Goal: Information Seeking & Learning: Learn about a topic

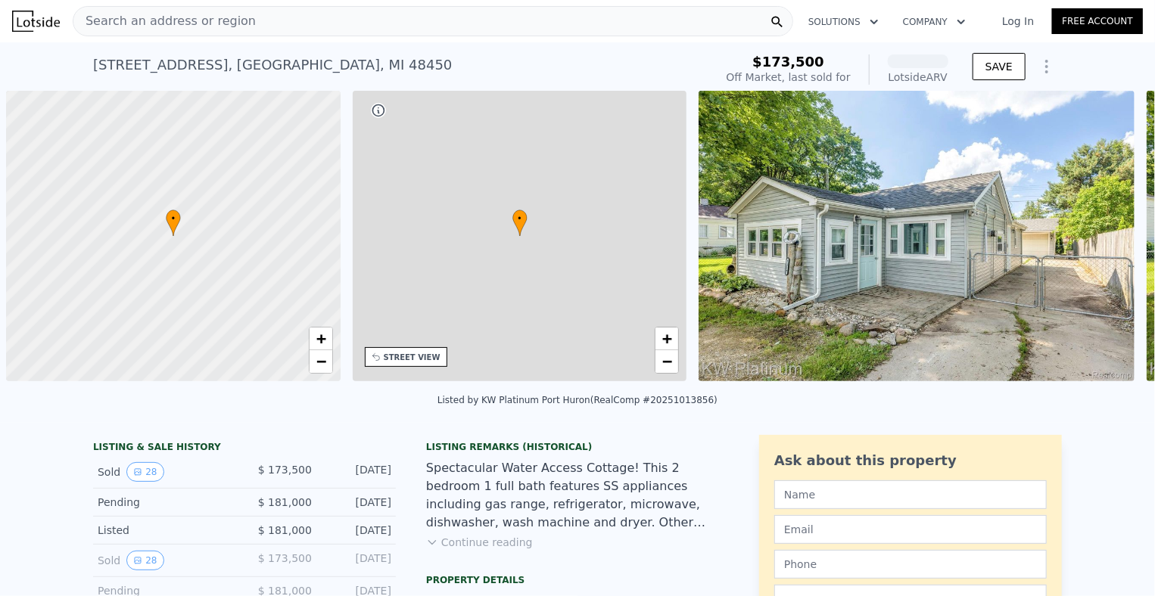
scroll to position [0, 6]
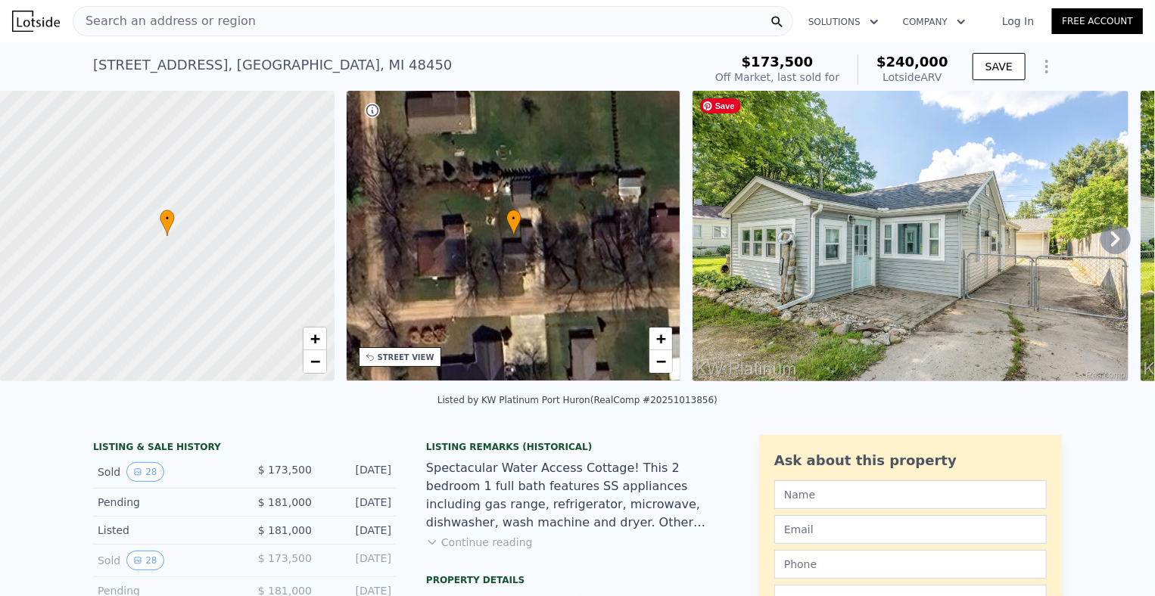
click at [1022, 254] on img at bounding box center [911, 236] width 436 height 291
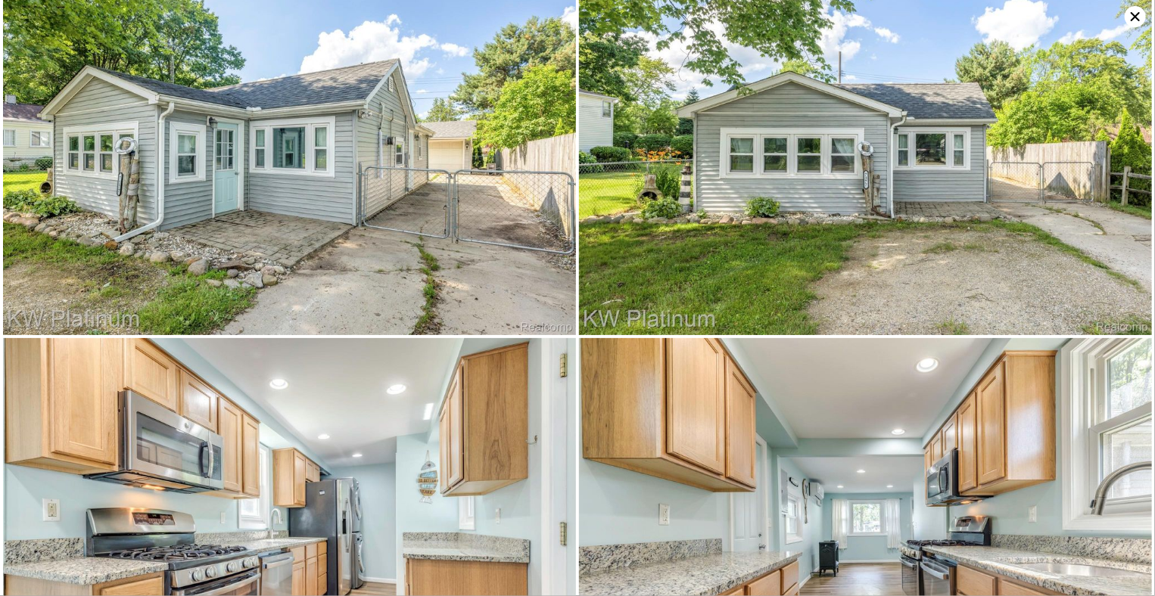
scroll to position [0, 0]
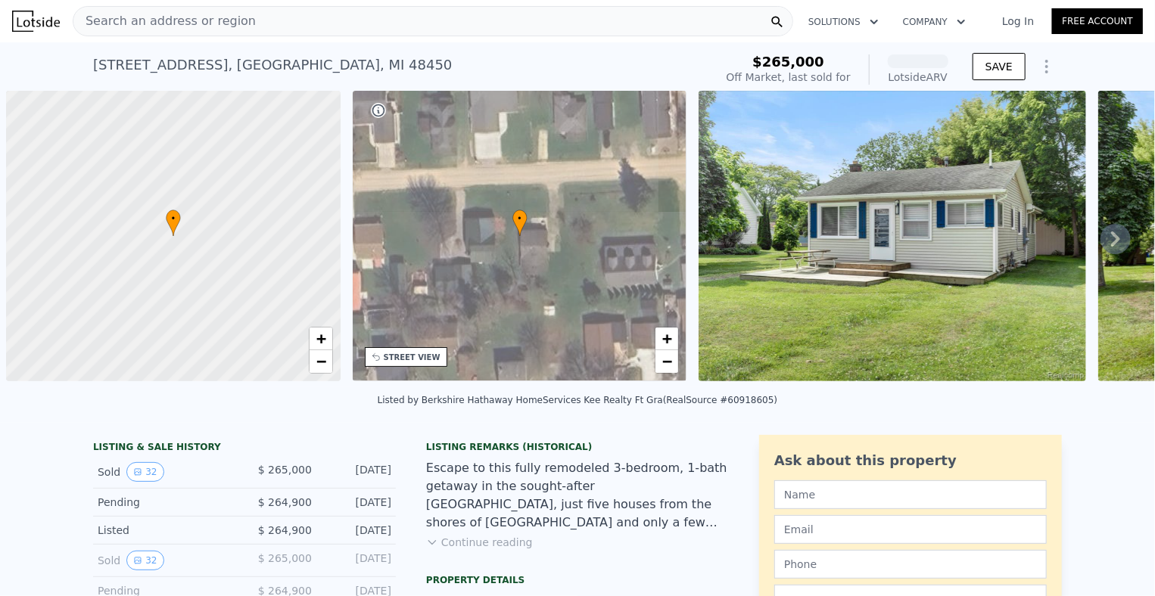
scroll to position [0, 6]
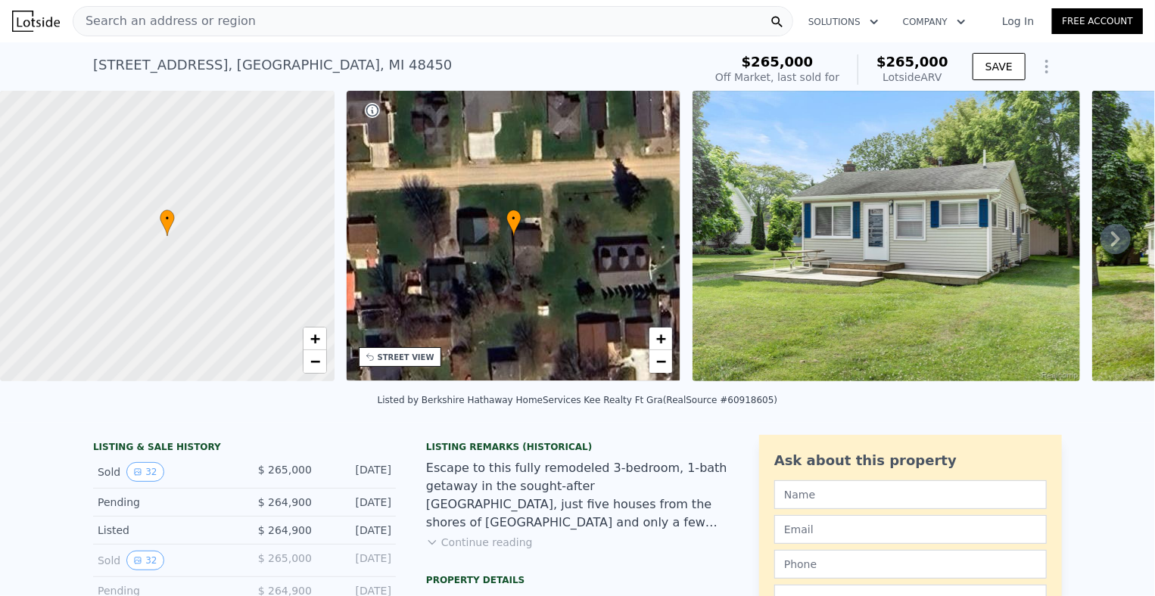
click at [1101, 238] on icon at bounding box center [1116, 239] width 30 height 30
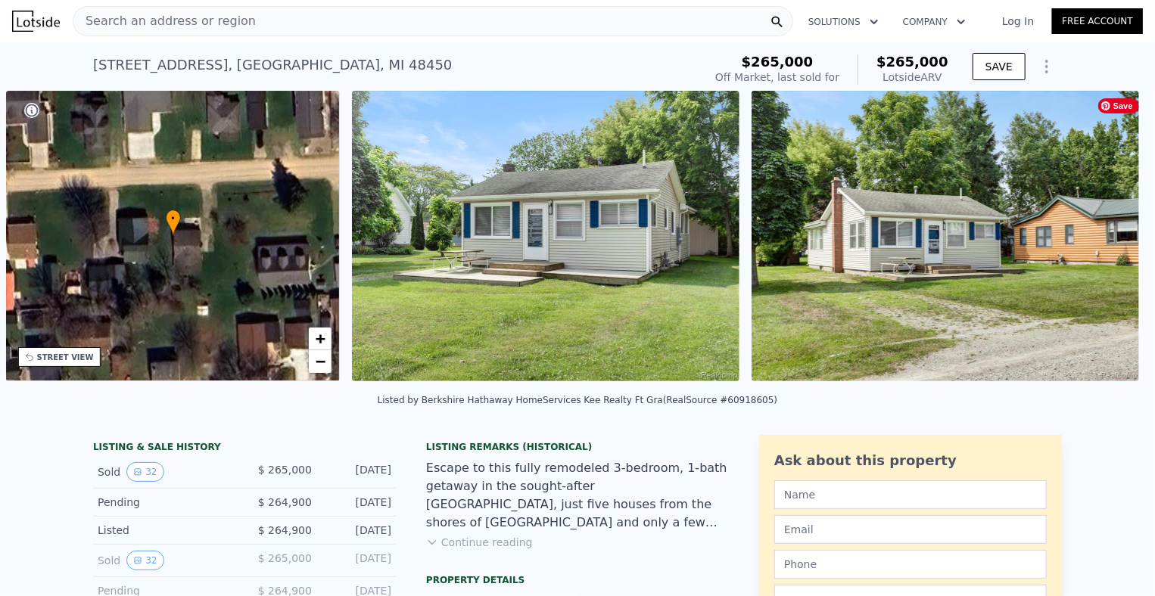
scroll to position [0, 352]
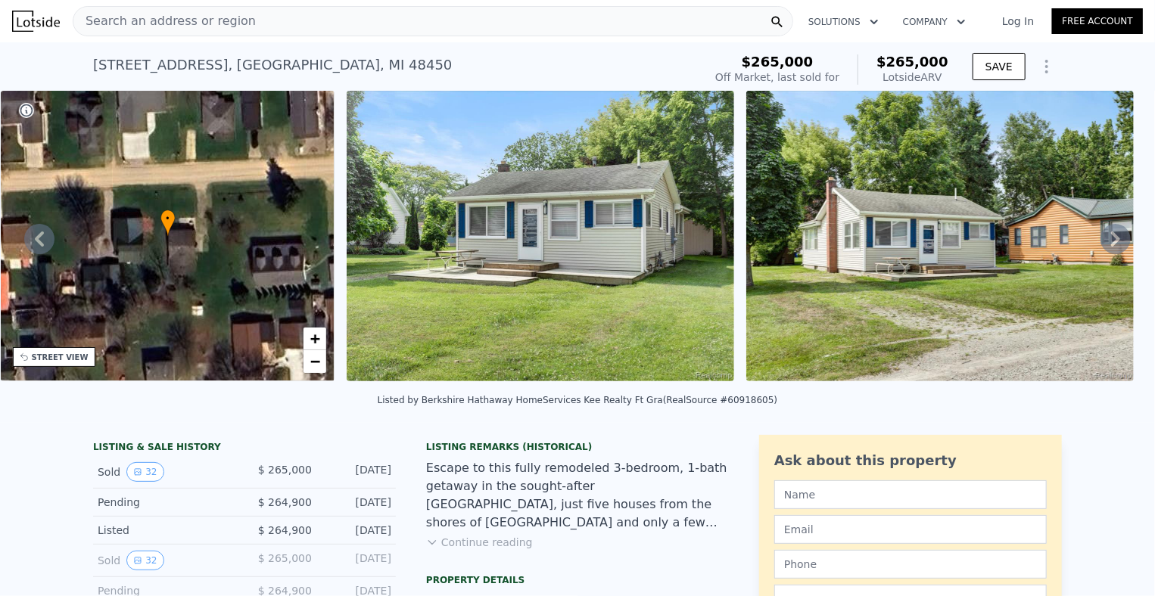
click at [1101, 238] on icon at bounding box center [1116, 239] width 30 height 30
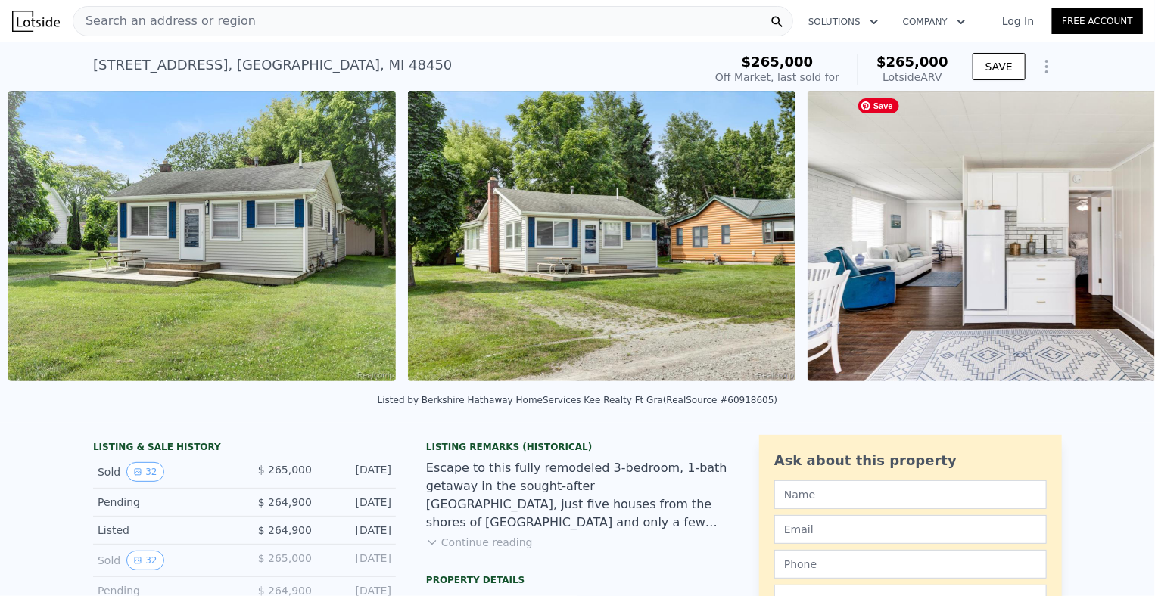
scroll to position [0, 693]
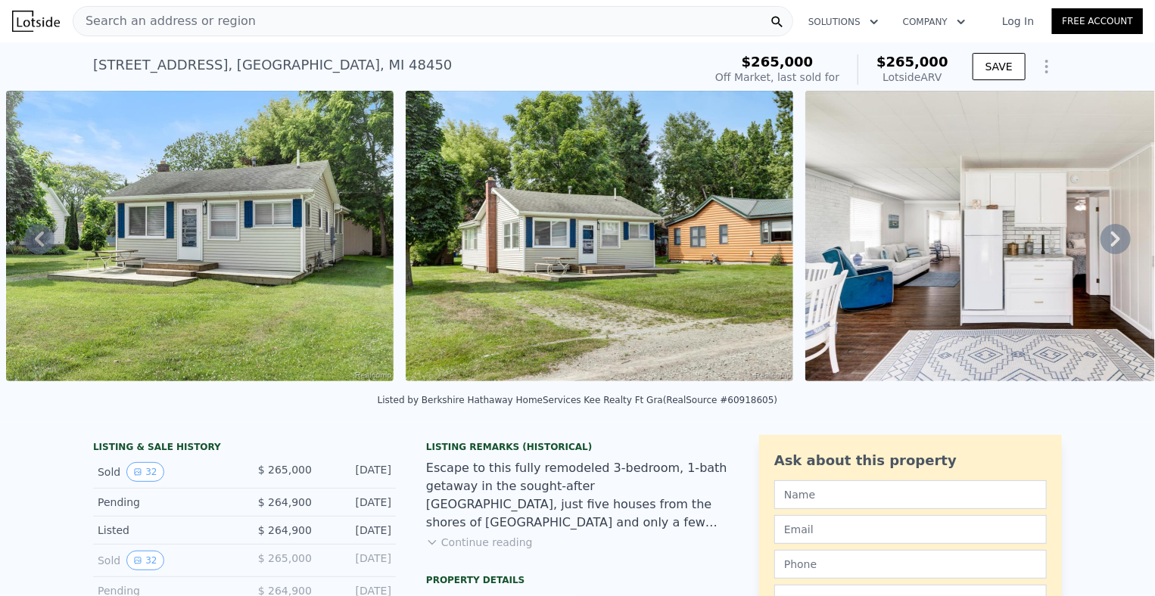
click at [1107, 241] on icon at bounding box center [1116, 239] width 30 height 30
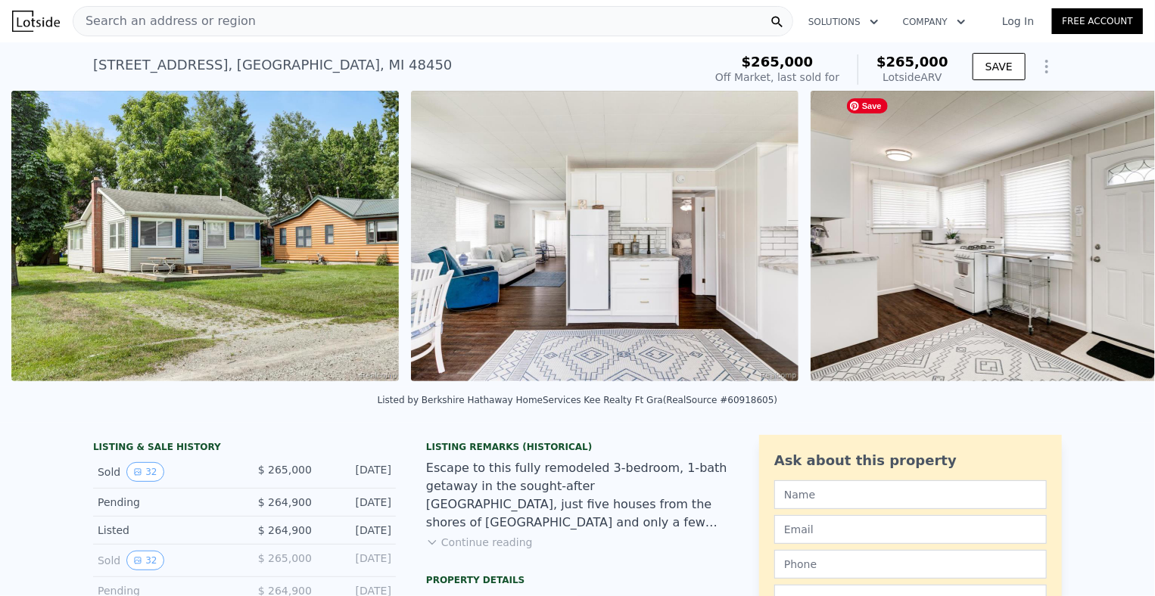
scroll to position [0, 1092]
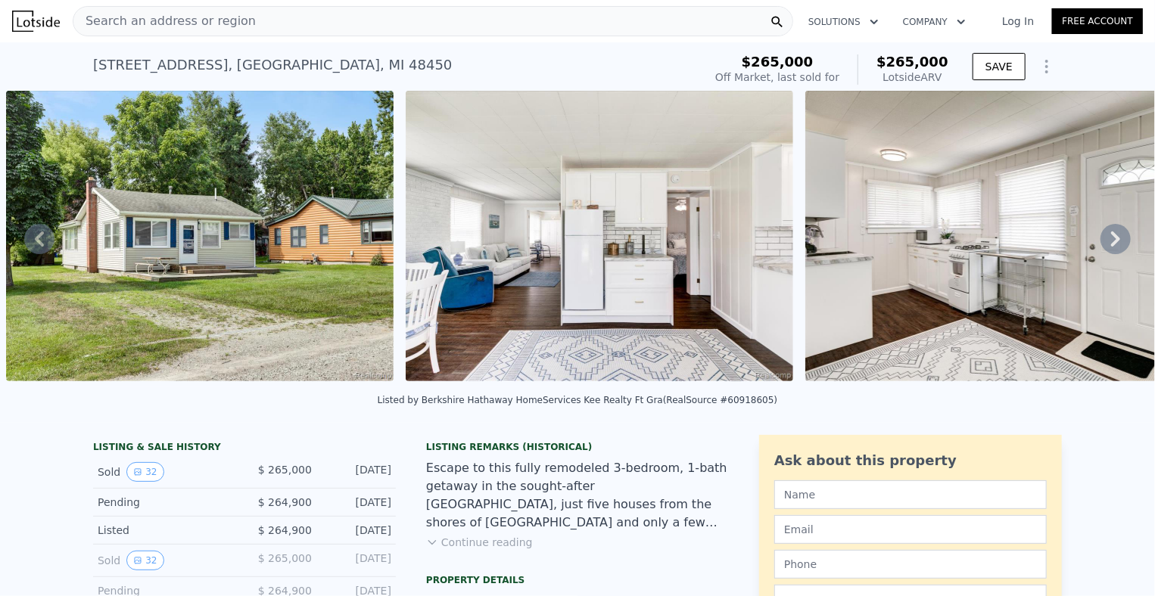
click at [1107, 241] on icon at bounding box center [1116, 239] width 30 height 30
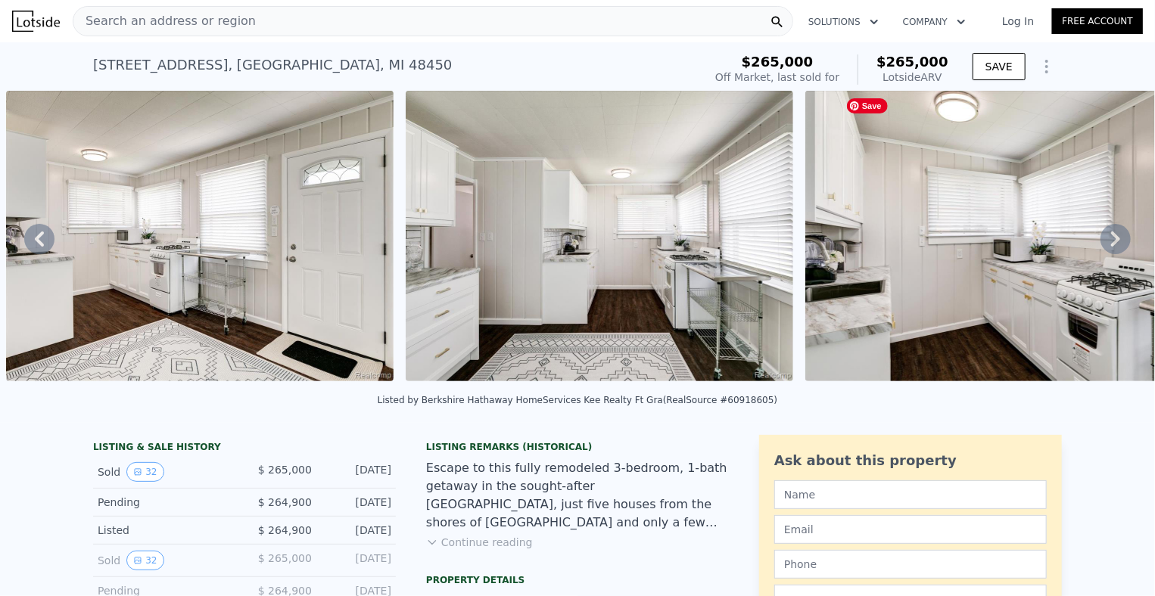
click at [1107, 241] on icon at bounding box center [1116, 239] width 30 height 30
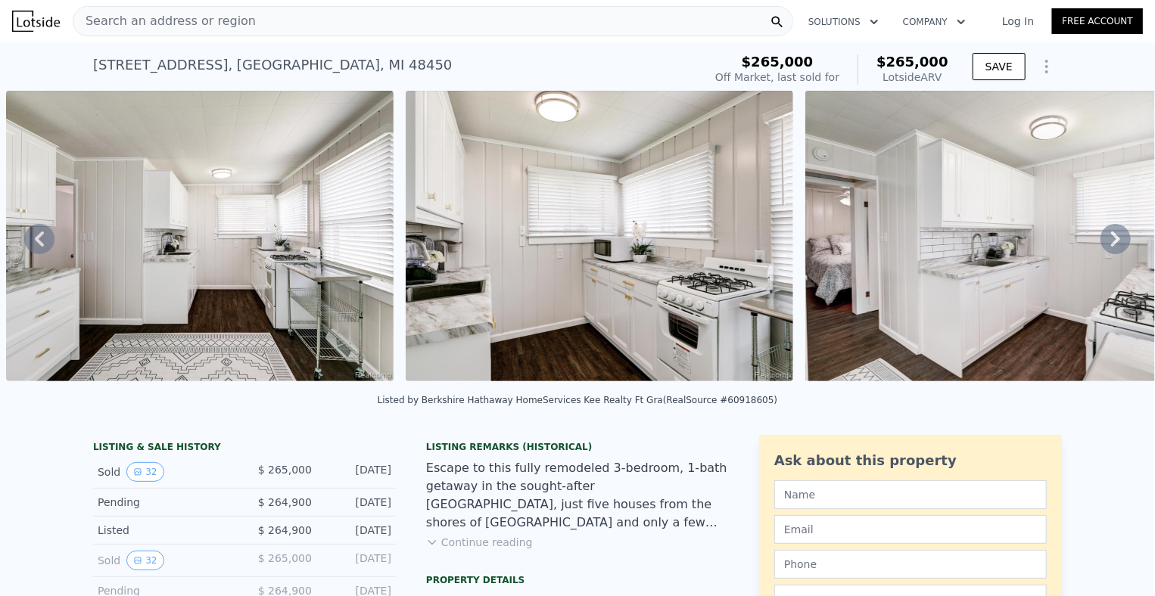
click at [1107, 241] on icon at bounding box center [1116, 239] width 30 height 30
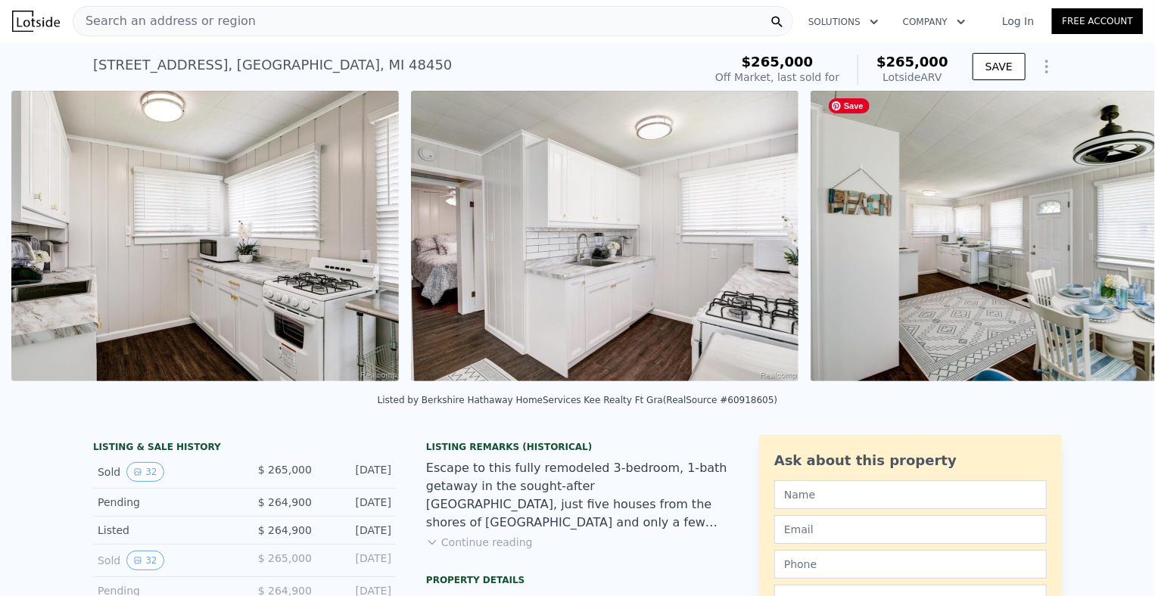
scroll to position [0, 2691]
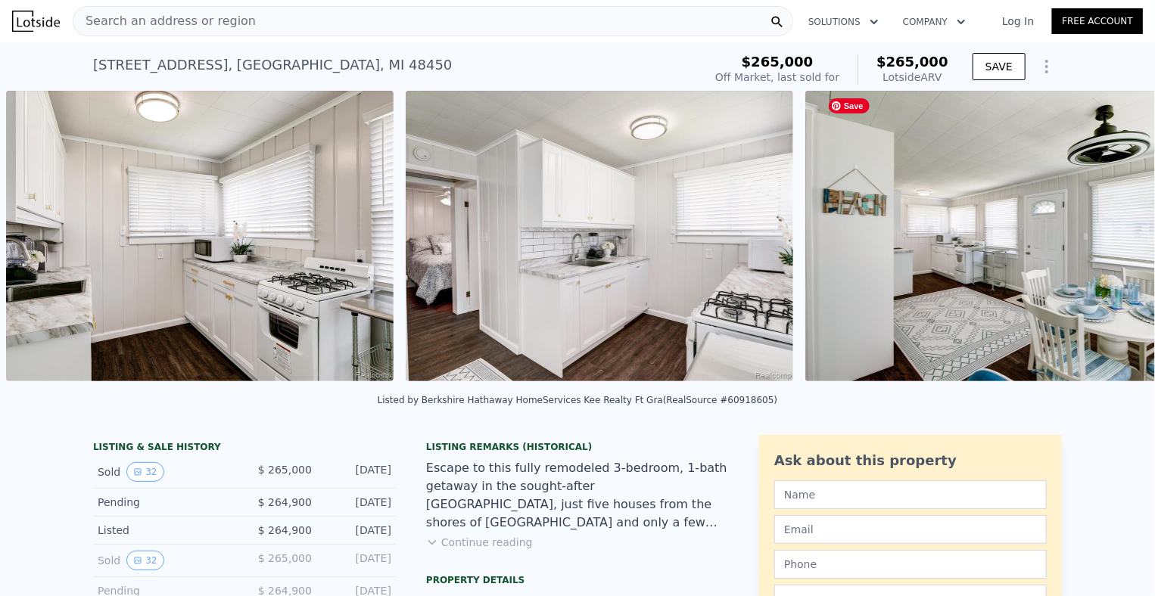
click at [1107, 241] on img at bounding box center [999, 236] width 388 height 291
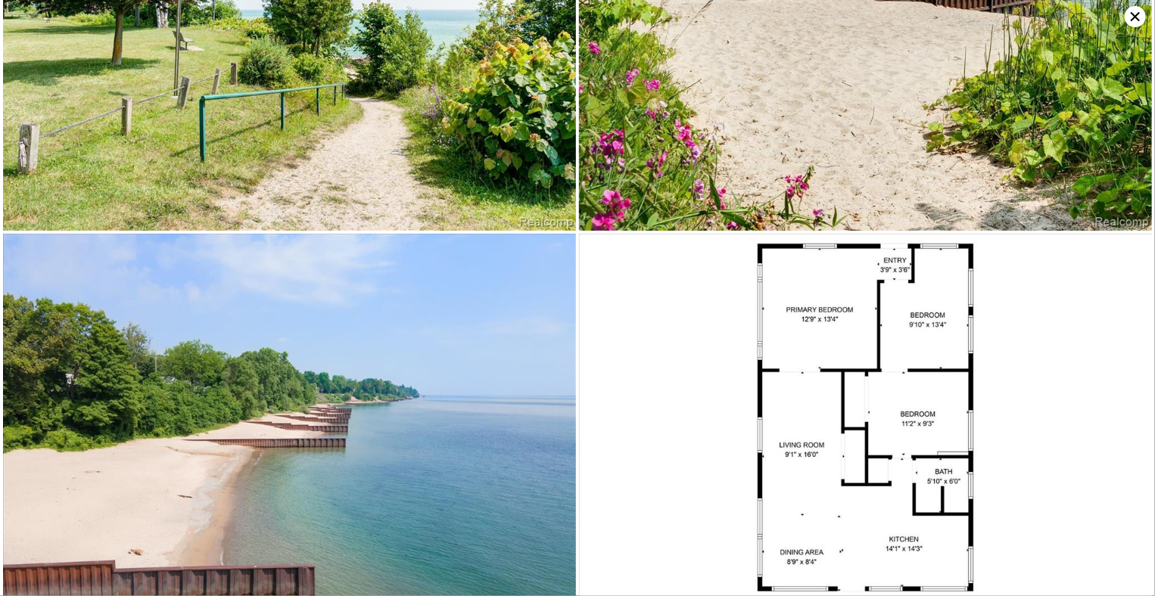
scroll to position [0, 0]
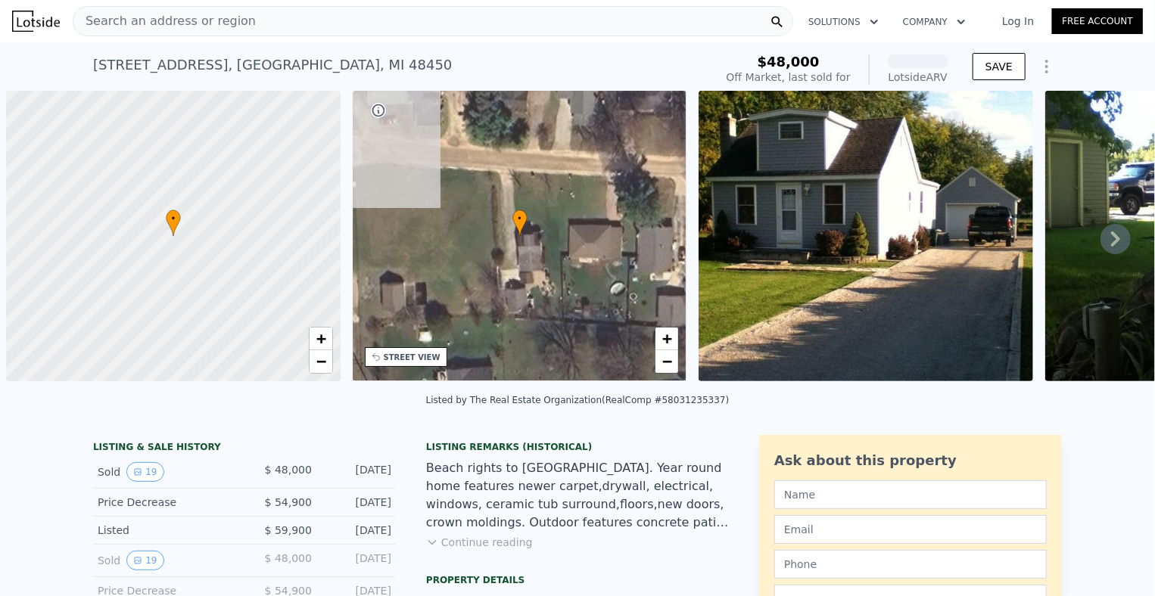
scroll to position [0, 6]
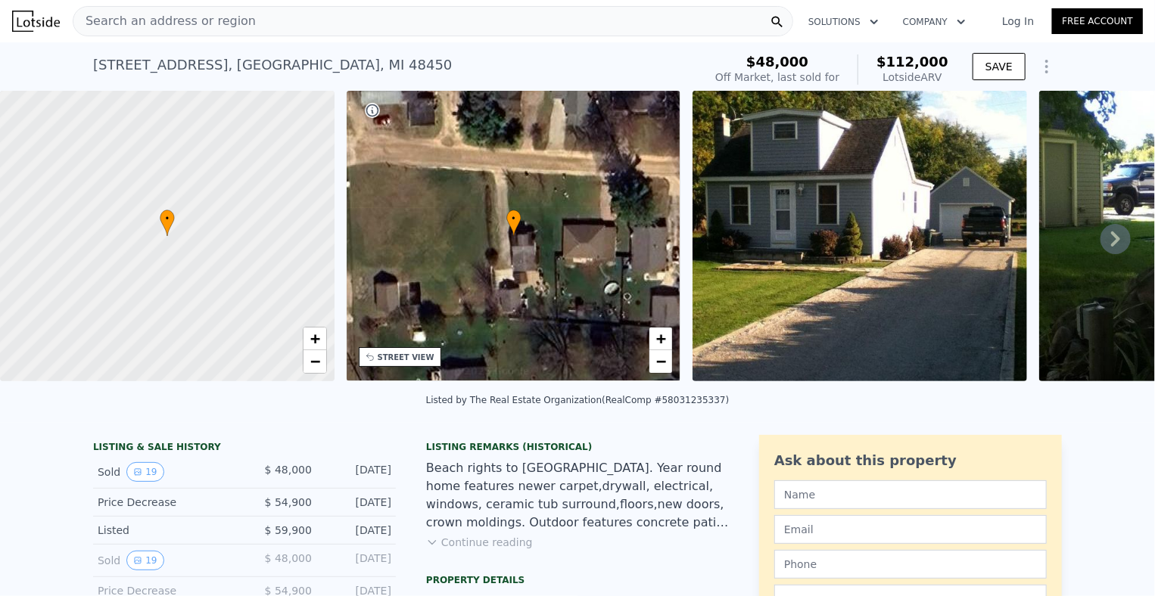
click at [1112, 236] on icon at bounding box center [1116, 239] width 30 height 30
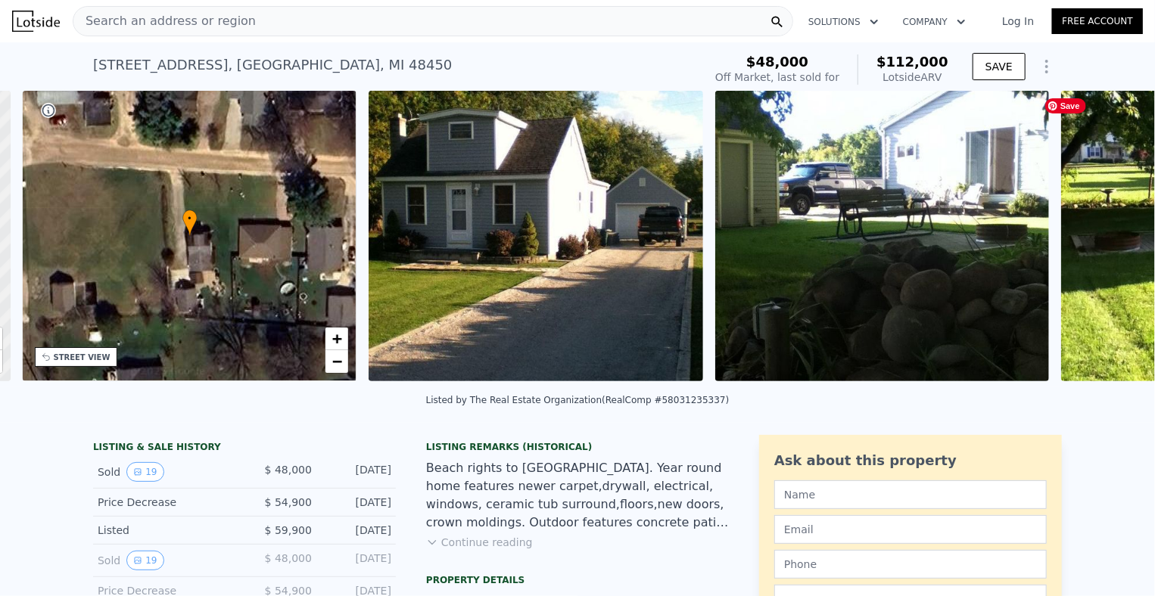
scroll to position [0, 352]
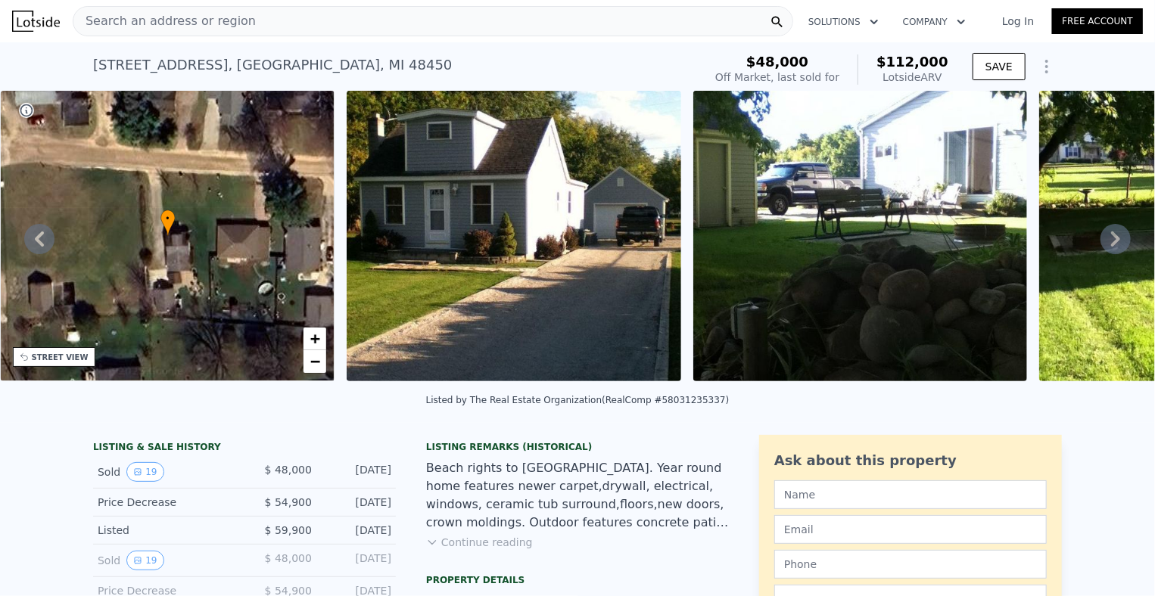
click at [1112, 236] on icon at bounding box center [1116, 239] width 30 height 30
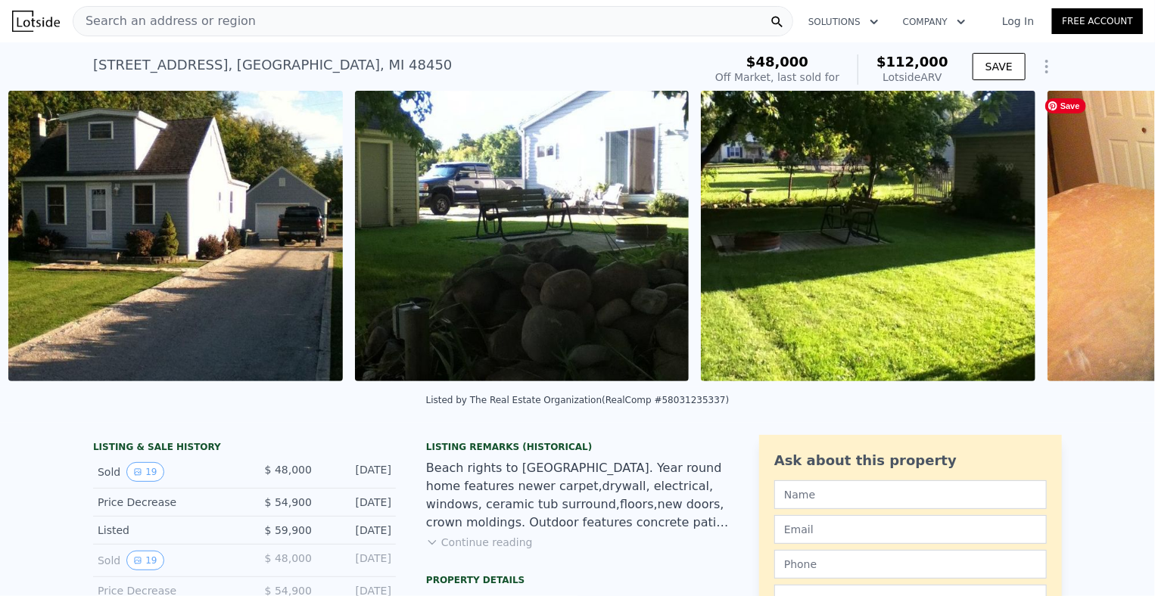
scroll to position [0, 693]
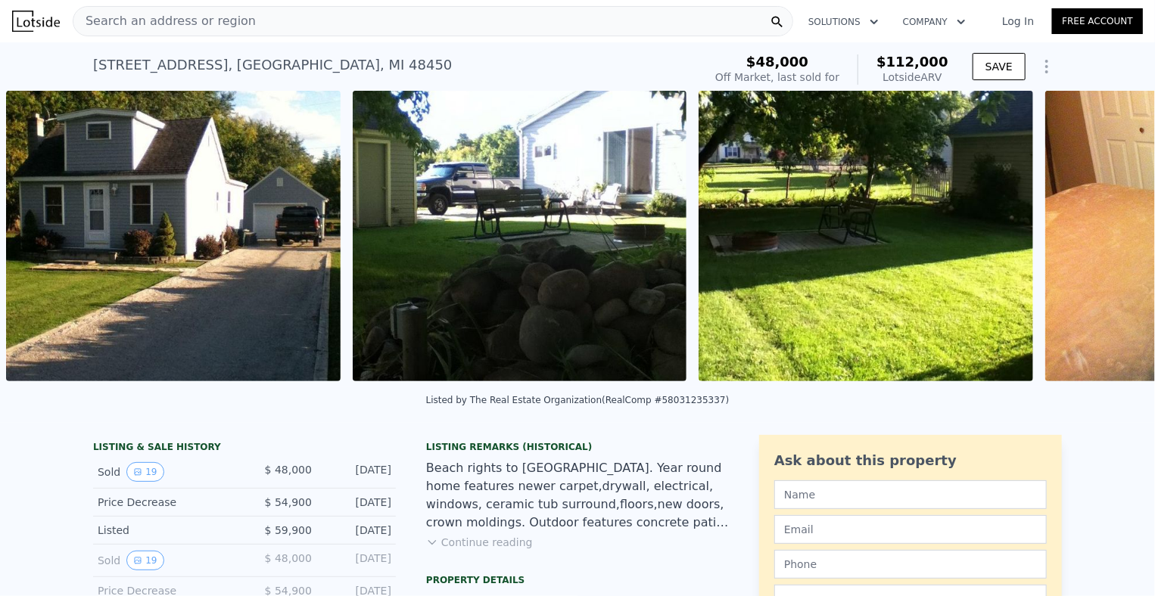
click at [1112, 236] on div "• + − • + − STREET VIEW Loading... SATELLITE VIEW" at bounding box center [577, 239] width 1155 height 296
click at [1112, 236] on icon at bounding box center [1116, 239] width 30 height 30
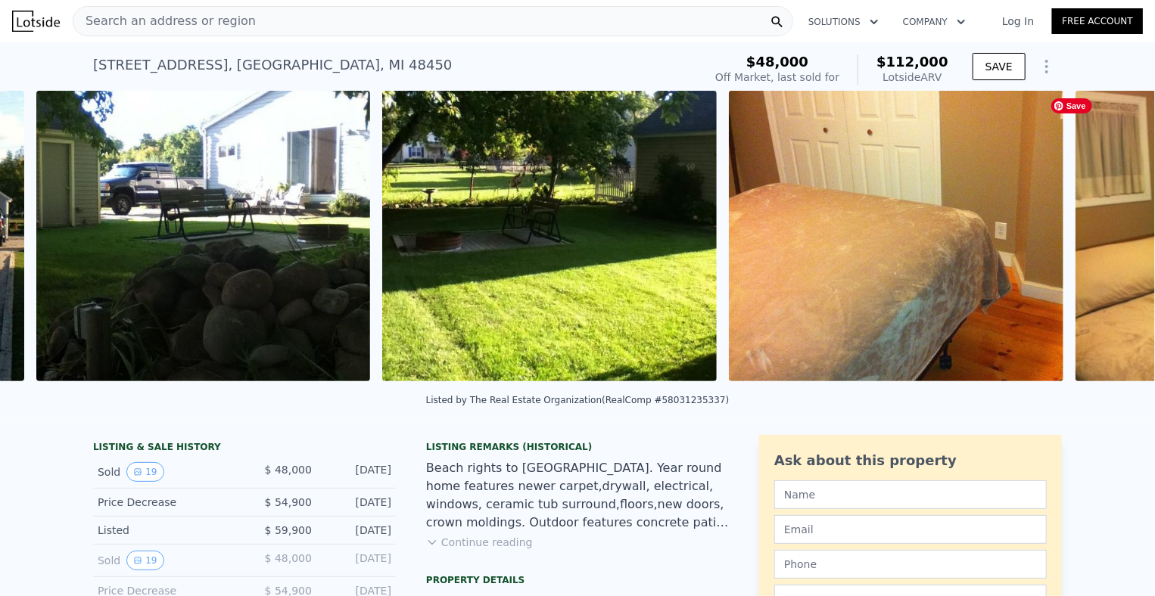
scroll to position [0, 1038]
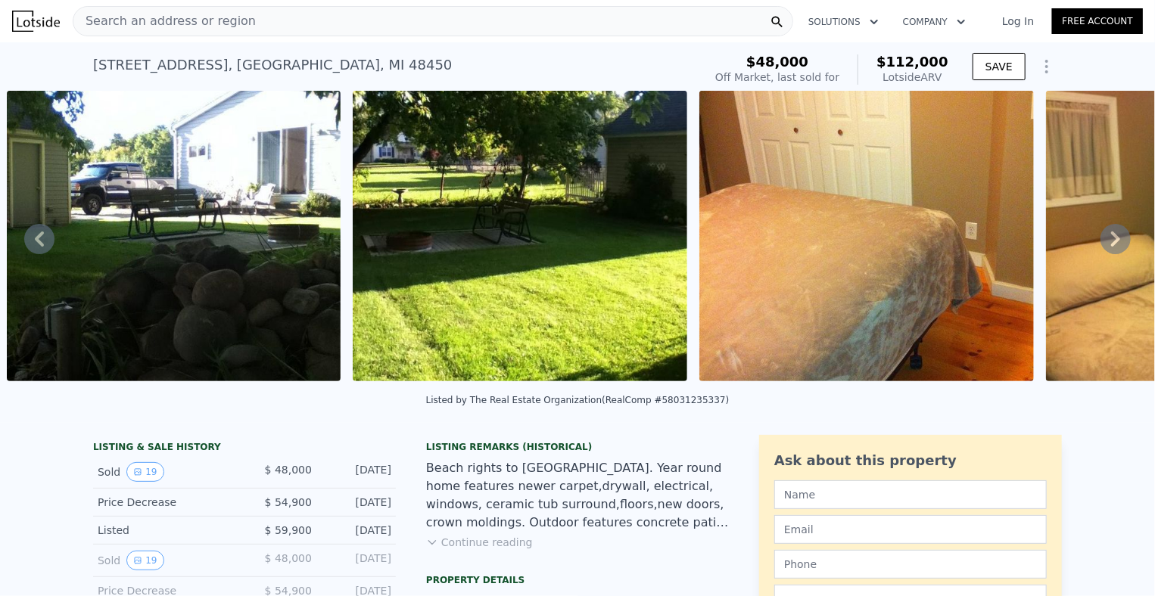
click at [1112, 236] on div "• + − • + − STREET VIEW Loading... SATELLITE VIEW" at bounding box center [577, 239] width 1155 height 296
click at [1112, 236] on icon at bounding box center [1116, 239] width 30 height 30
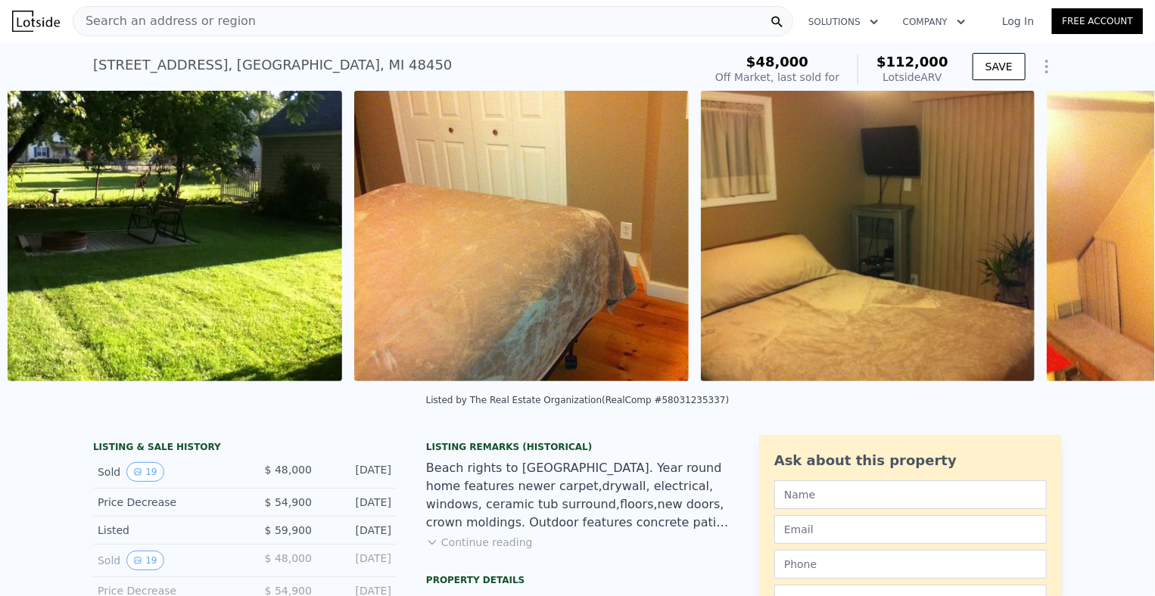
scroll to position [0, 1385]
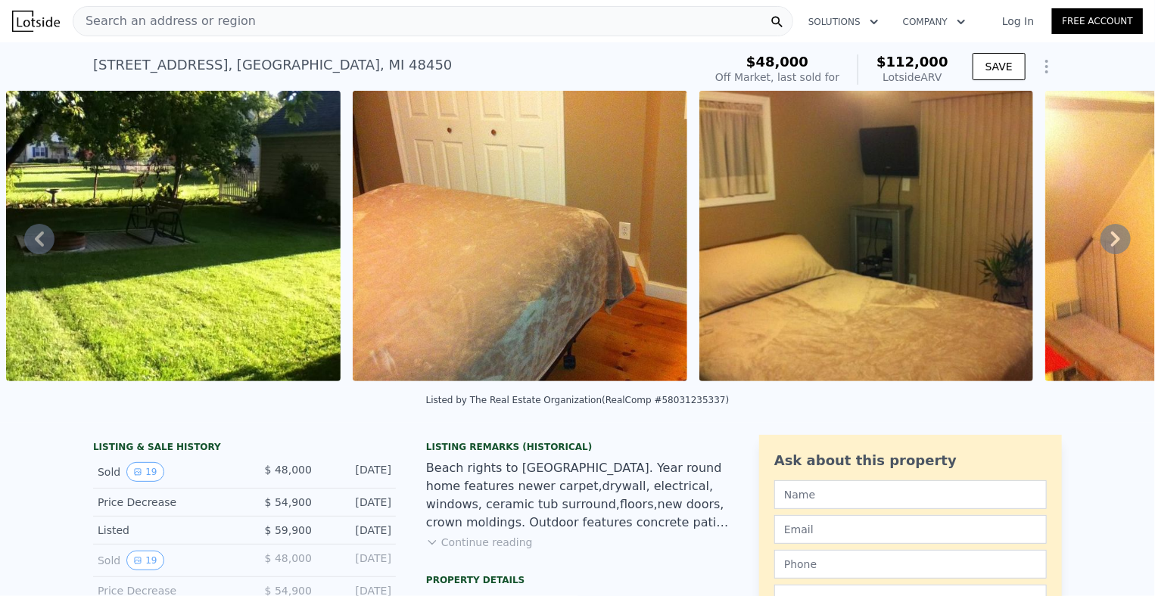
click at [1112, 236] on icon at bounding box center [1116, 239] width 30 height 30
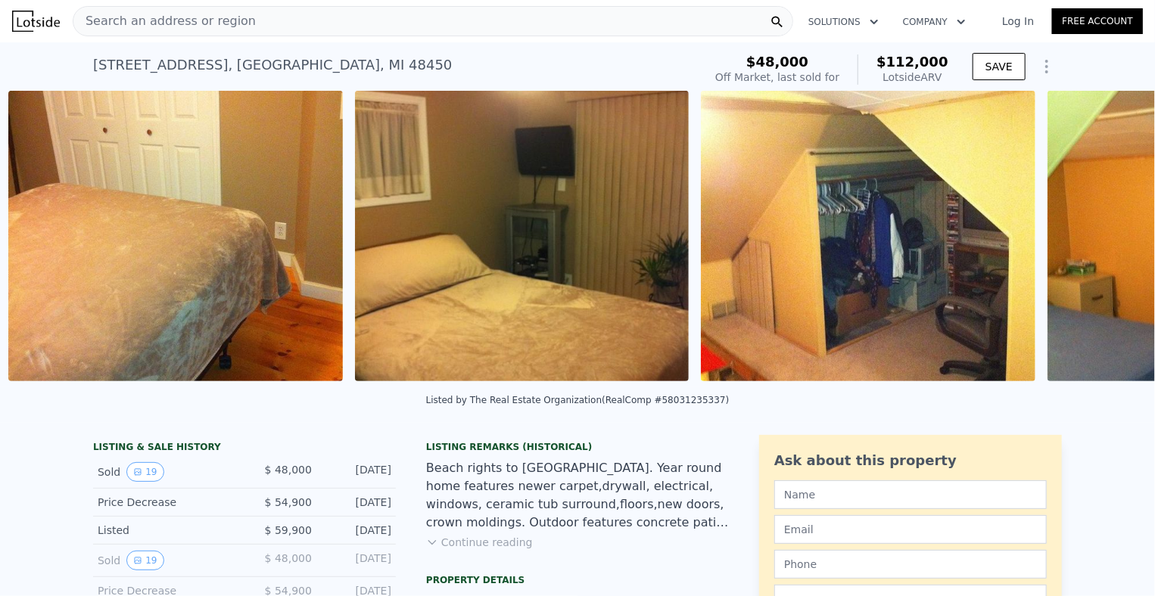
scroll to position [0, 1732]
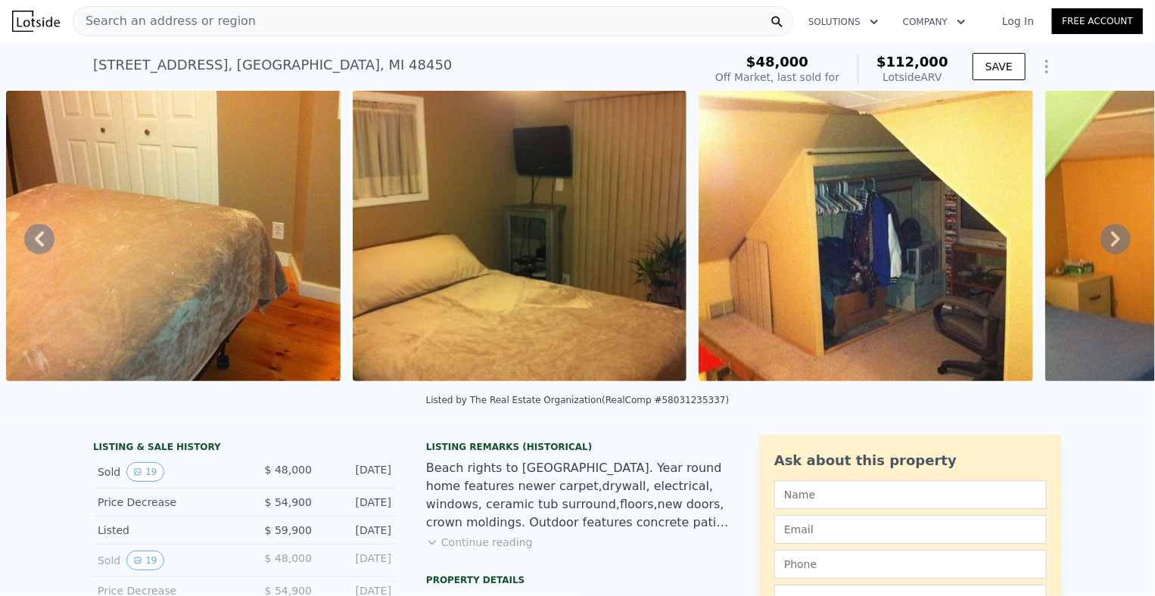
click at [1112, 236] on icon at bounding box center [1116, 239] width 30 height 30
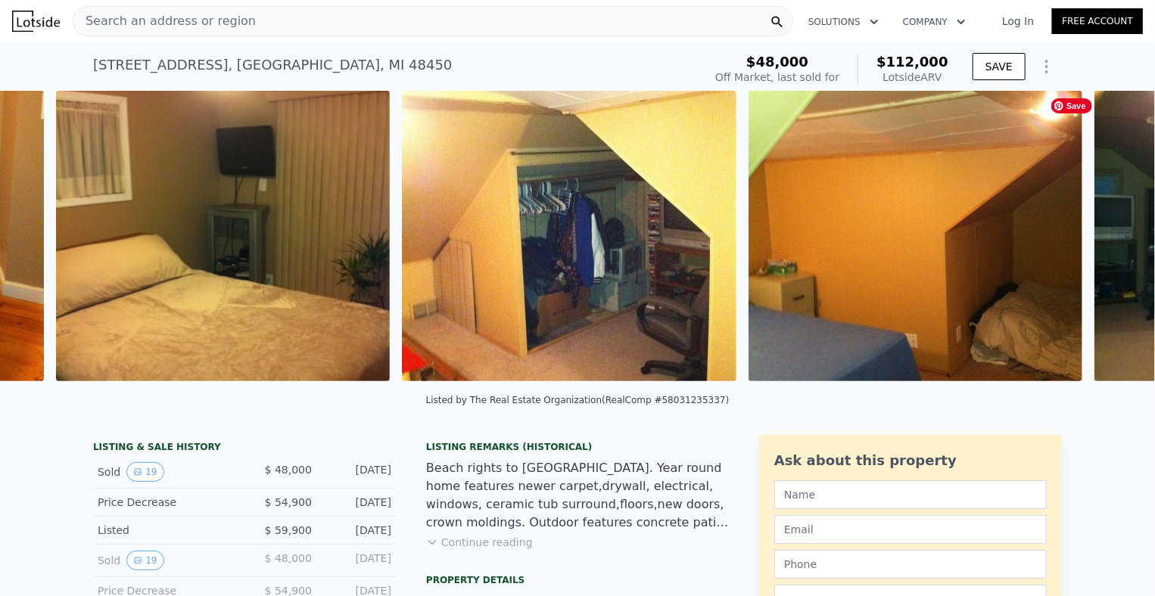
scroll to position [0, 2078]
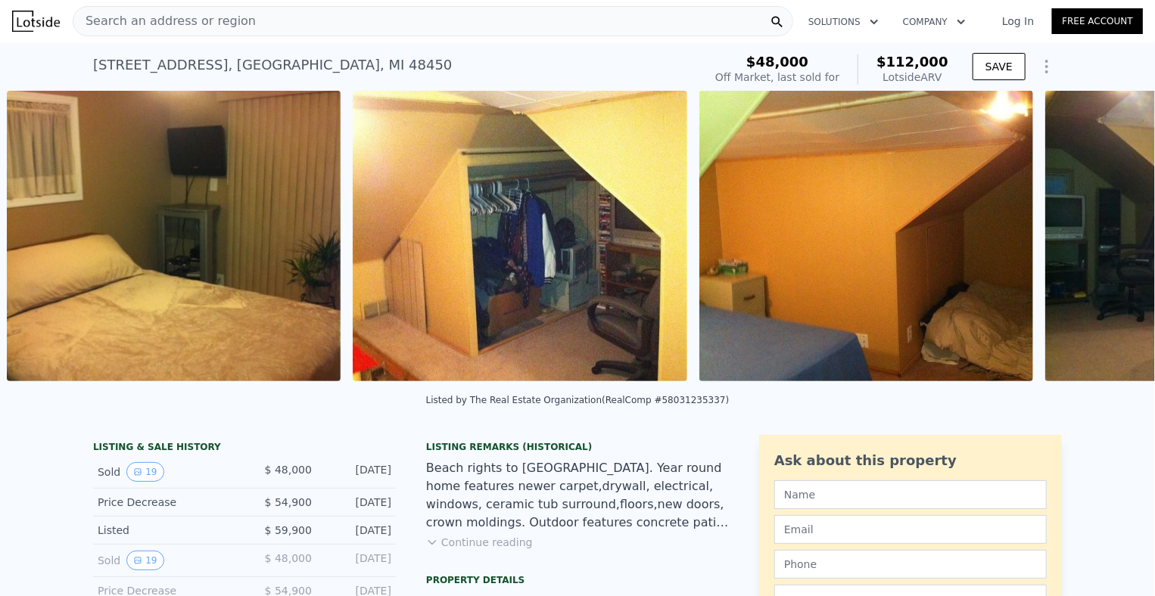
click at [1112, 236] on div "• + − • + − STREET VIEW Loading... SATELLITE VIEW" at bounding box center [577, 239] width 1155 height 296
click at [1112, 236] on icon at bounding box center [1116, 239] width 30 height 30
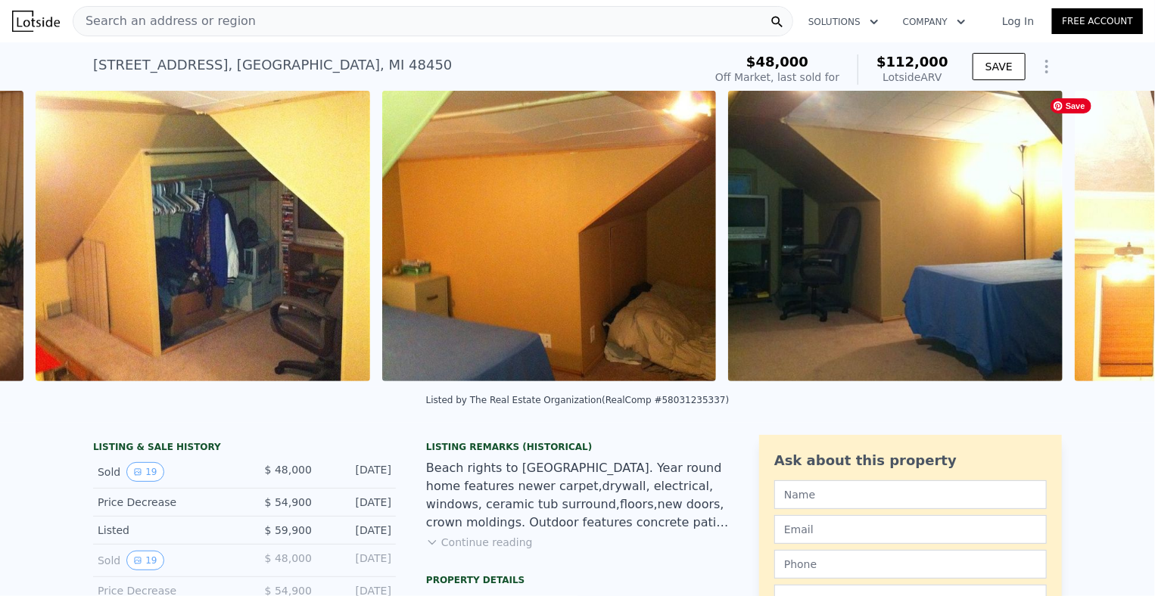
scroll to position [0, 2424]
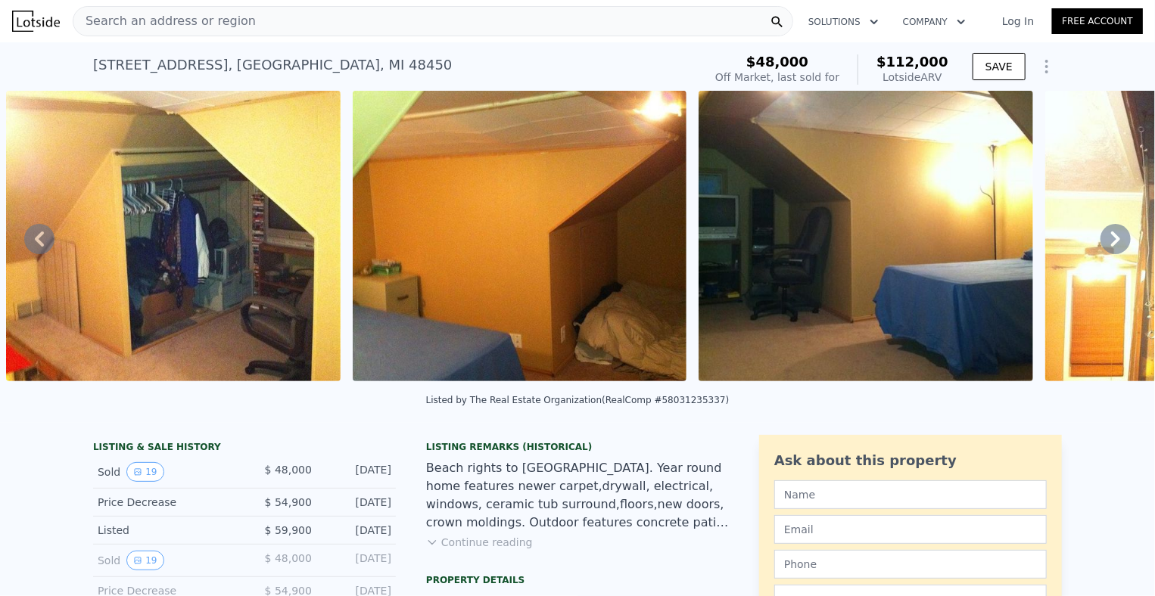
click at [1112, 236] on icon at bounding box center [1116, 239] width 30 height 30
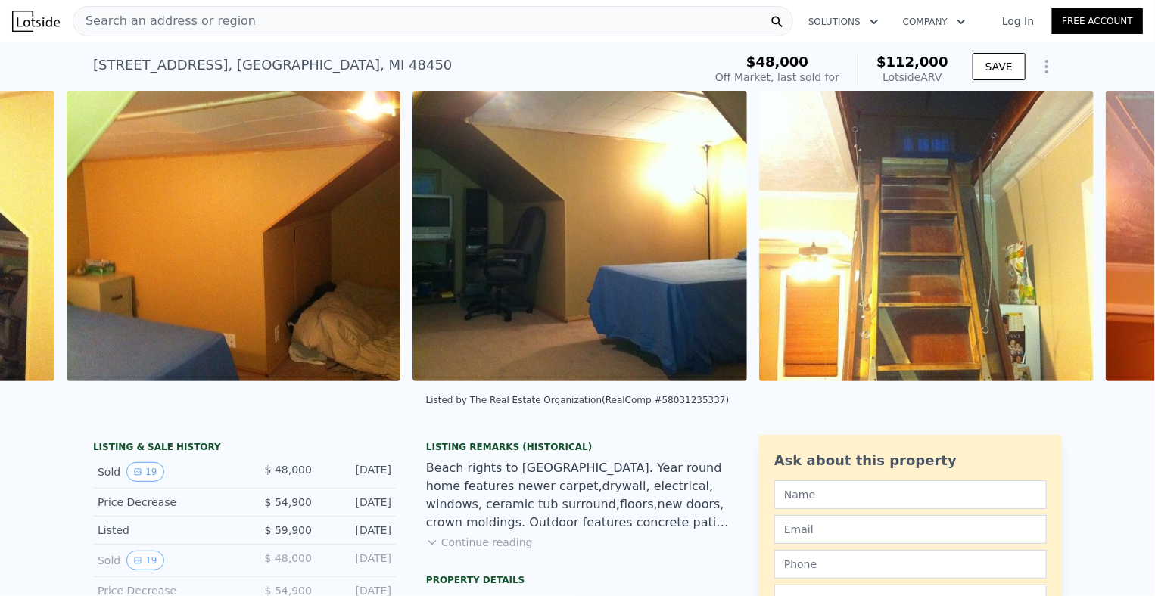
scroll to position [0, 2770]
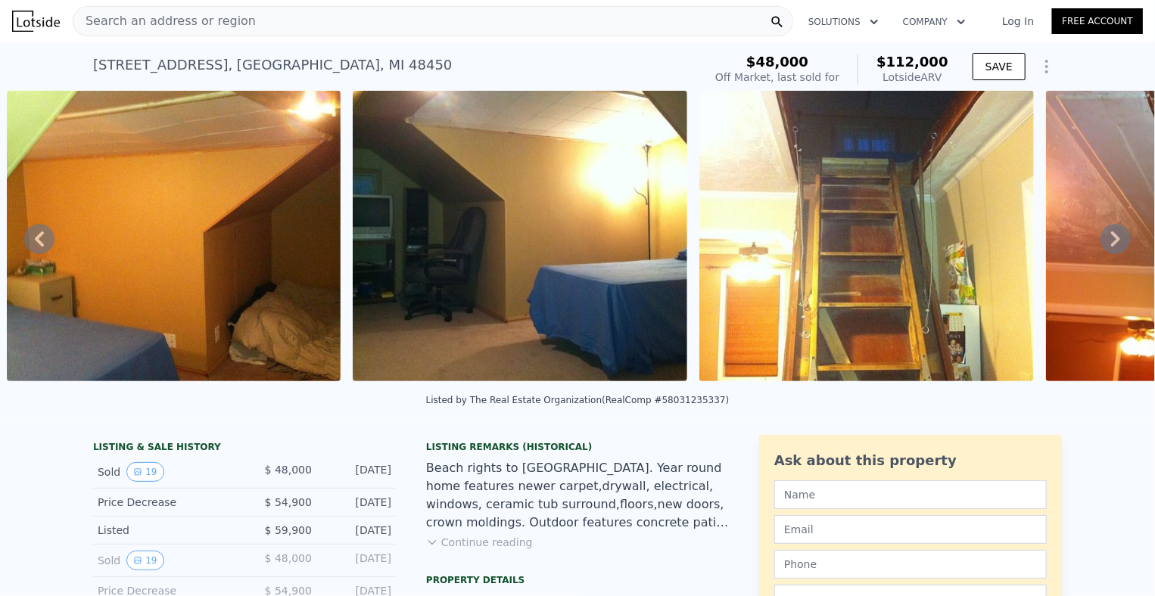
click at [1112, 236] on icon at bounding box center [1116, 239] width 30 height 30
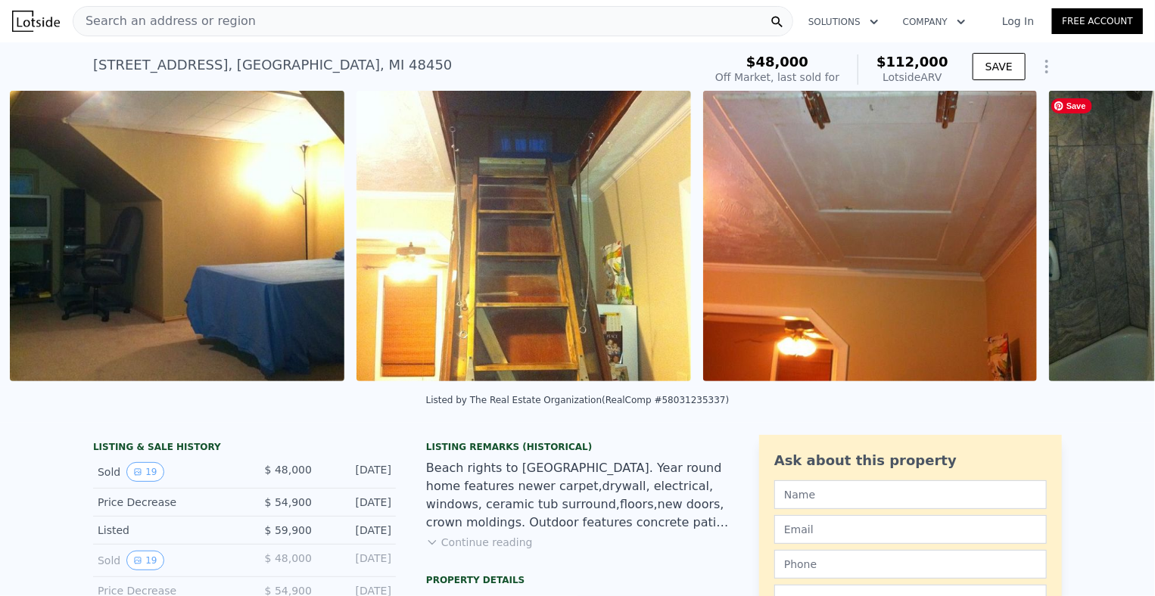
scroll to position [0, 3117]
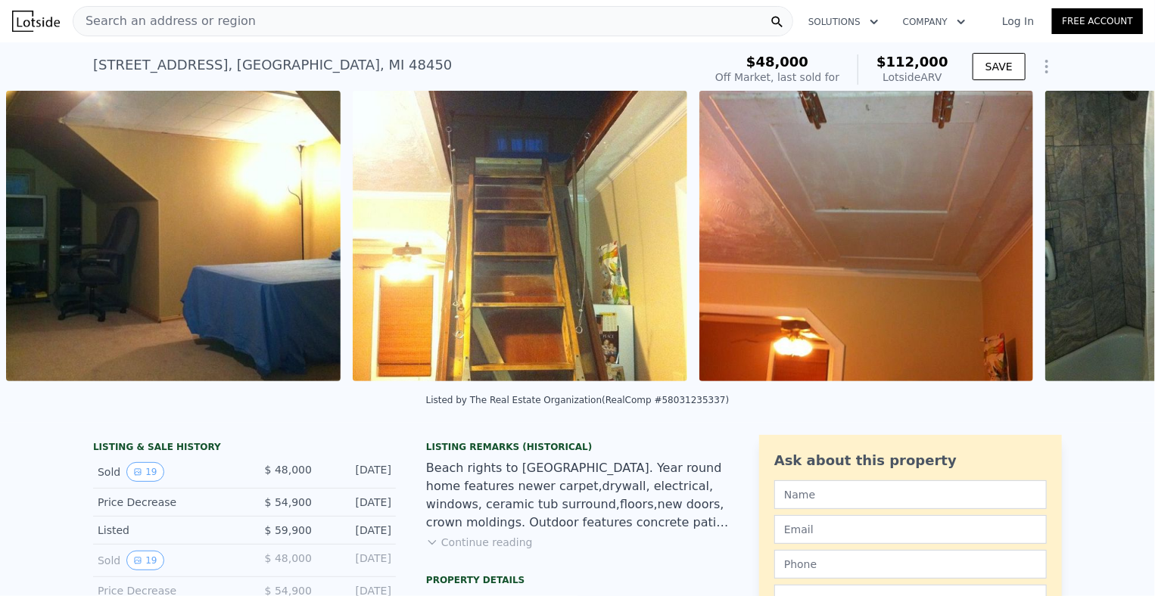
click at [1112, 236] on div "• + − • + − STREET VIEW Loading... SATELLITE VIEW" at bounding box center [577, 239] width 1155 height 296
click at [1112, 236] on icon at bounding box center [1116, 239] width 30 height 30
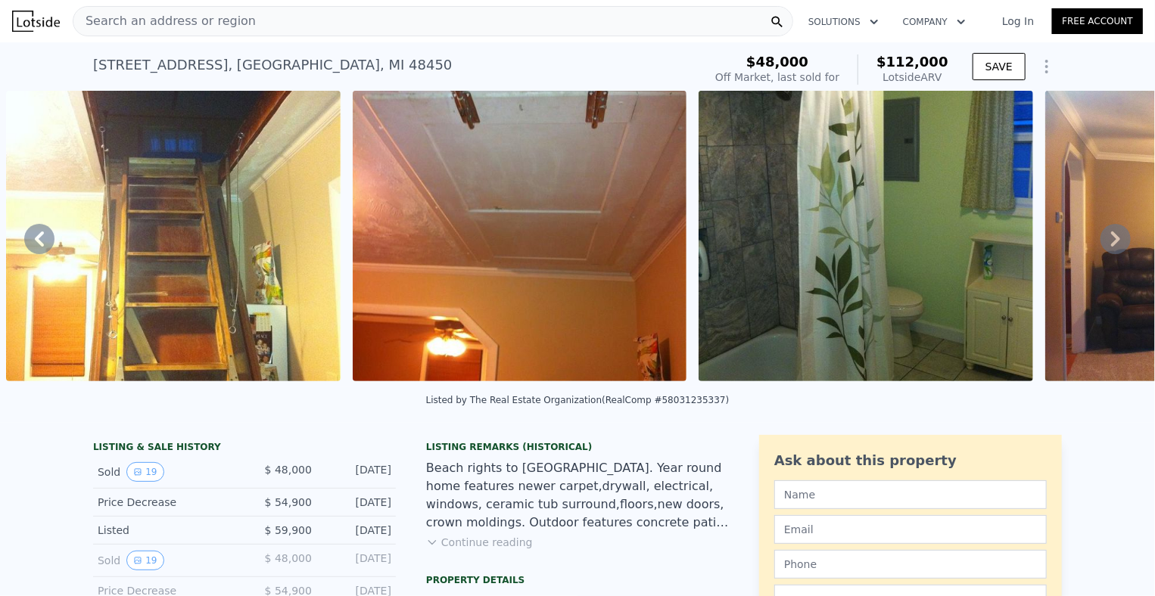
click at [1112, 236] on icon at bounding box center [1116, 239] width 30 height 30
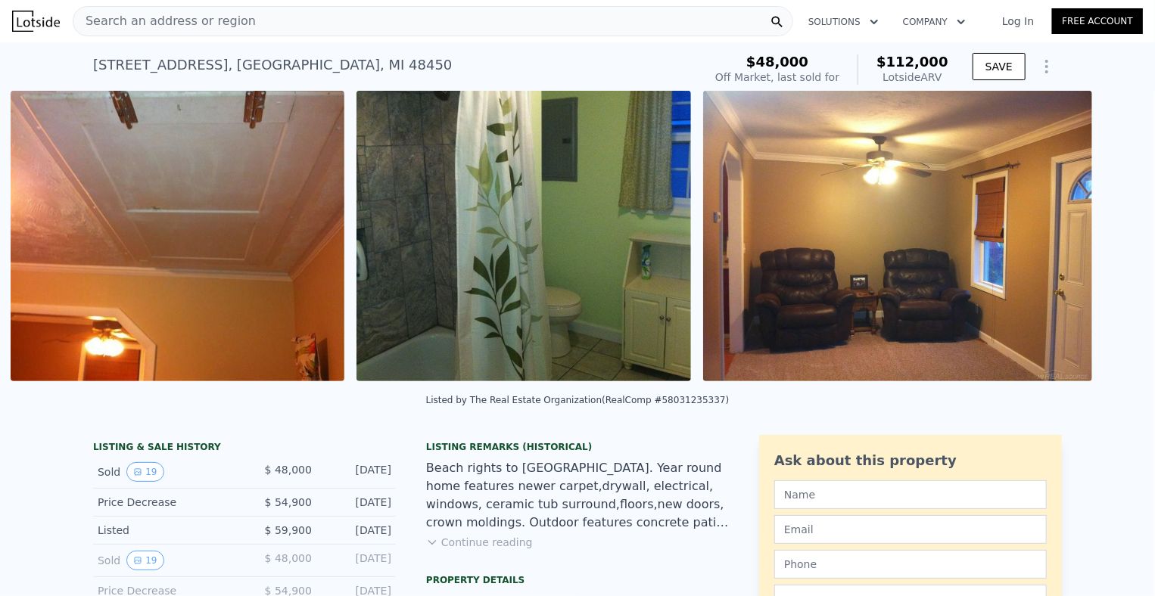
click at [1112, 236] on div "• + − • + − STREET VIEW Loading... SATELLITE VIEW" at bounding box center [577, 239] width 1155 height 296
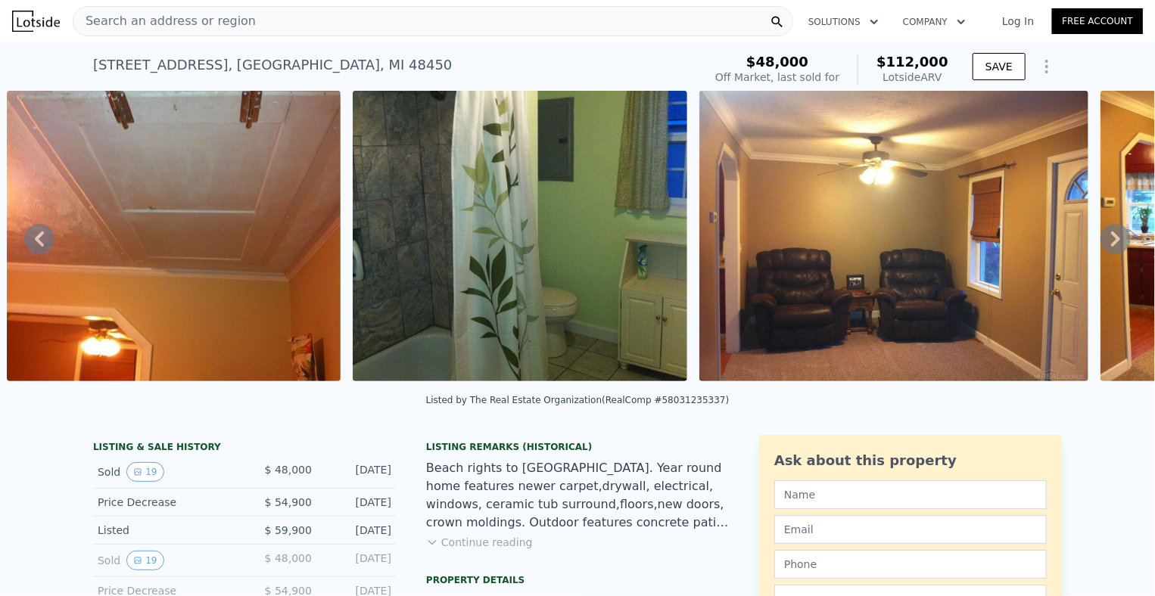
click at [1112, 236] on icon at bounding box center [1116, 239] width 30 height 30
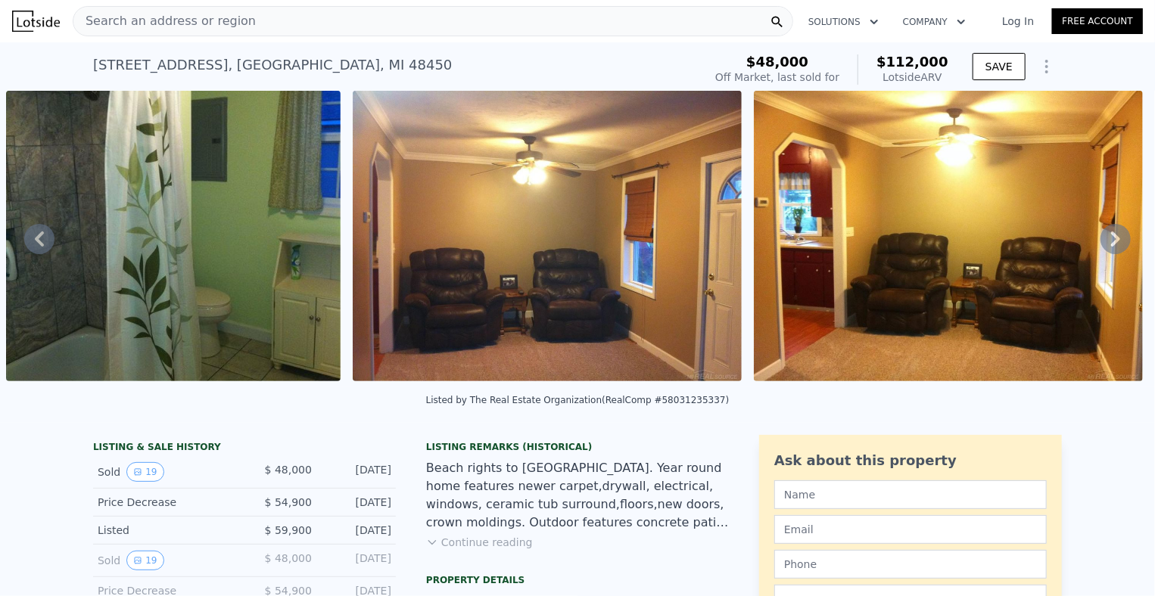
click at [1112, 236] on icon at bounding box center [1116, 239] width 30 height 30
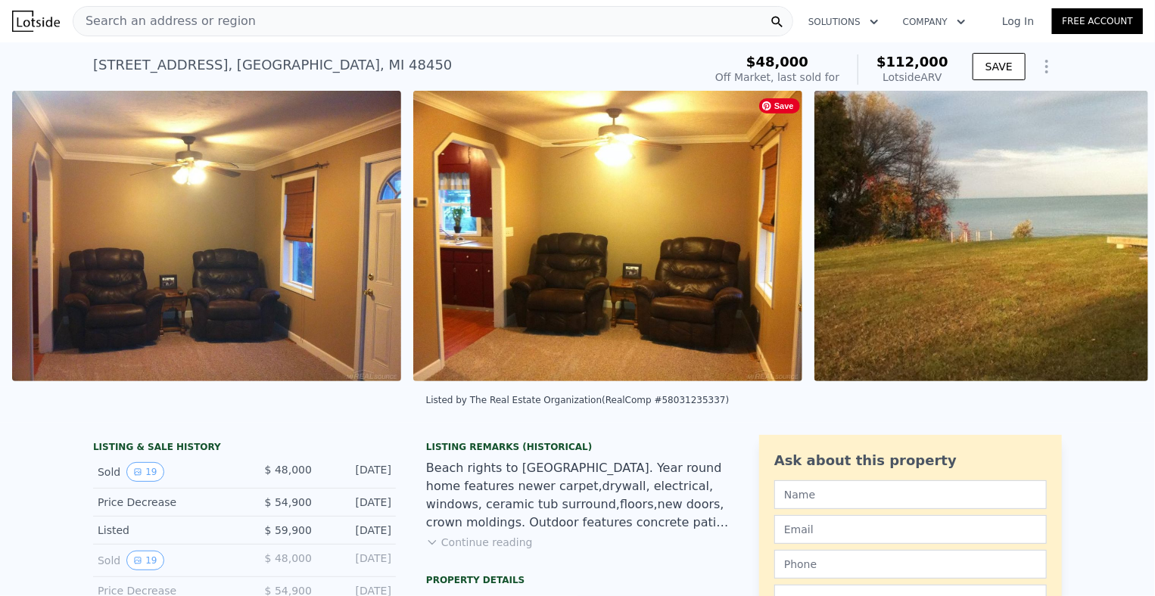
scroll to position [0, 4502]
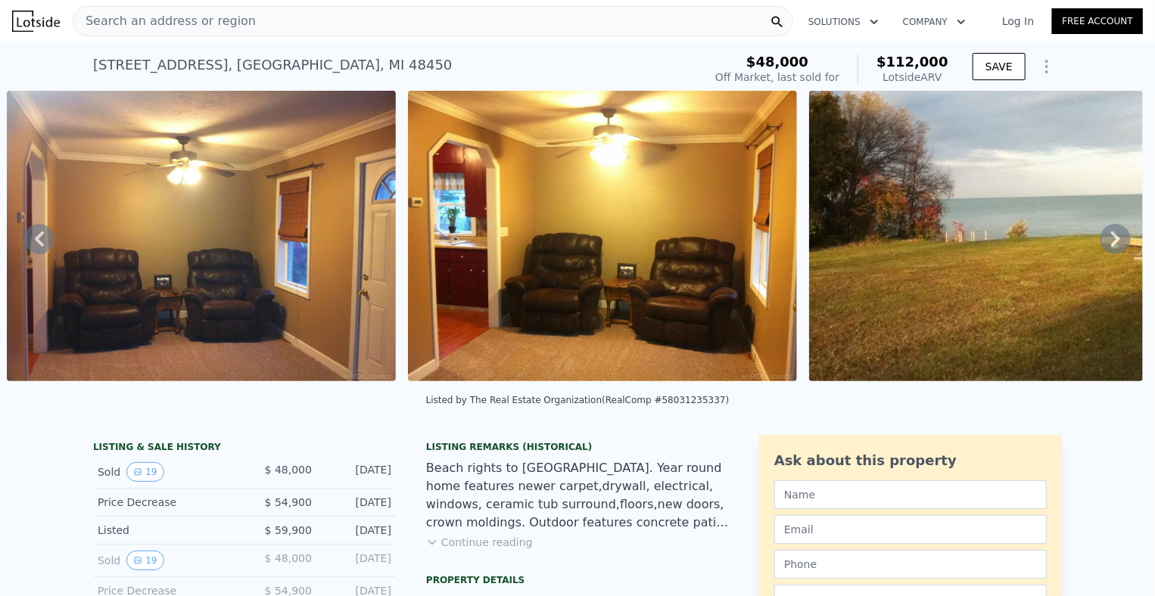
click at [1112, 236] on icon at bounding box center [1116, 239] width 30 height 30
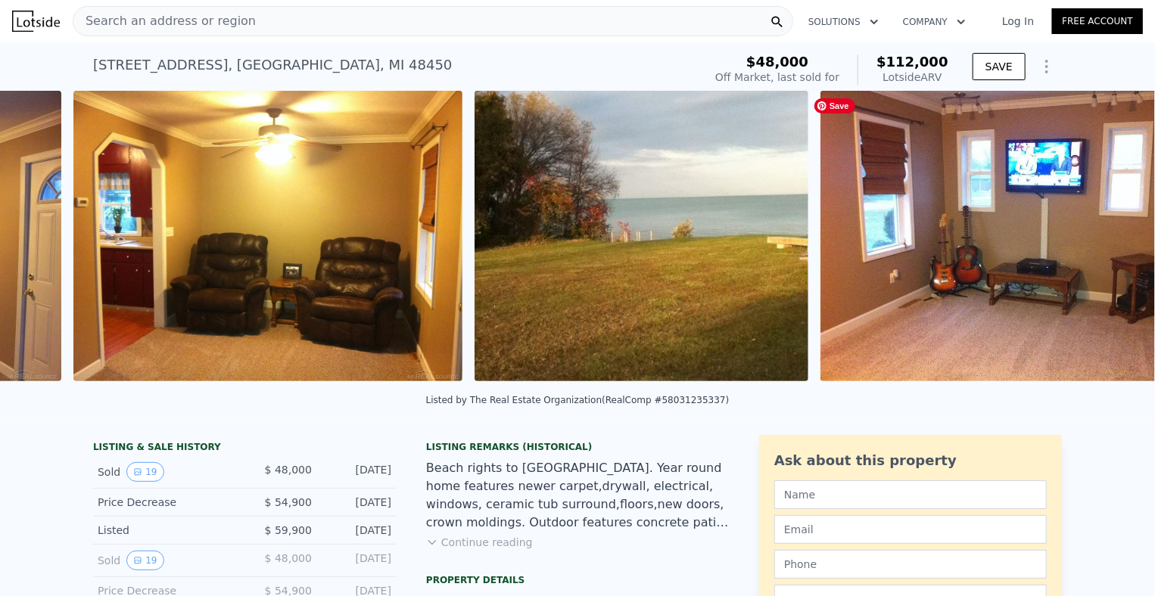
scroll to position [0, 4904]
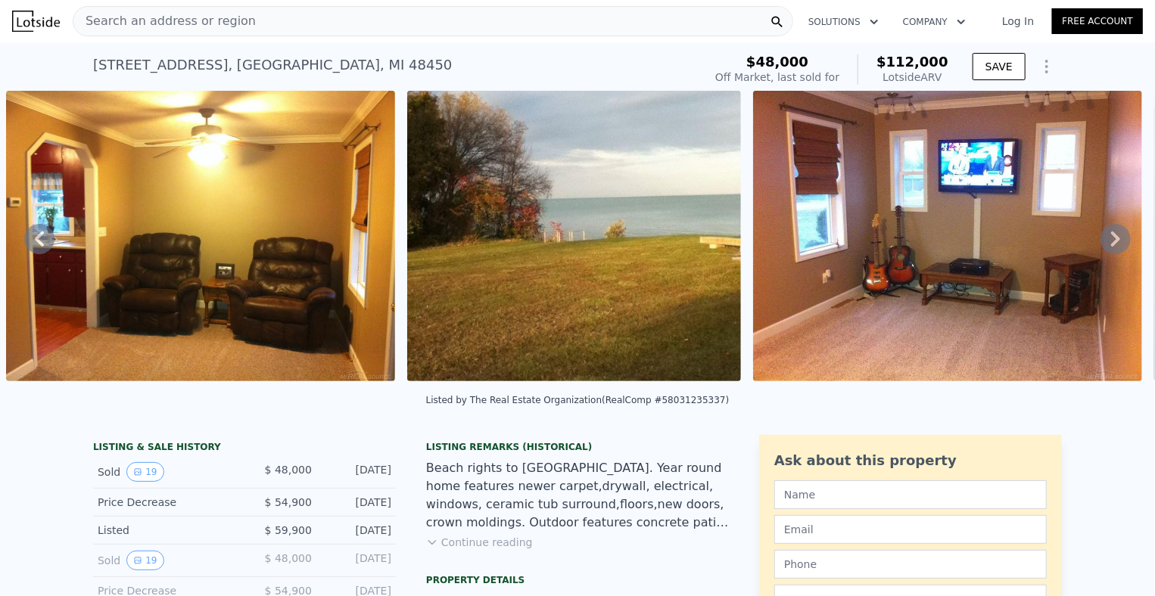
click at [1112, 236] on icon at bounding box center [1116, 239] width 30 height 30
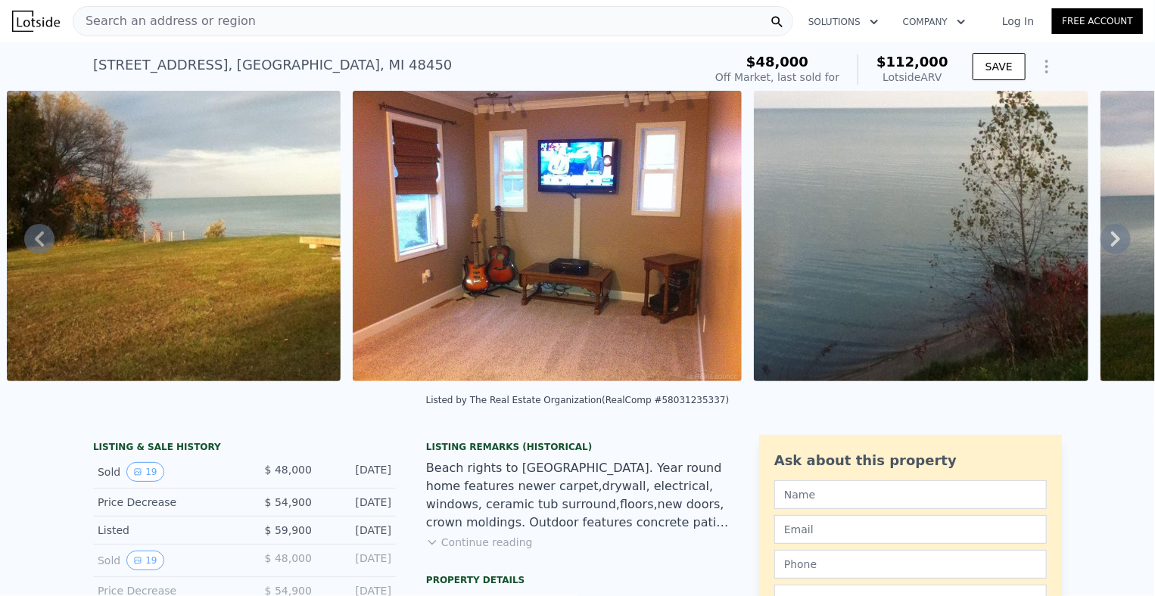
click at [1112, 236] on icon at bounding box center [1116, 239] width 30 height 30
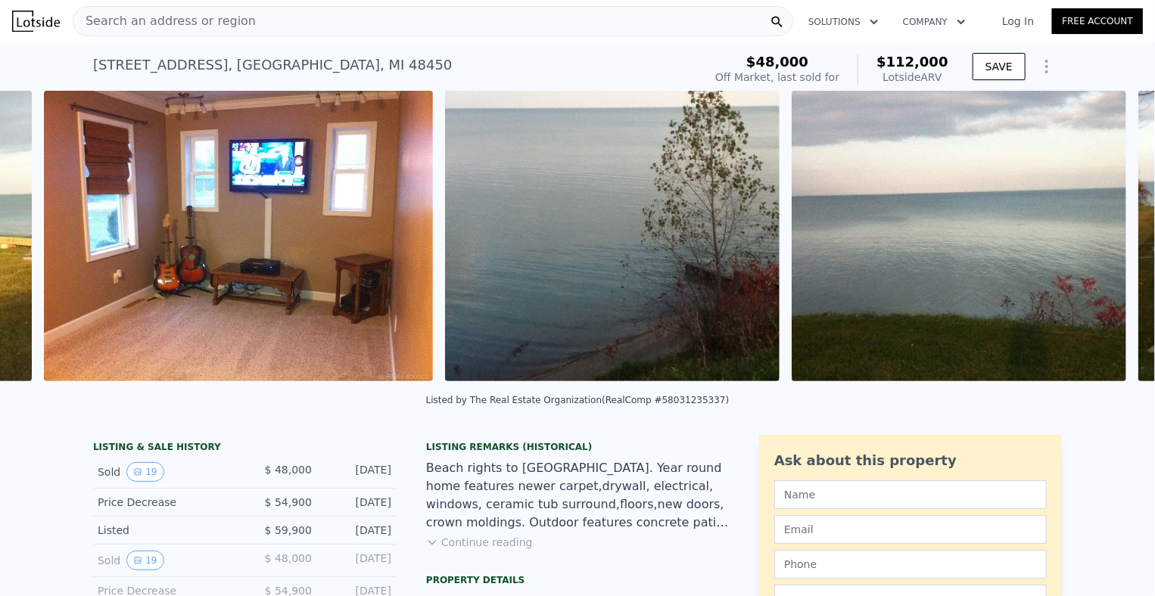
scroll to position [0, 5651]
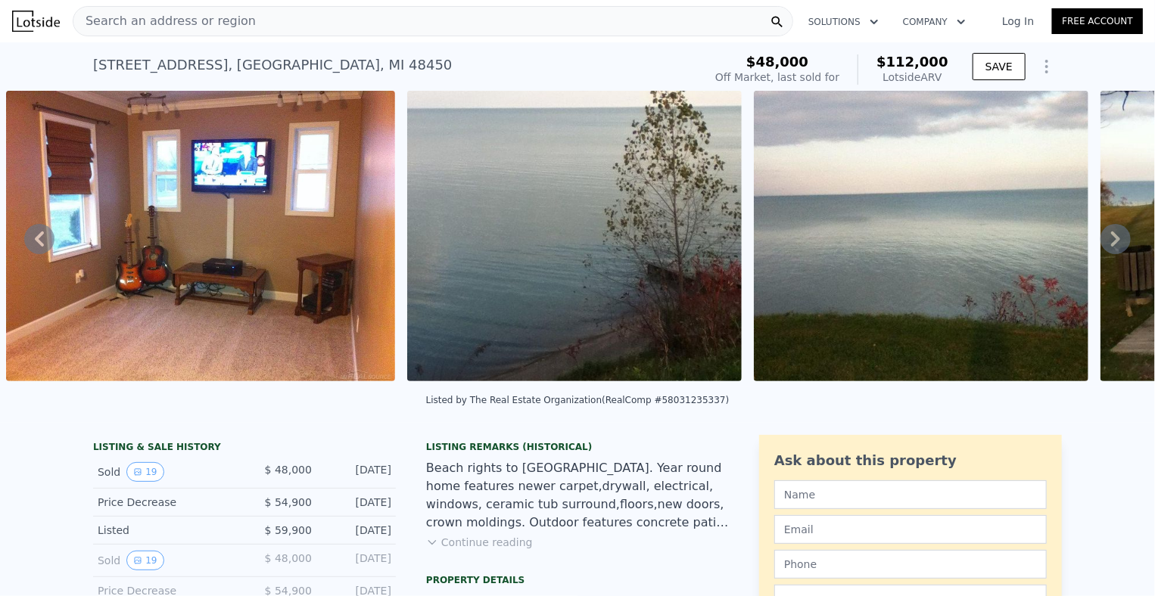
click at [1112, 236] on div "• + − • + − STREET VIEW Loading... SATELLITE VIEW" at bounding box center [577, 239] width 1155 height 296
click at [1112, 236] on icon at bounding box center [1116, 239] width 30 height 30
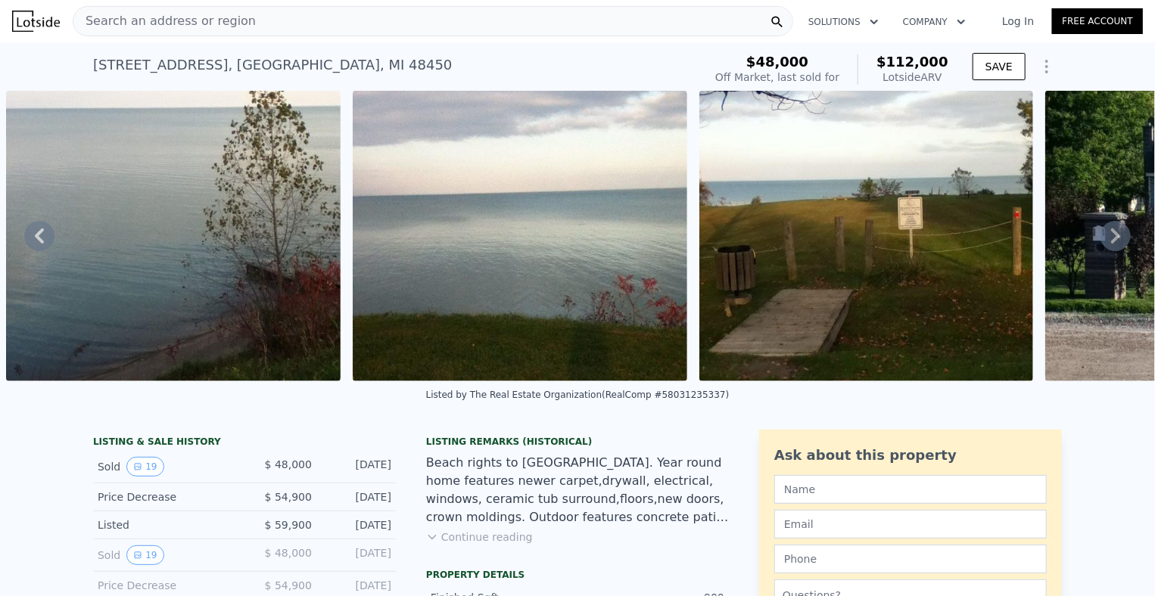
click at [1112, 236] on icon at bounding box center [1116, 236] width 30 height 30
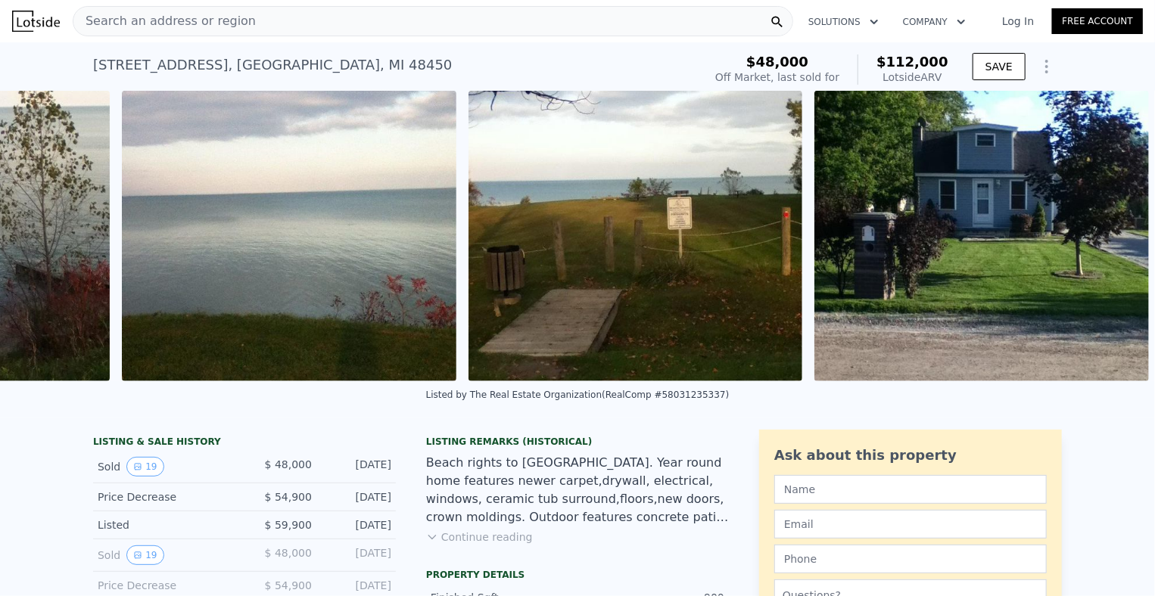
scroll to position [0, 6294]
click at [1112, 236] on img at bounding box center [981, 236] width 335 height 291
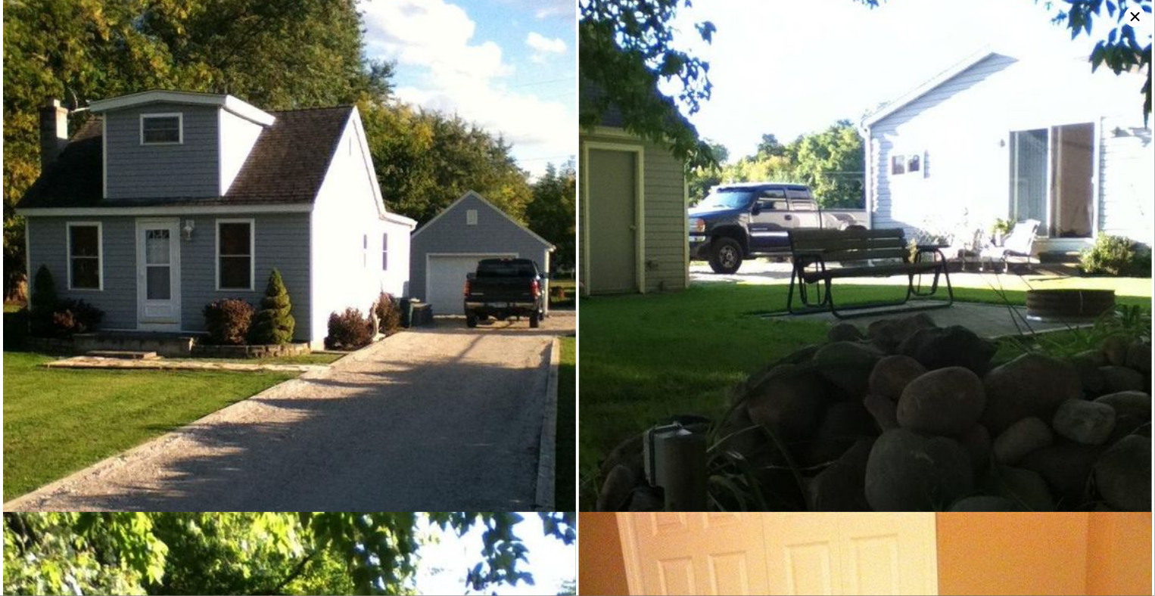
scroll to position [0, 0]
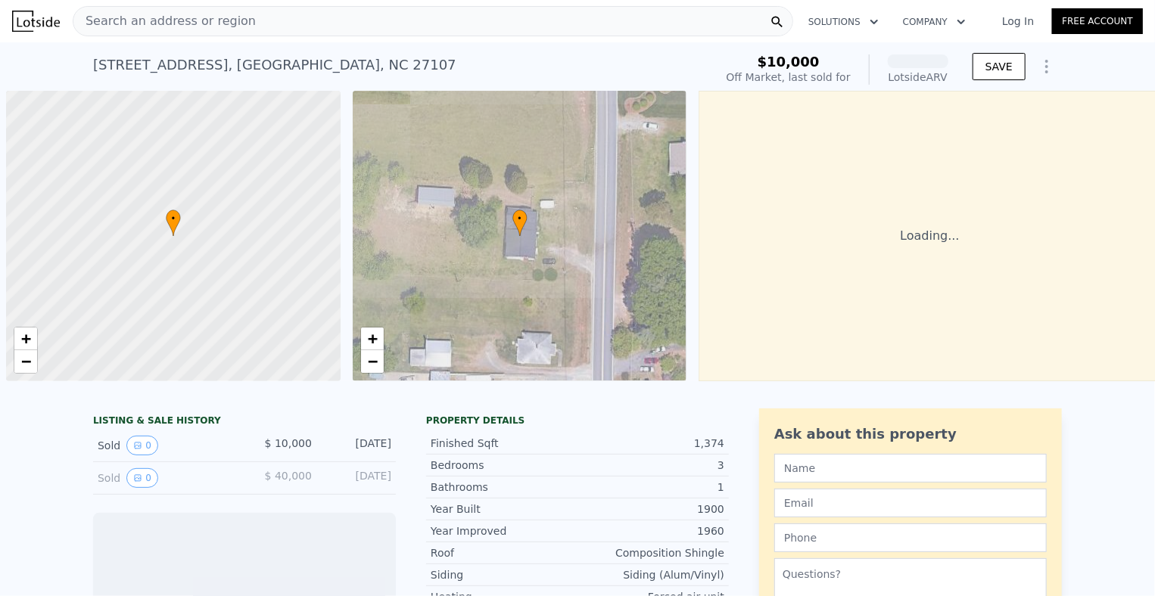
scroll to position [0, 6]
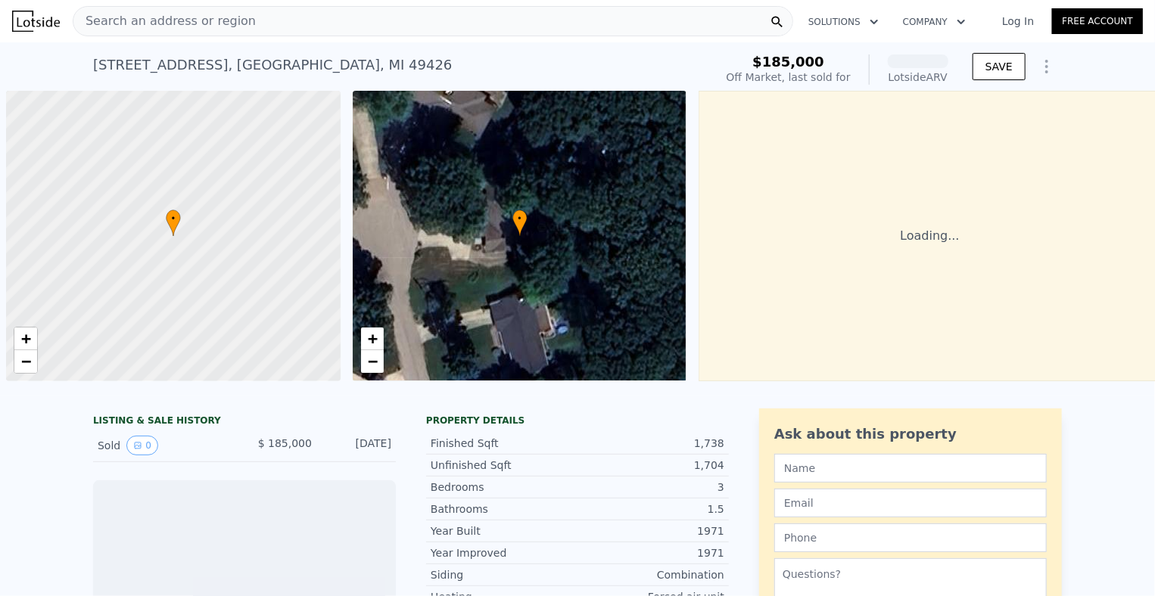
scroll to position [0, 6]
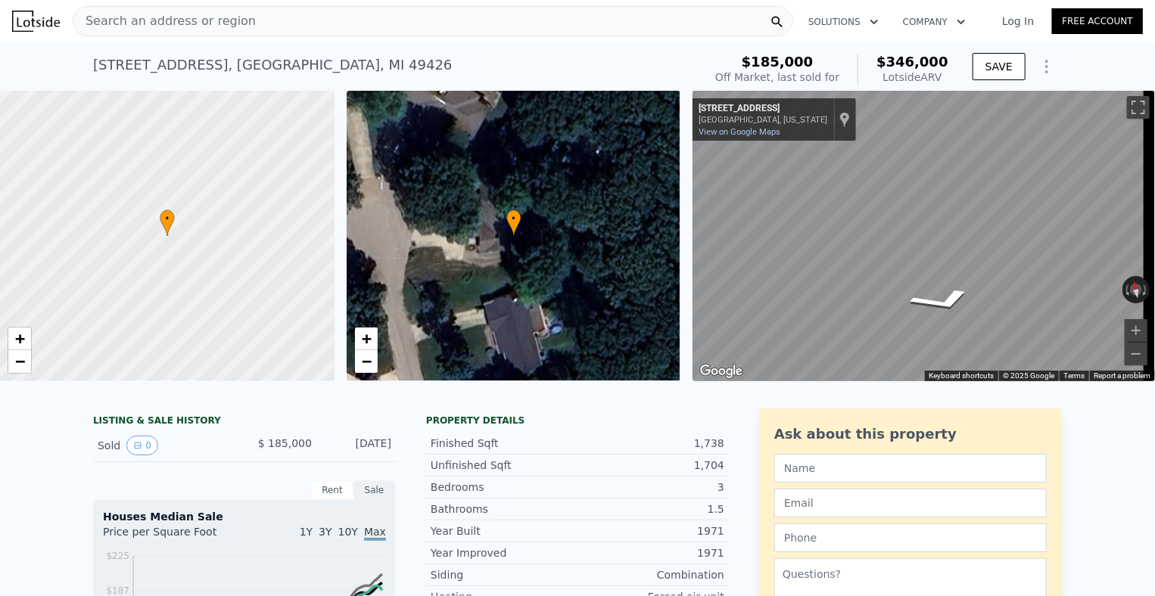
click at [1150, 248] on div "Search an address or region Solutions Company Open main menu Log In Free Accoun…" at bounding box center [577, 298] width 1155 height 596
click at [1150, 211] on div "Search an address or region Solutions Company Open main menu Log In Free Accoun…" at bounding box center [577, 298] width 1155 height 596
click at [1150, 223] on div "Search an address or region Solutions Company Open main menu Log In Free Accoun…" at bounding box center [577, 298] width 1155 height 596
click at [1150, 230] on div "Search an address or region Solutions Company Open main menu Log In Free Accoun…" at bounding box center [577, 298] width 1155 height 596
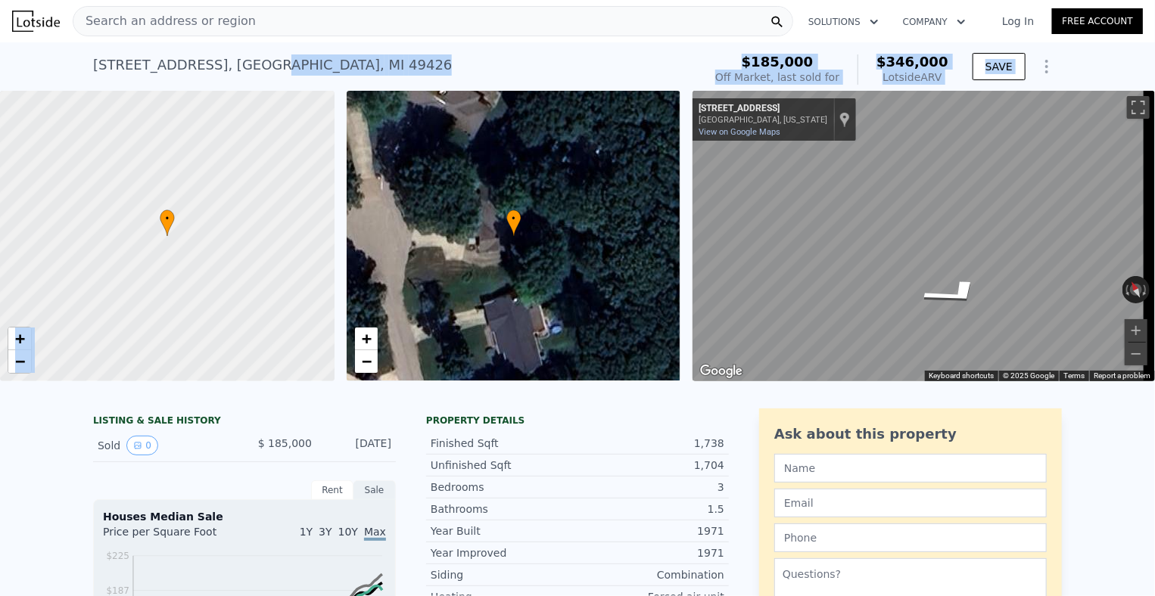
drag, startPoint x: 254, startPoint y: 75, endPoint x: 406, endPoint y: 102, distance: 154.6
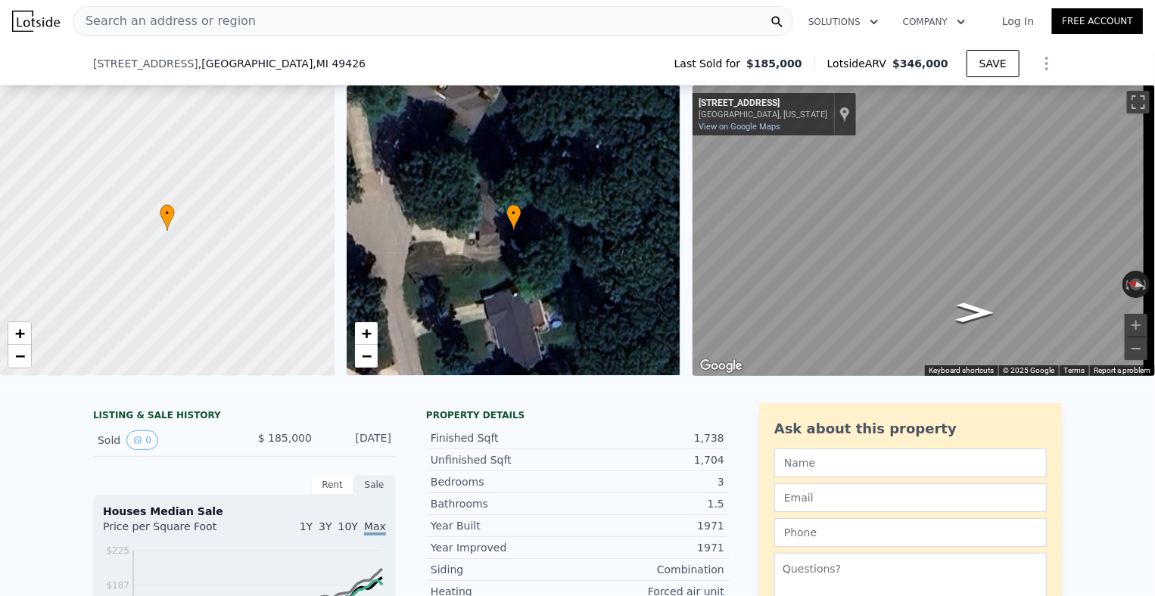
scroll to position [627, 0]
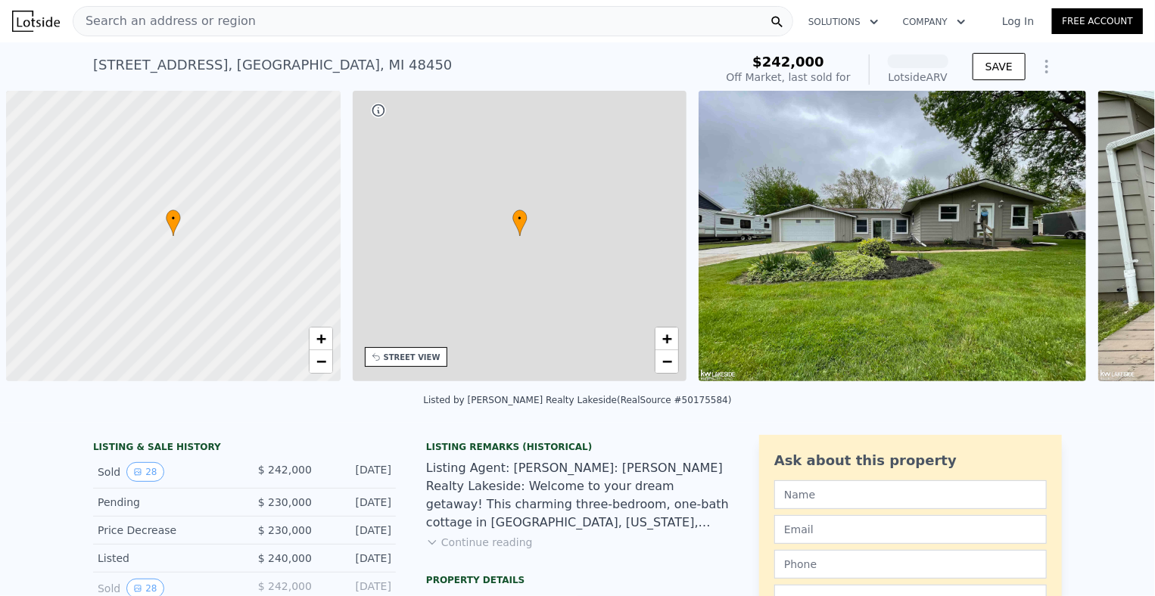
scroll to position [0, 6]
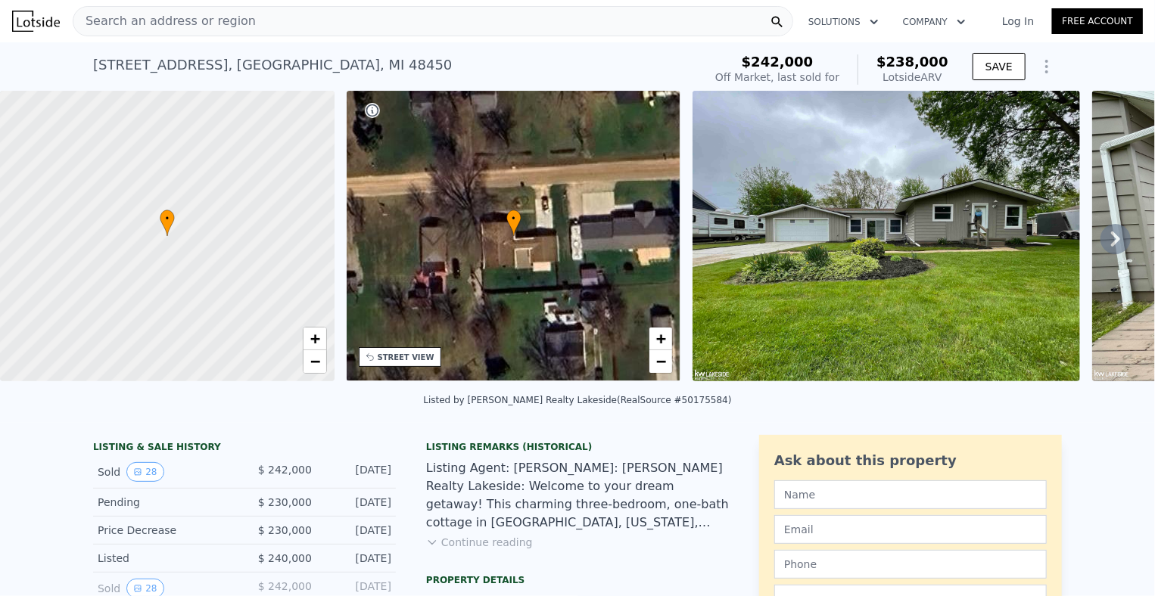
click at [1101, 248] on icon at bounding box center [1116, 239] width 30 height 30
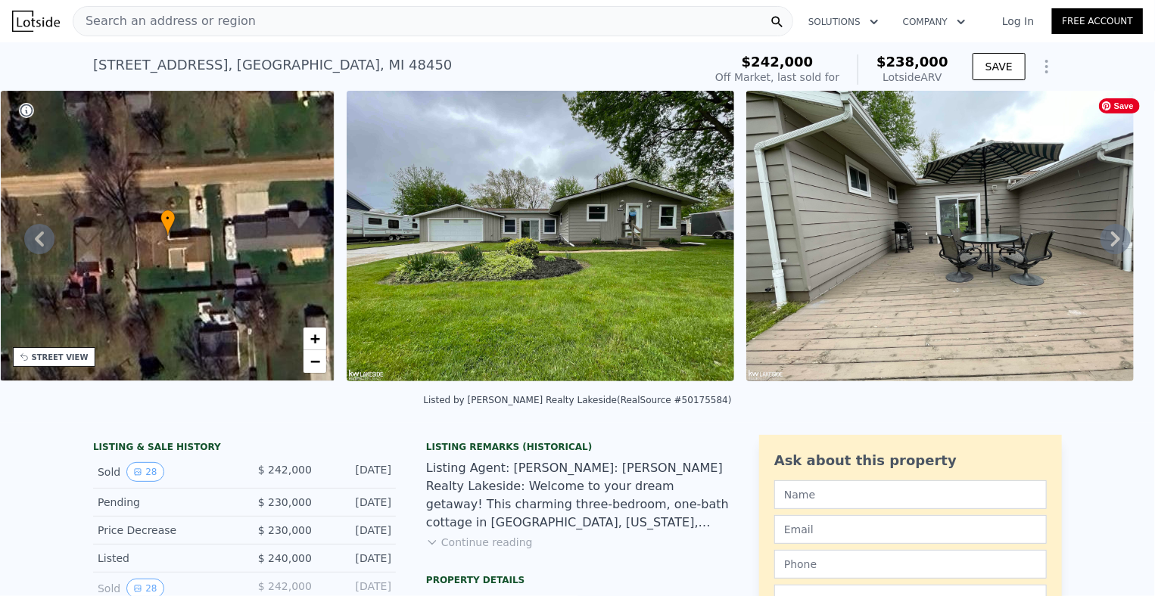
click at [1101, 248] on icon at bounding box center [1116, 239] width 30 height 30
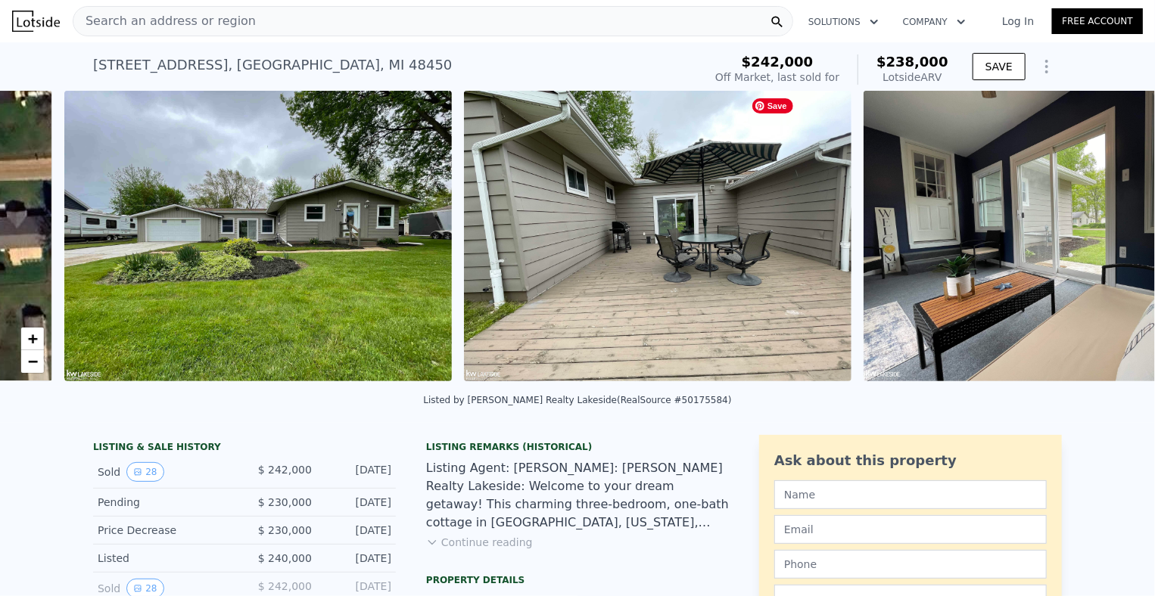
scroll to position [0, 693]
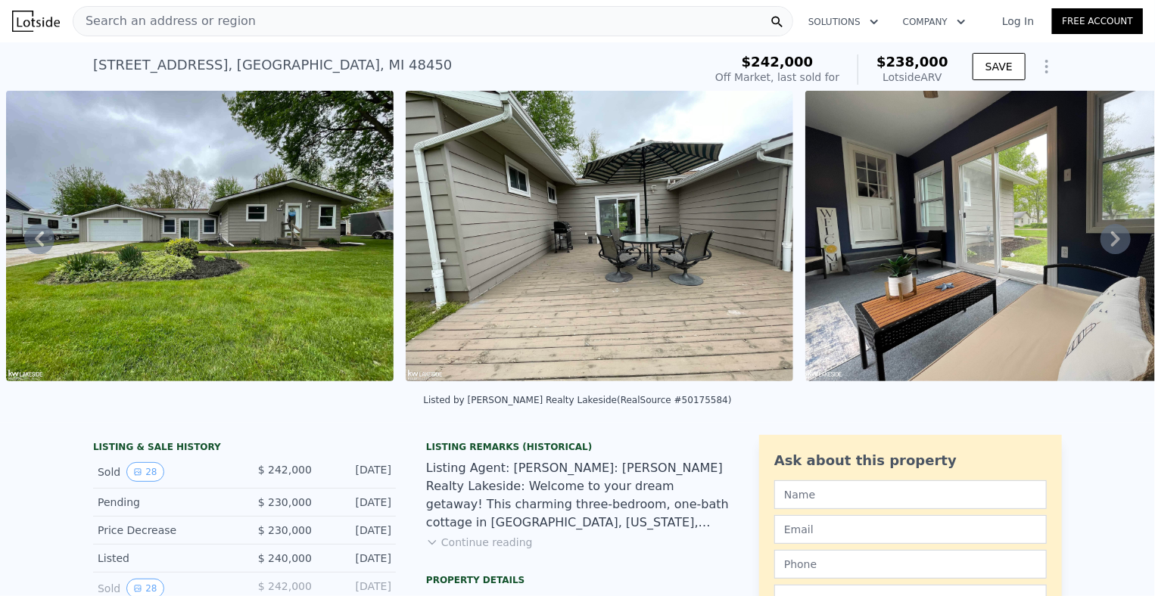
click at [1101, 248] on icon at bounding box center [1116, 239] width 30 height 30
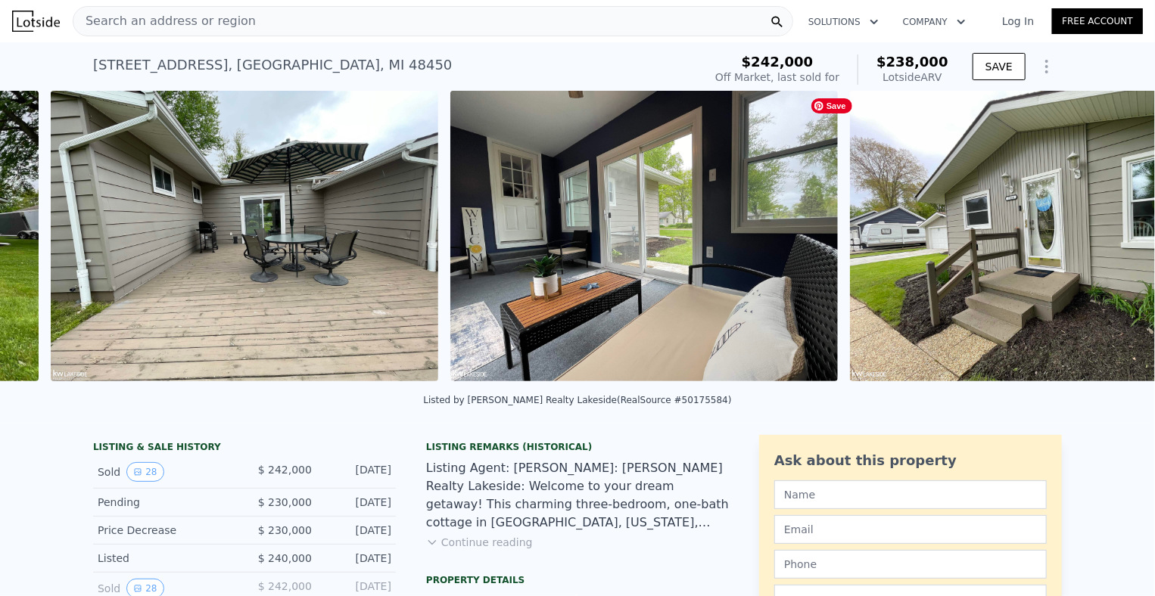
scroll to position [0, 1092]
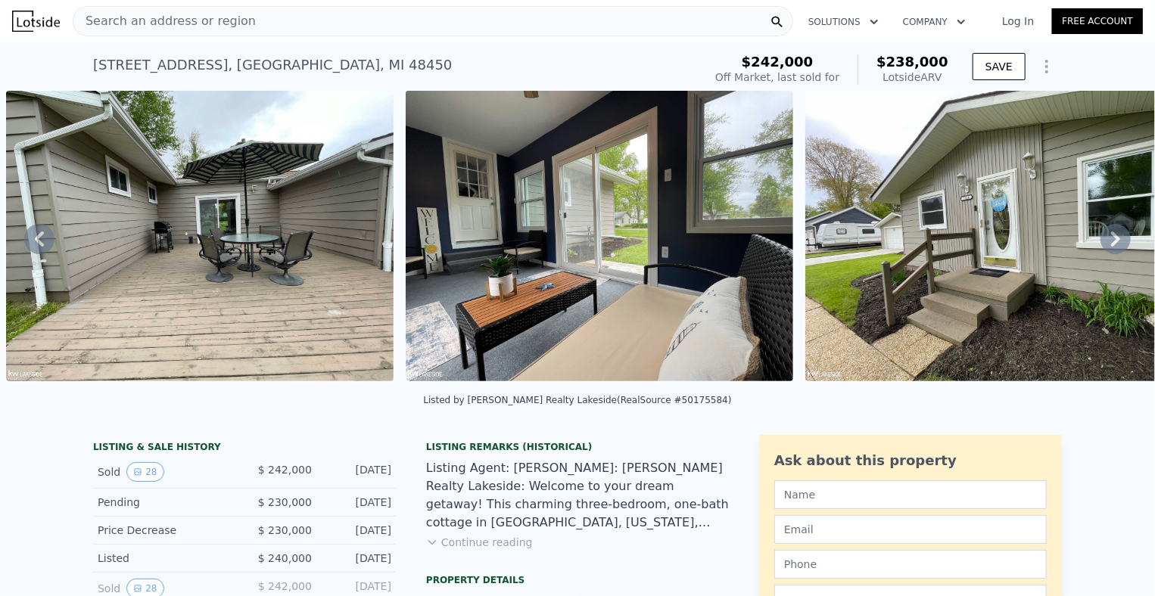
click at [1101, 248] on icon at bounding box center [1116, 239] width 30 height 30
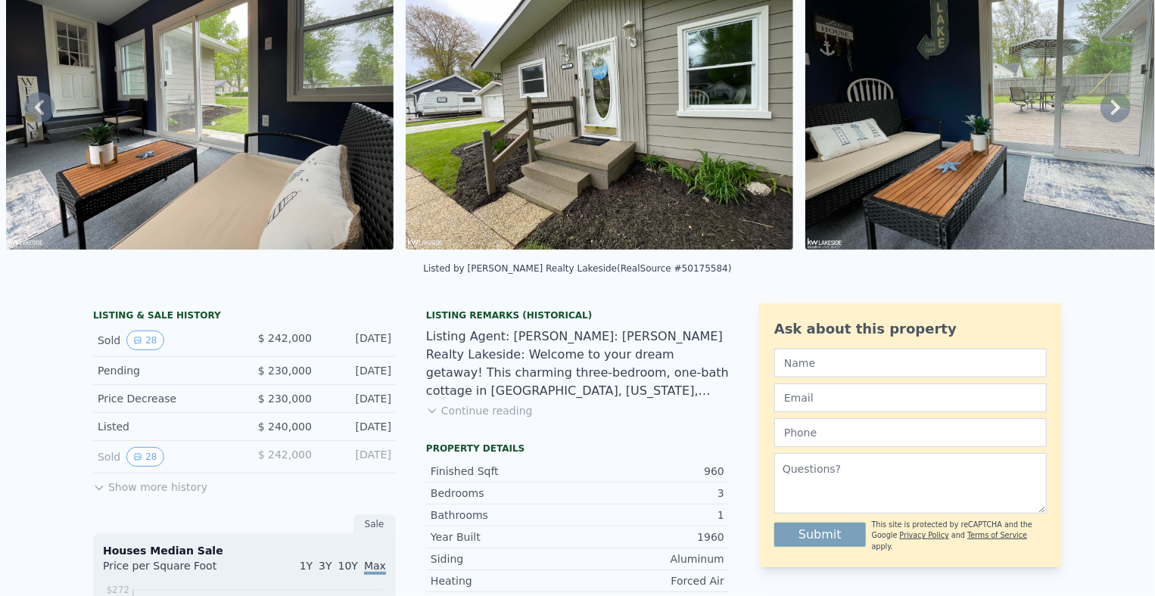
scroll to position [5, 0]
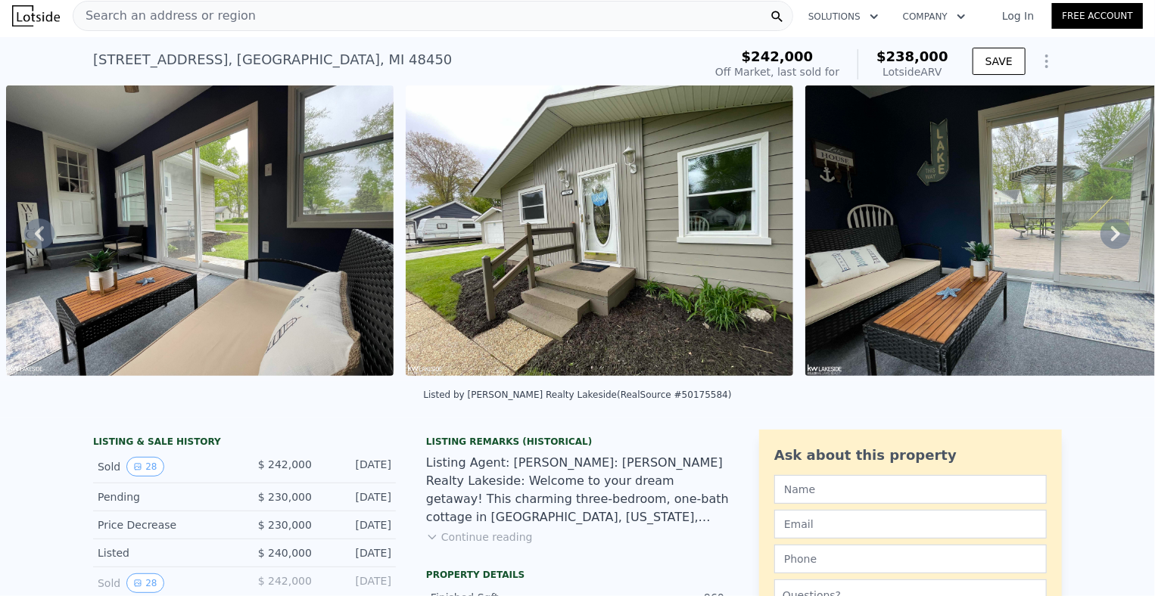
click at [1111, 235] on icon at bounding box center [1115, 233] width 9 height 15
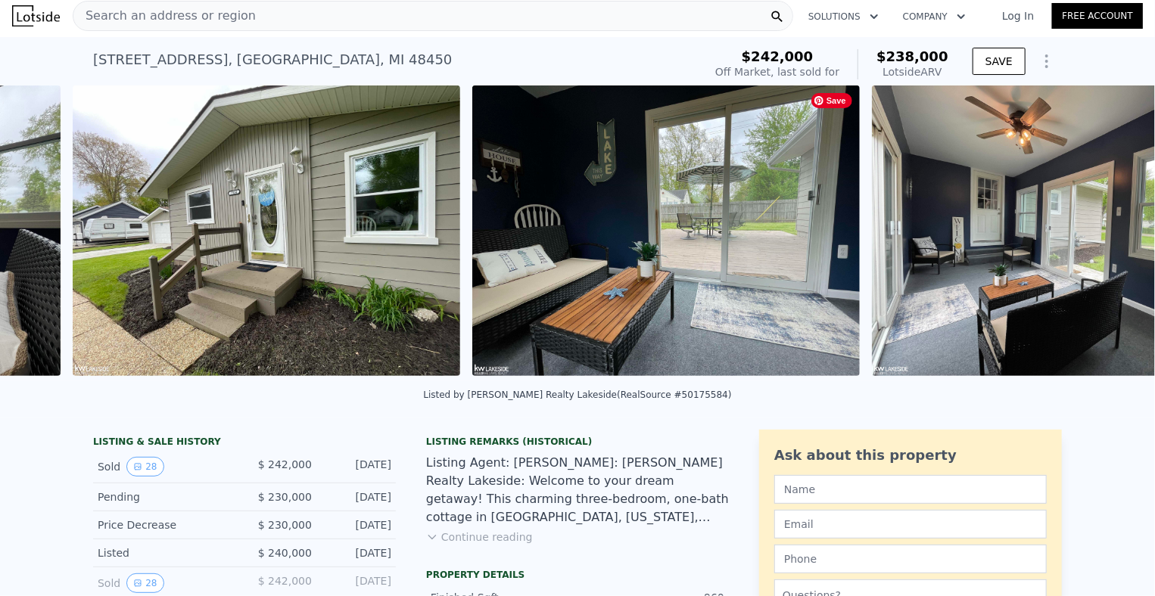
scroll to position [0, 1891]
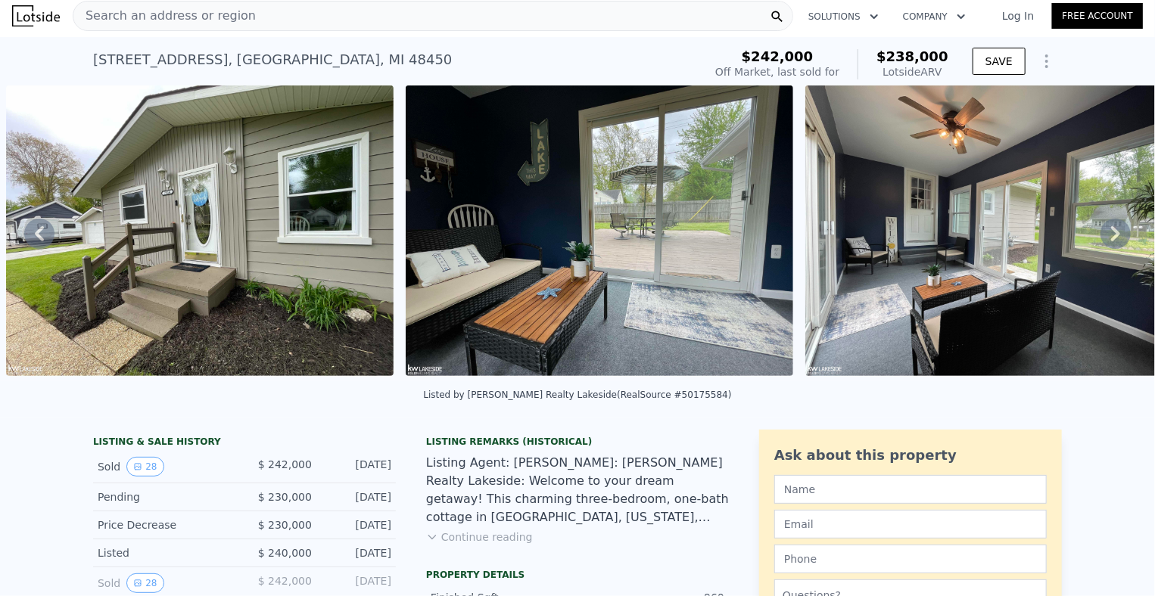
click at [1111, 233] on icon at bounding box center [1115, 233] width 9 height 15
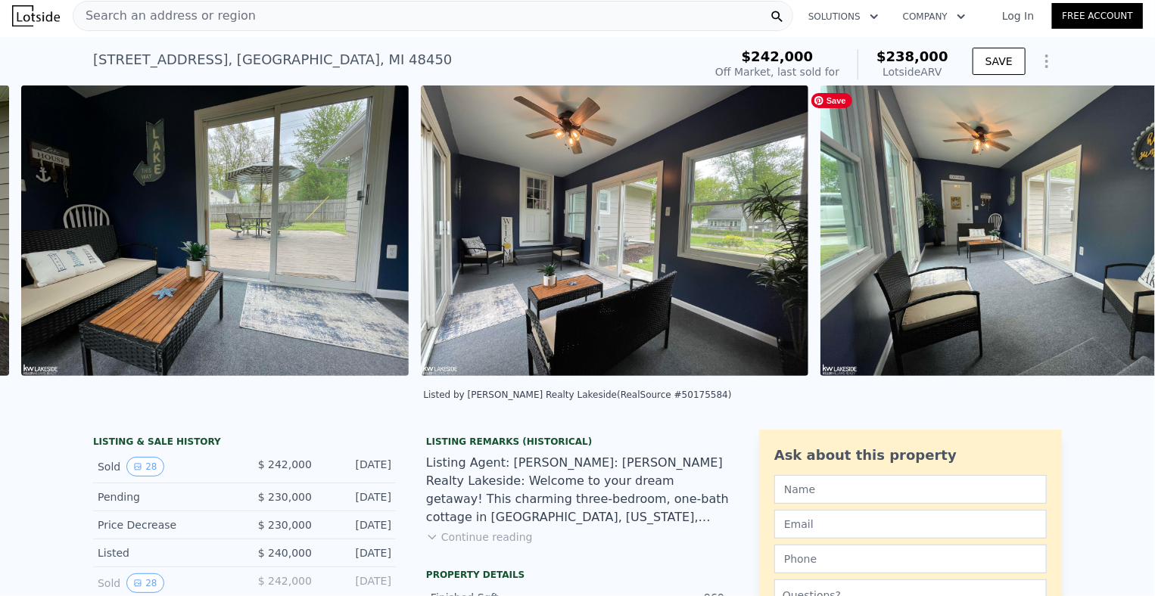
scroll to position [0, 2291]
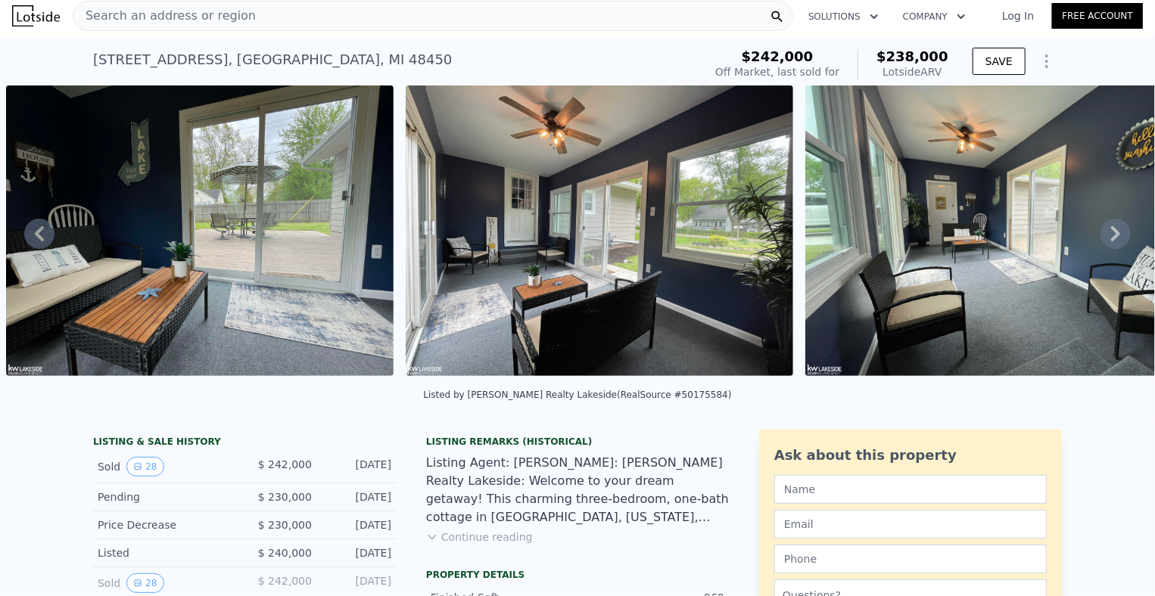
click at [1111, 233] on icon at bounding box center [1115, 233] width 9 height 15
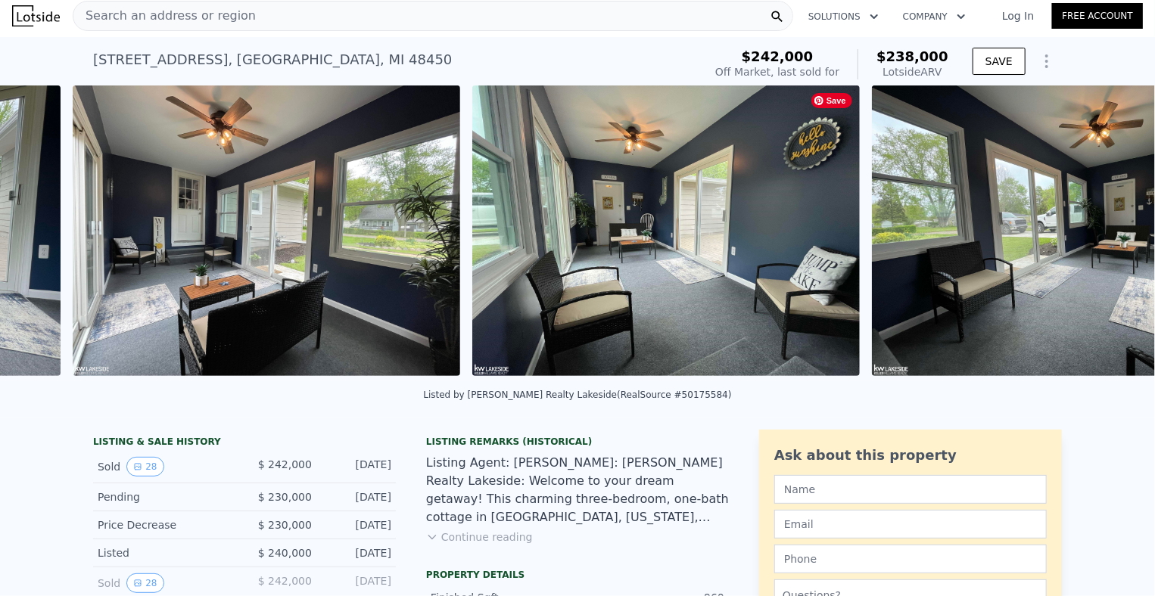
scroll to position [0, 2691]
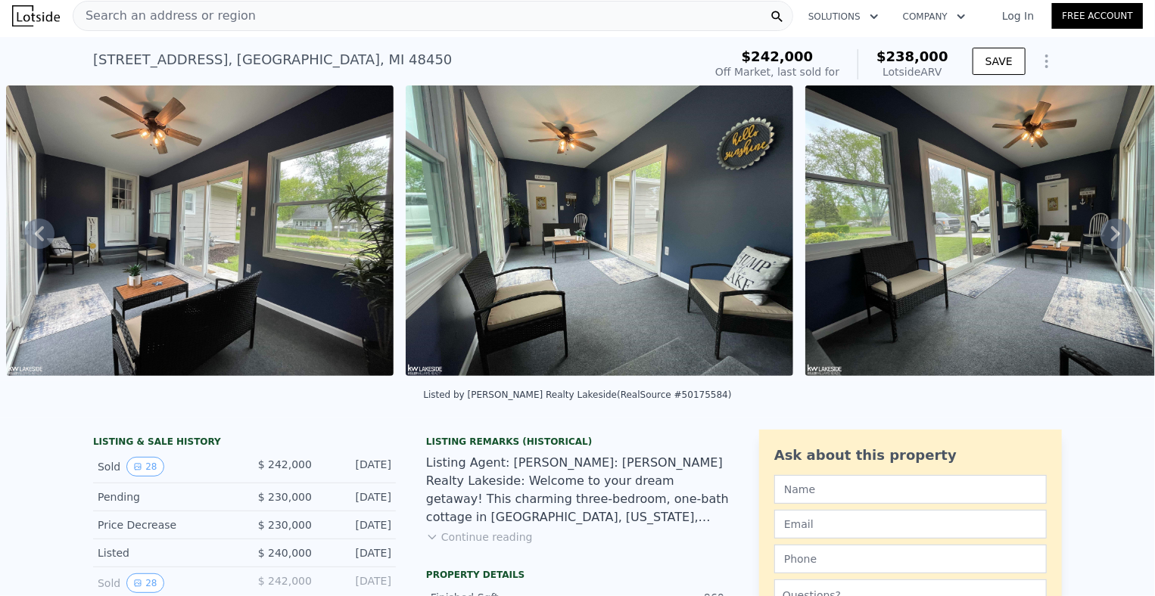
click at [1111, 233] on icon at bounding box center [1115, 233] width 9 height 15
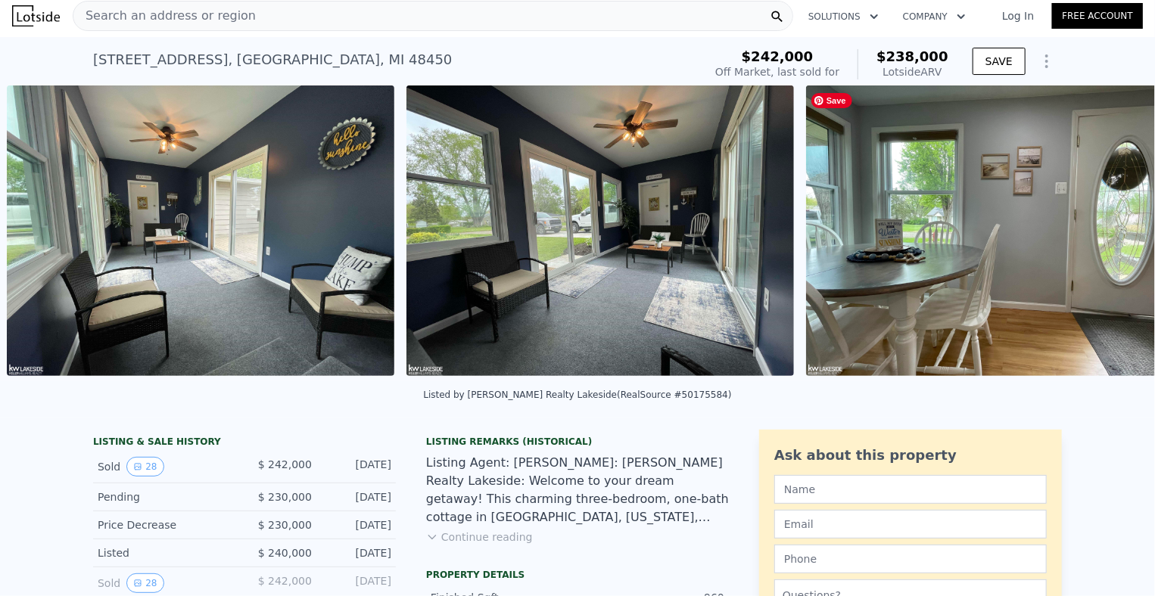
scroll to position [0, 3090]
click at [1111, 233] on icon at bounding box center [1115, 233] width 9 height 15
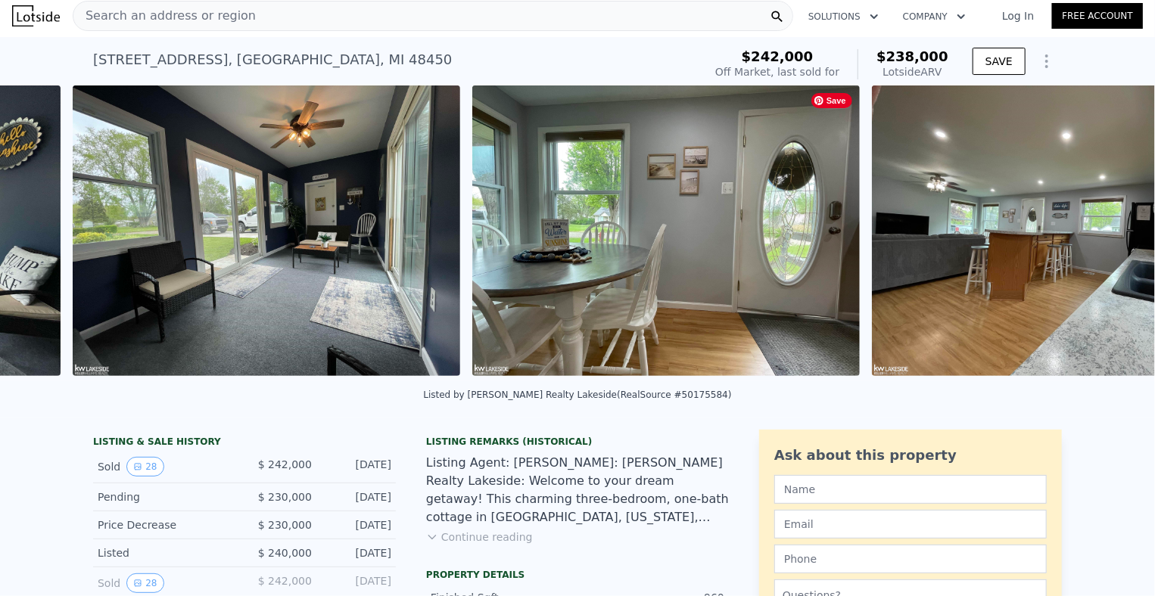
scroll to position [0, 3490]
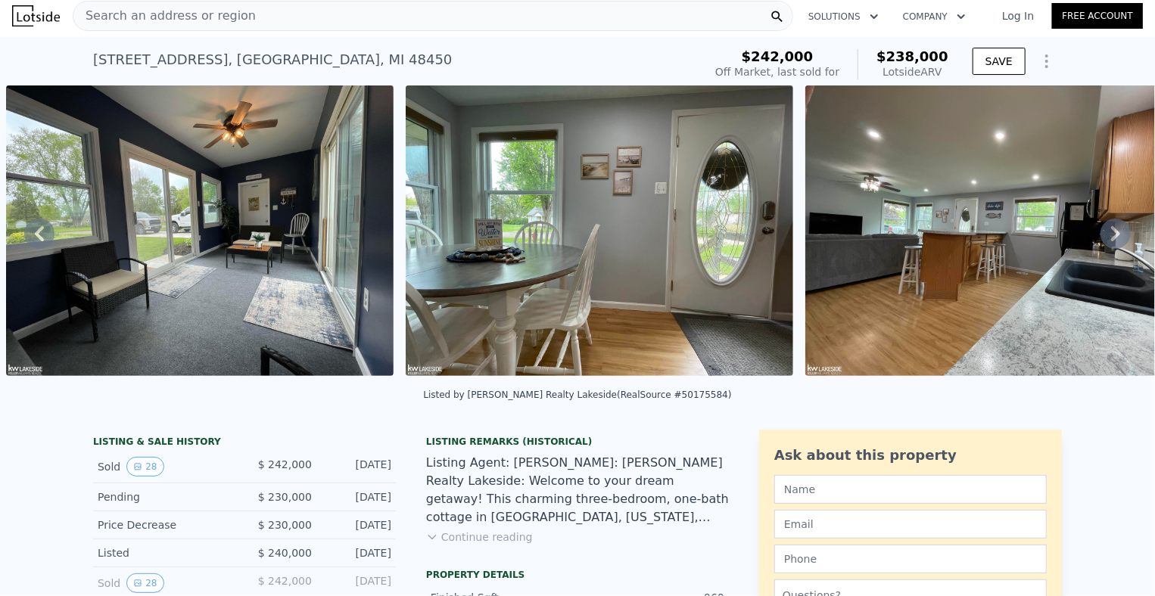
click at [1111, 233] on icon at bounding box center [1115, 233] width 9 height 15
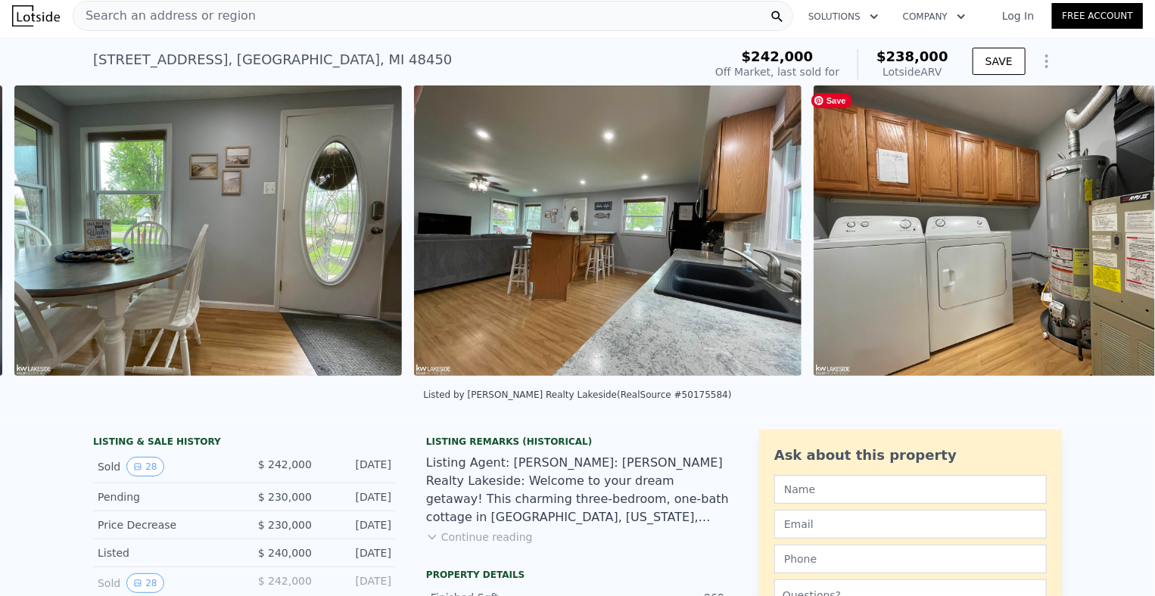
scroll to position [0, 3890]
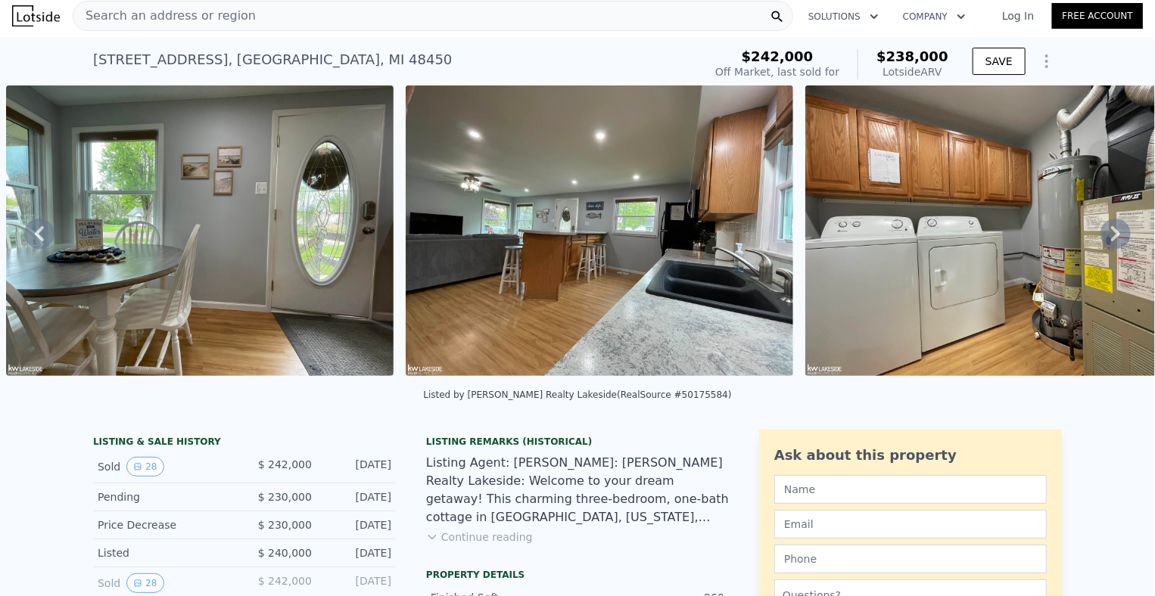
click at [1111, 233] on icon at bounding box center [1115, 233] width 9 height 15
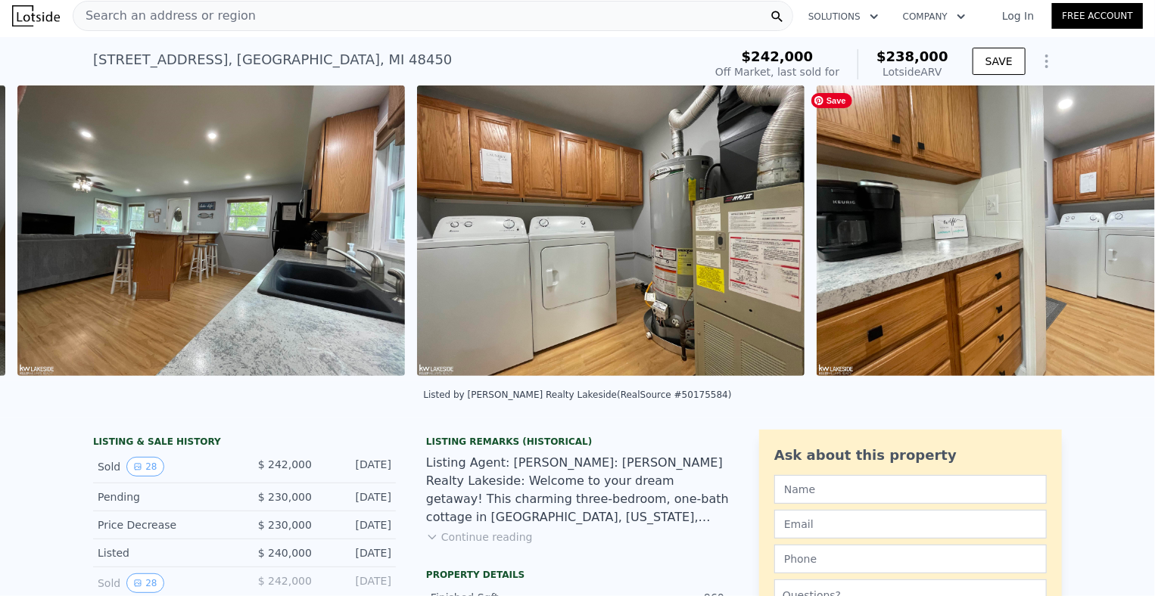
scroll to position [0, 4289]
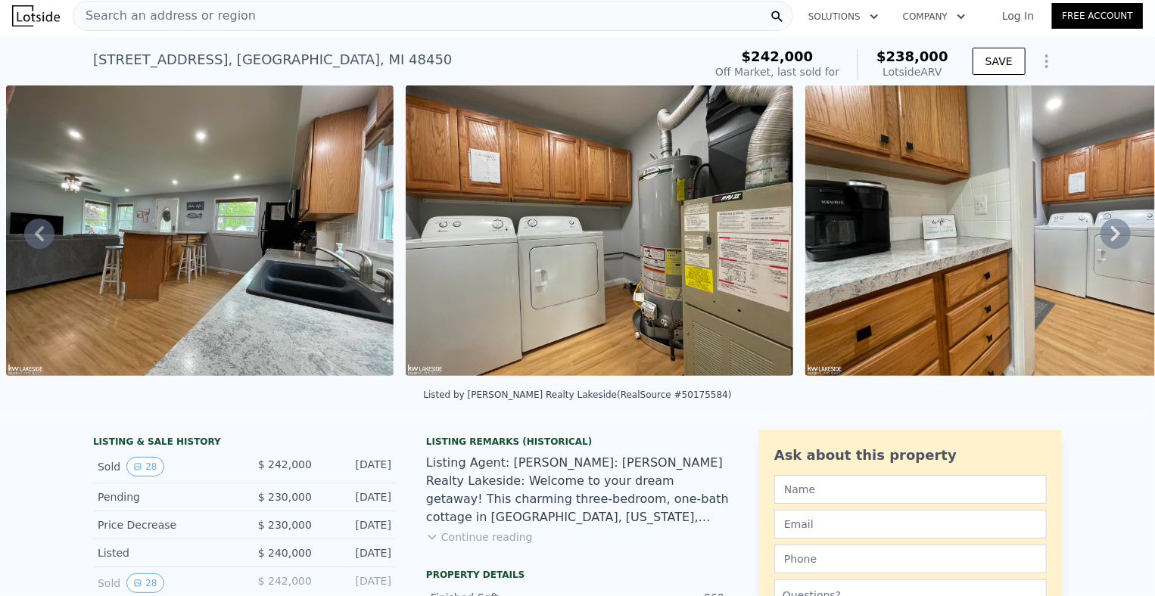
click at [1111, 233] on icon at bounding box center [1115, 233] width 9 height 15
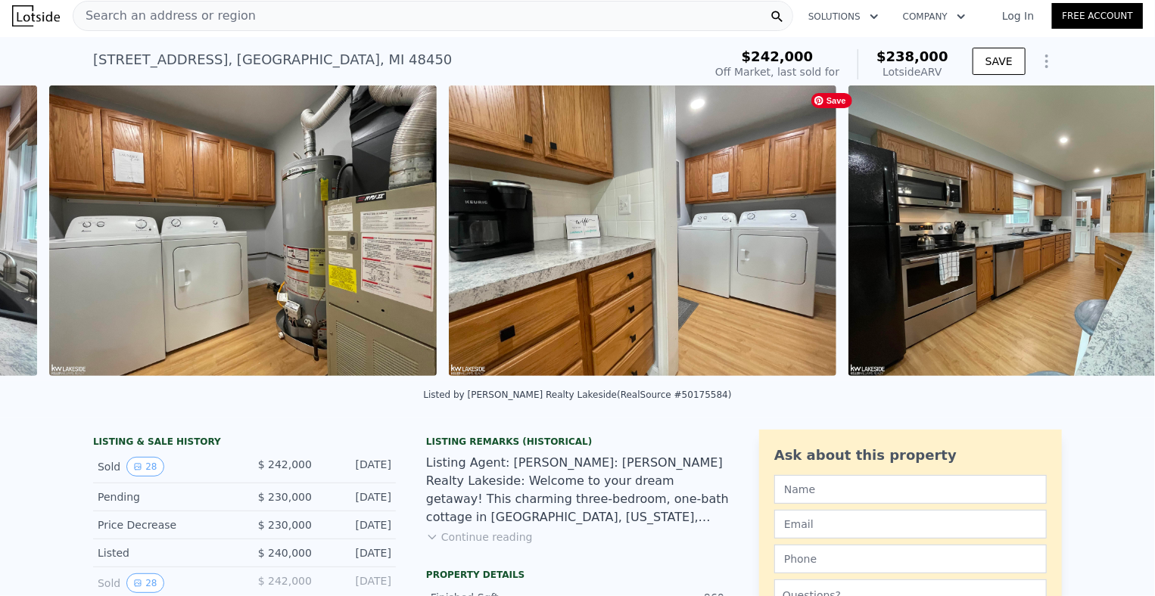
scroll to position [0, 4689]
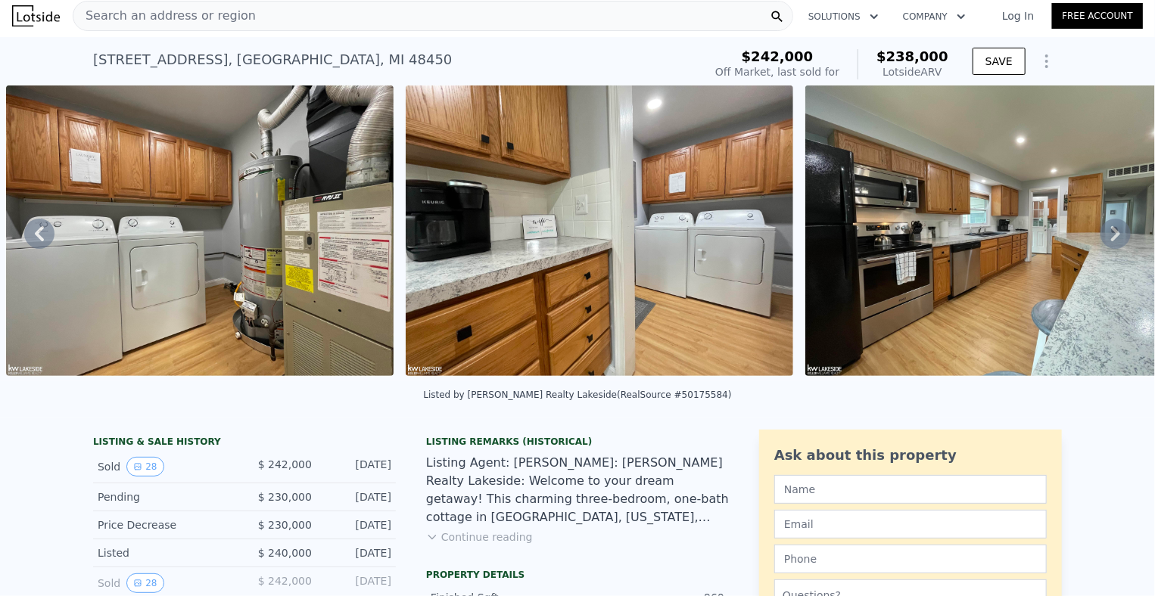
click at [1111, 233] on icon at bounding box center [1115, 233] width 9 height 15
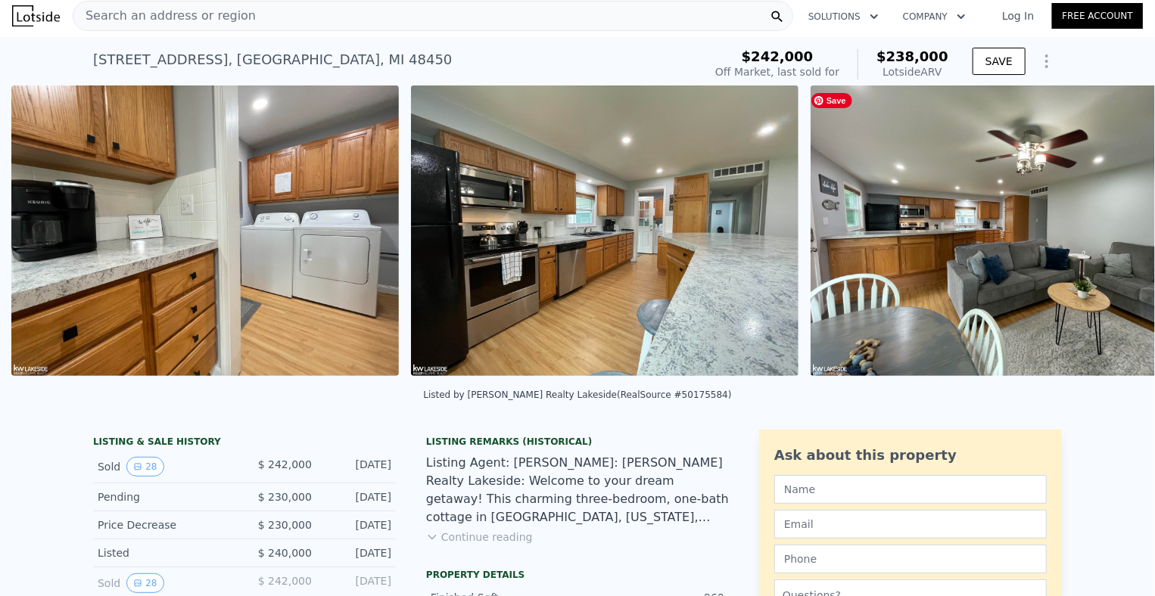
scroll to position [0, 5089]
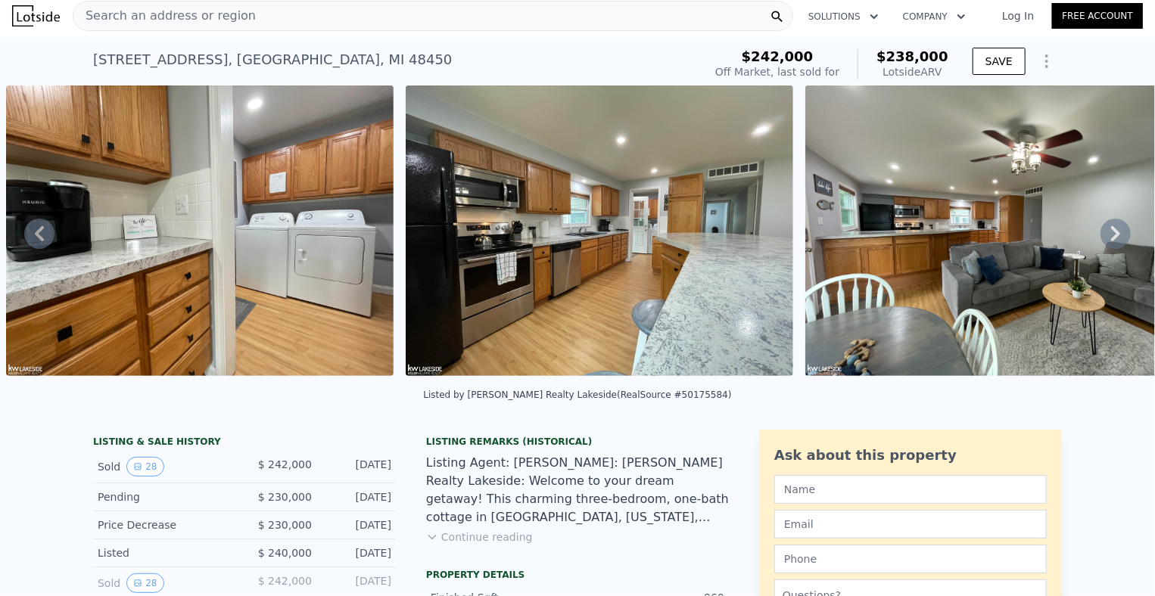
click at [1111, 233] on icon at bounding box center [1115, 233] width 9 height 15
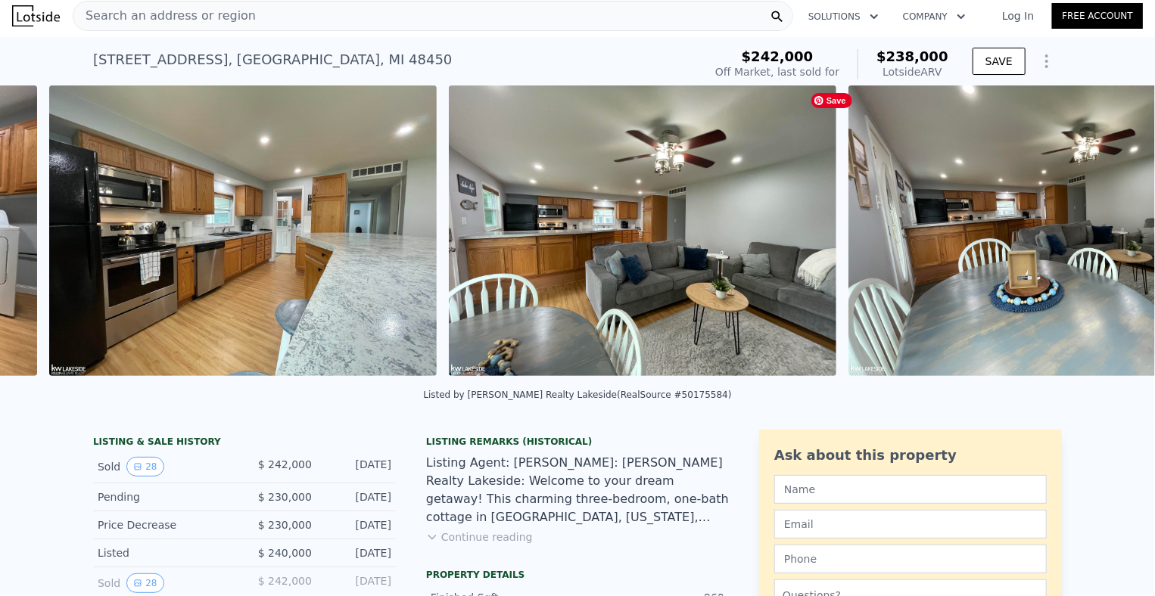
scroll to position [0, 5488]
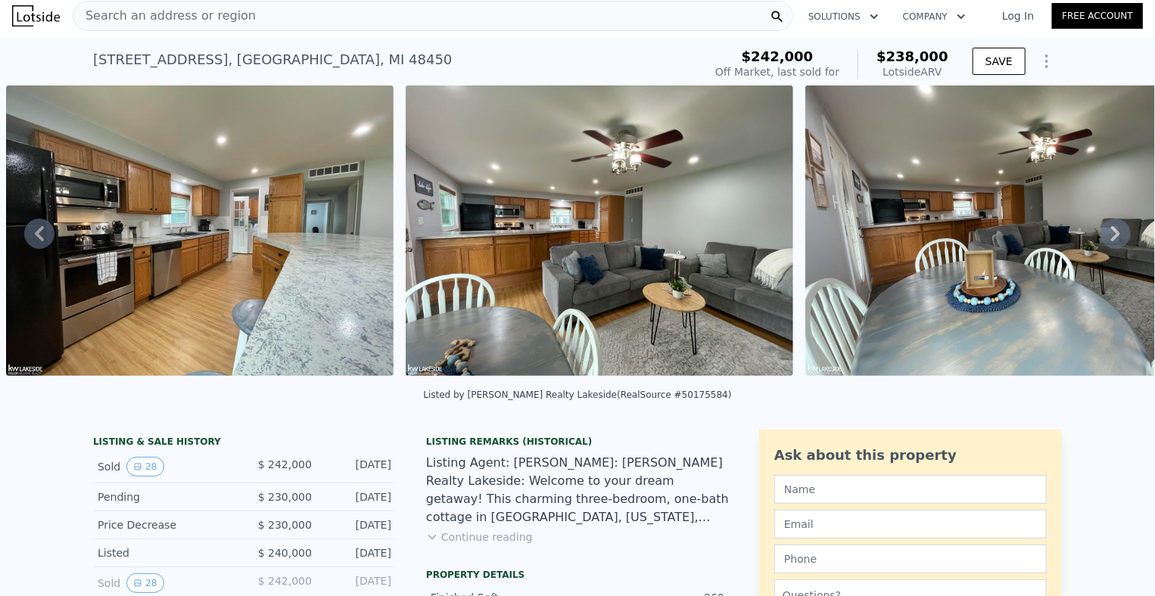
click at [1111, 233] on icon at bounding box center [1115, 233] width 9 height 15
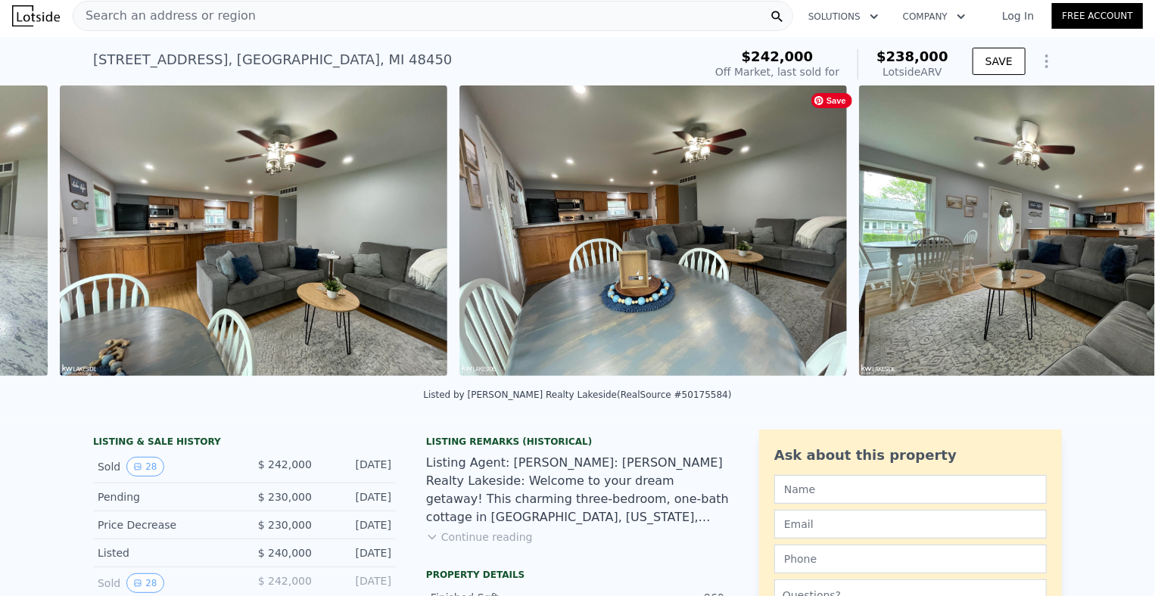
scroll to position [0, 5888]
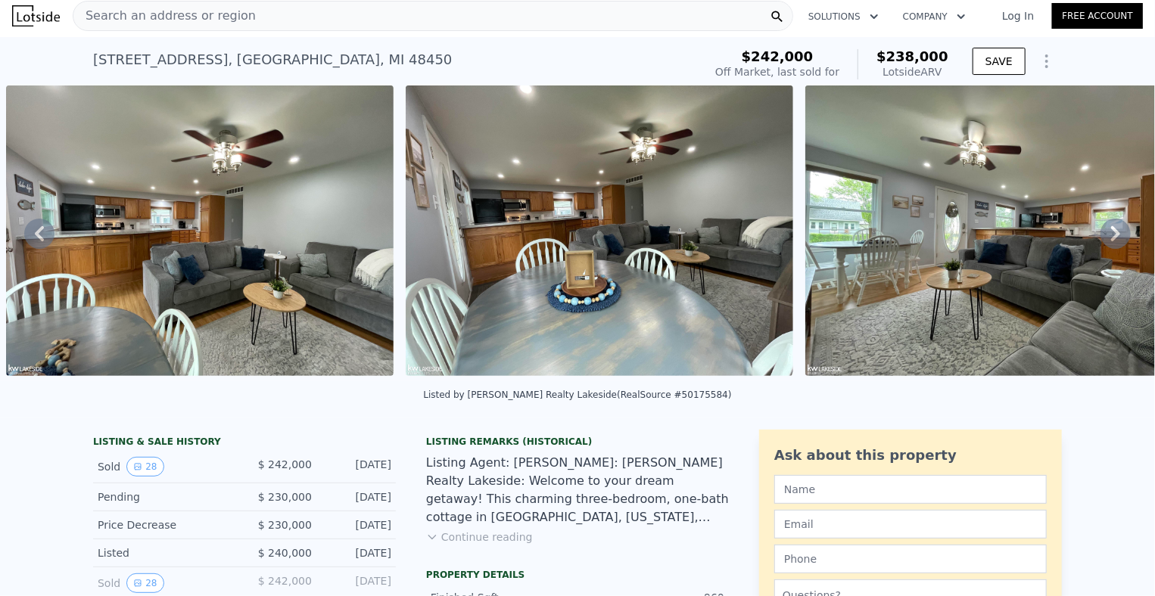
click at [1111, 233] on icon at bounding box center [1115, 233] width 9 height 15
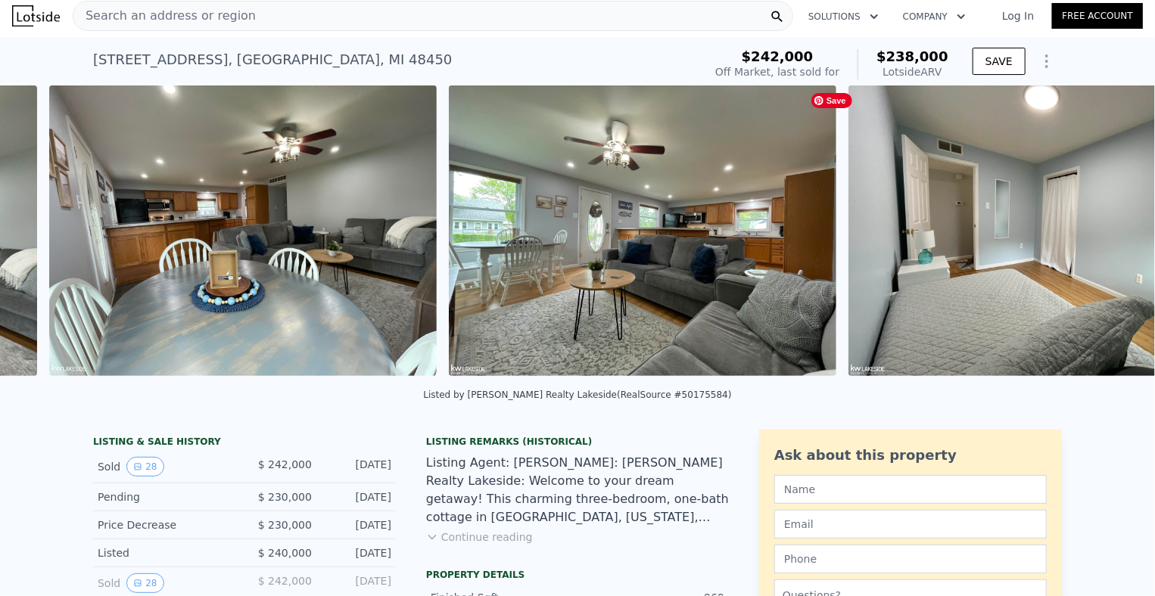
scroll to position [0, 6287]
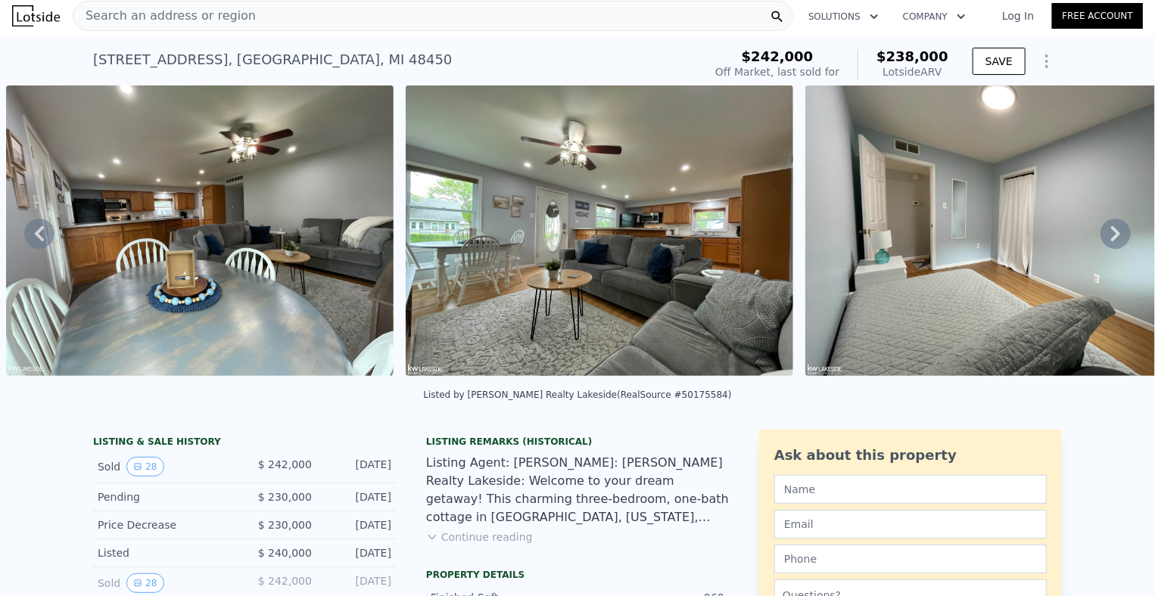
click at [1111, 233] on icon at bounding box center [1115, 233] width 9 height 15
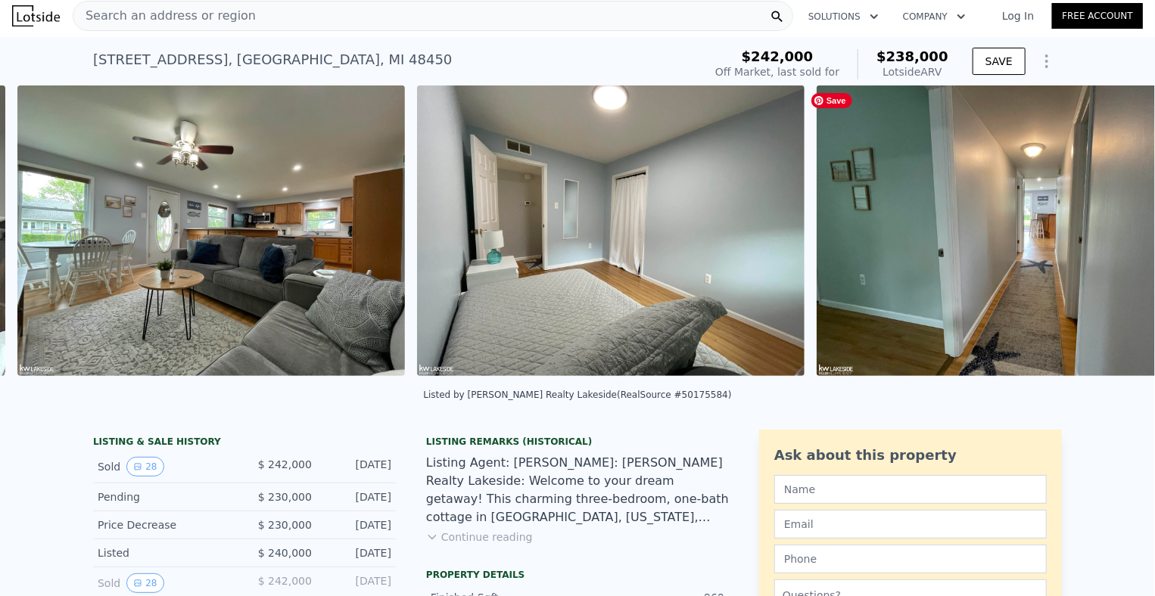
scroll to position [0, 6687]
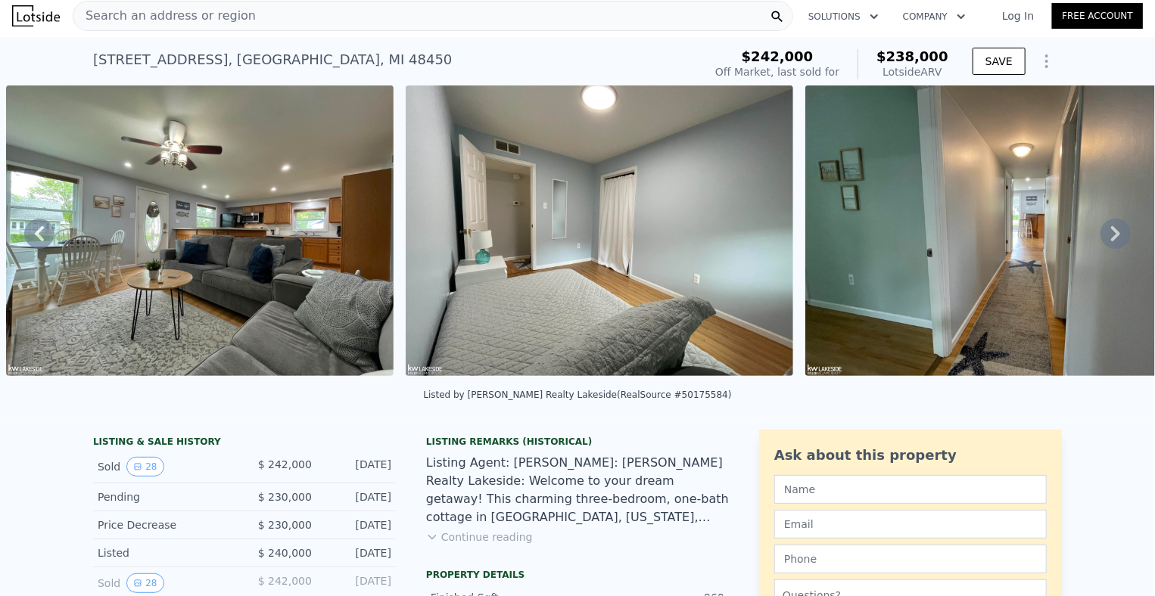
click at [1111, 233] on icon at bounding box center [1115, 233] width 9 height 15
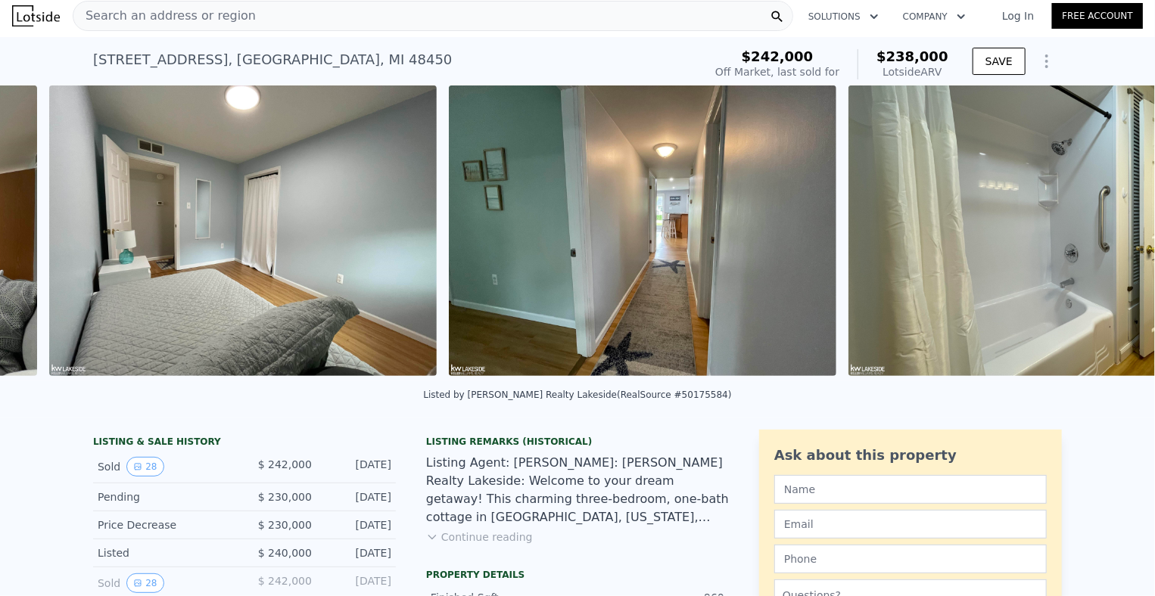
scroll to position [0, 7087]
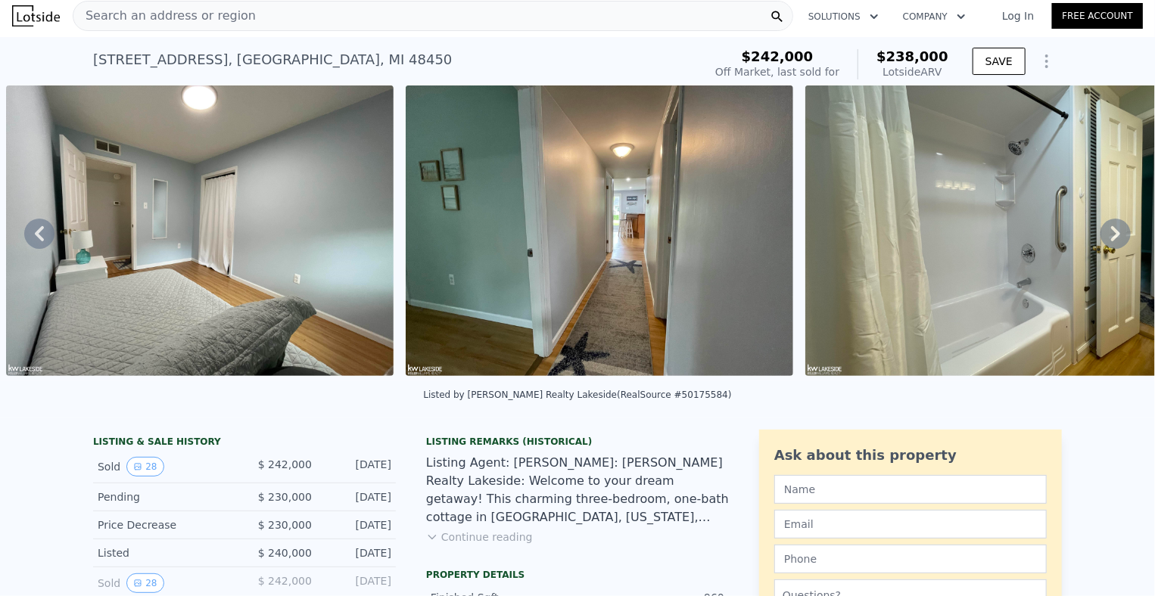
click at [1111, 233] on icon at bounding box center [1115, 233] width 9 height 15
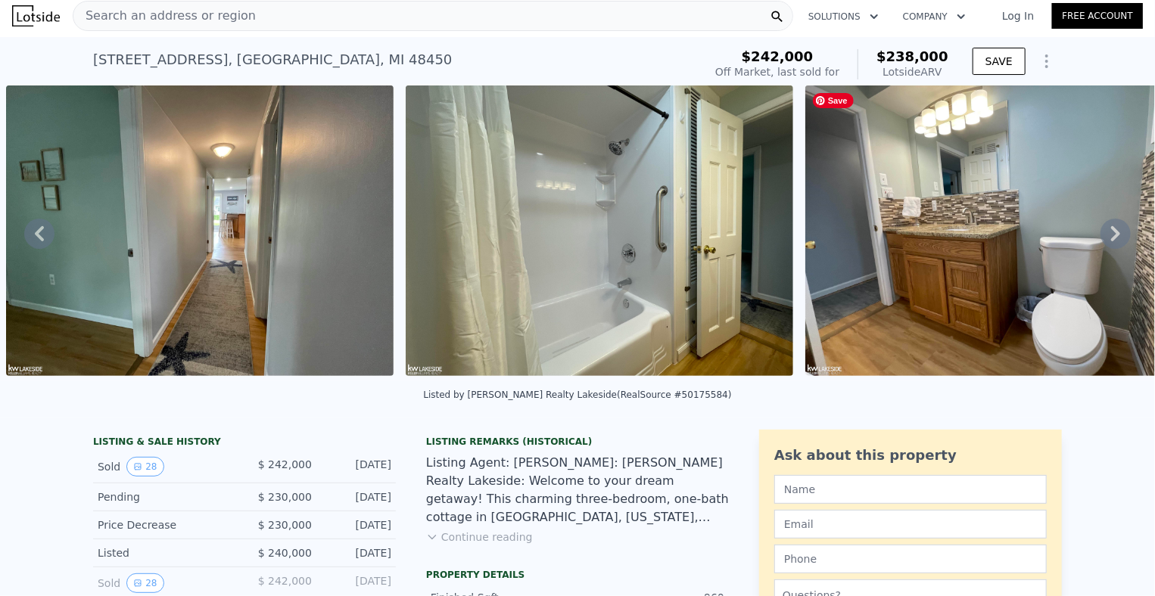
click at [1111, 233] on icon at bounding box center [1115, 233] width 9 height 15
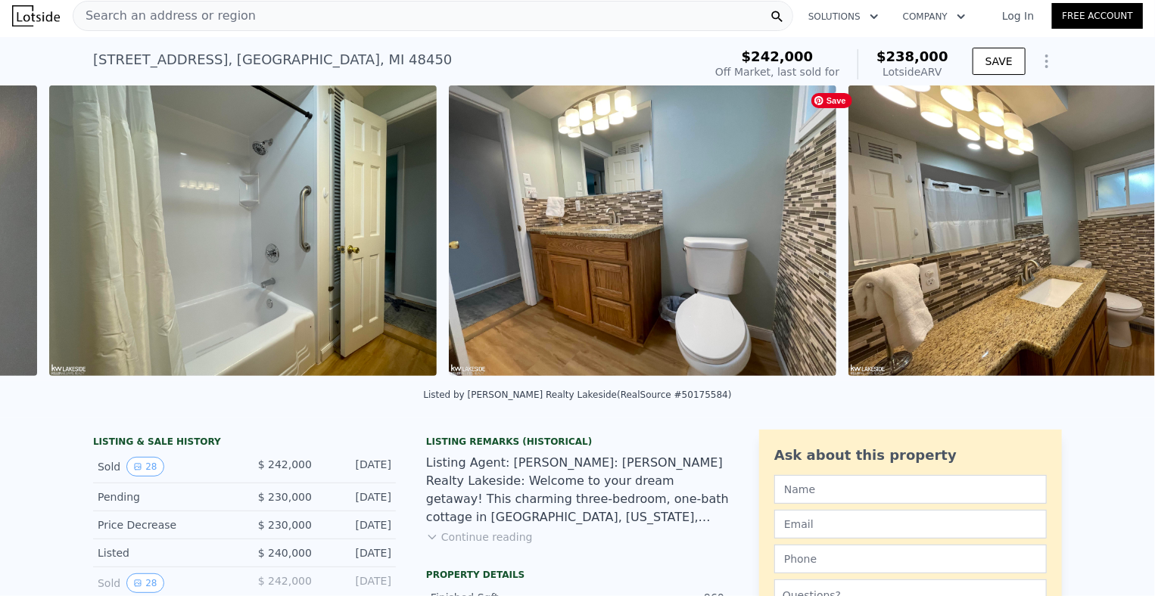
scroll to position [0, 7886]
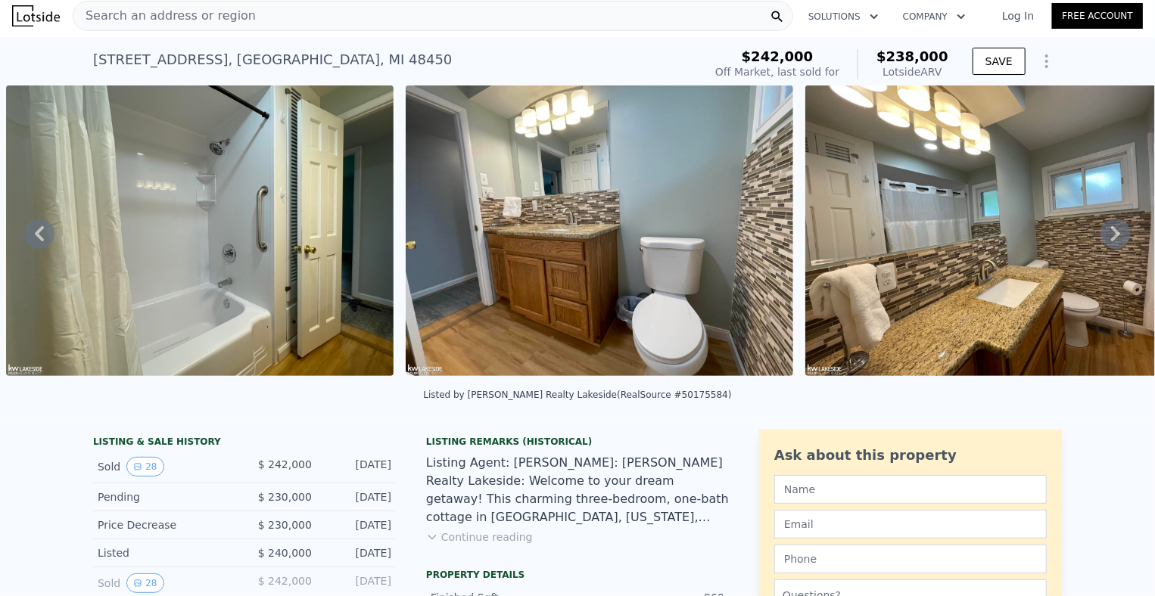
click at [1111, 233] on icon at bounding box center [1115, 233] width 9 height 15
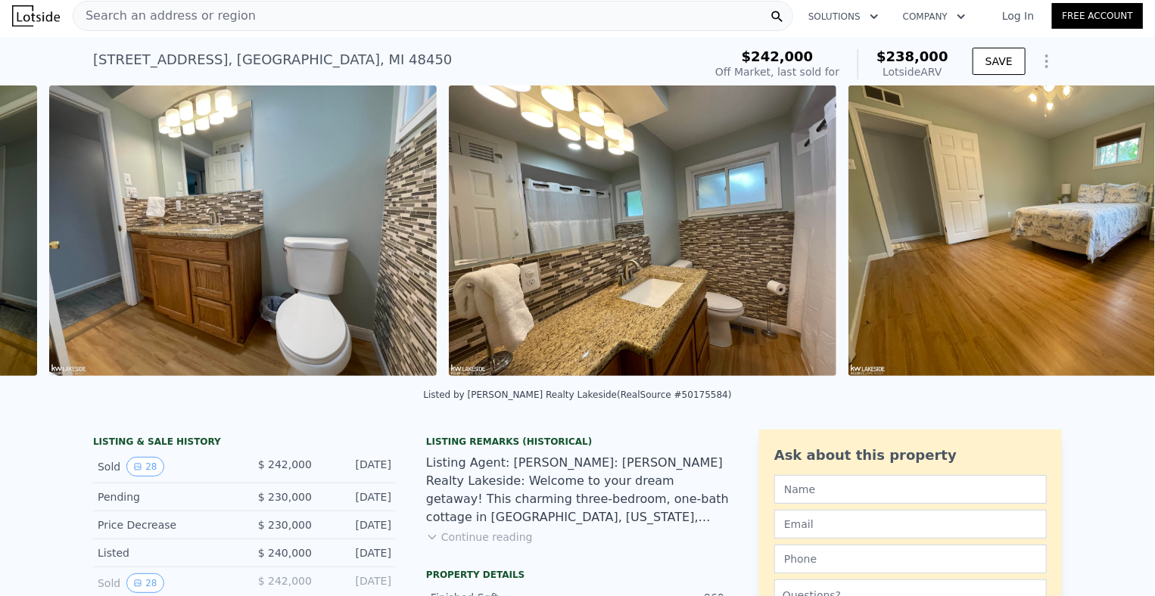
scroll to position [0, 8286]
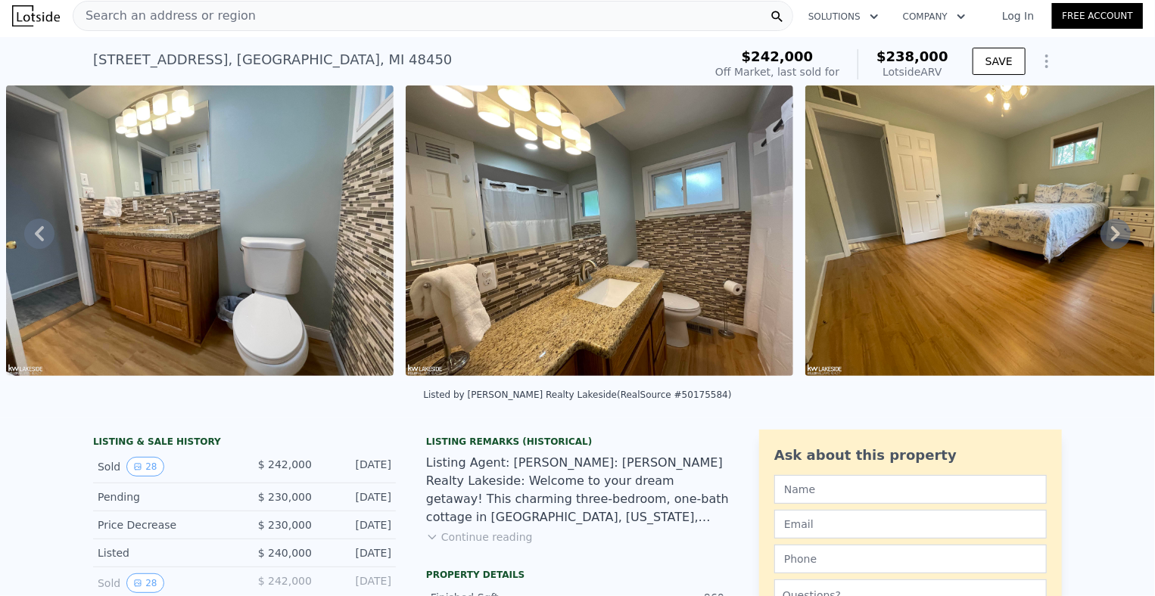
click at [1111, 233] on icon at bounding box center [1115, 233] width 9 height 15
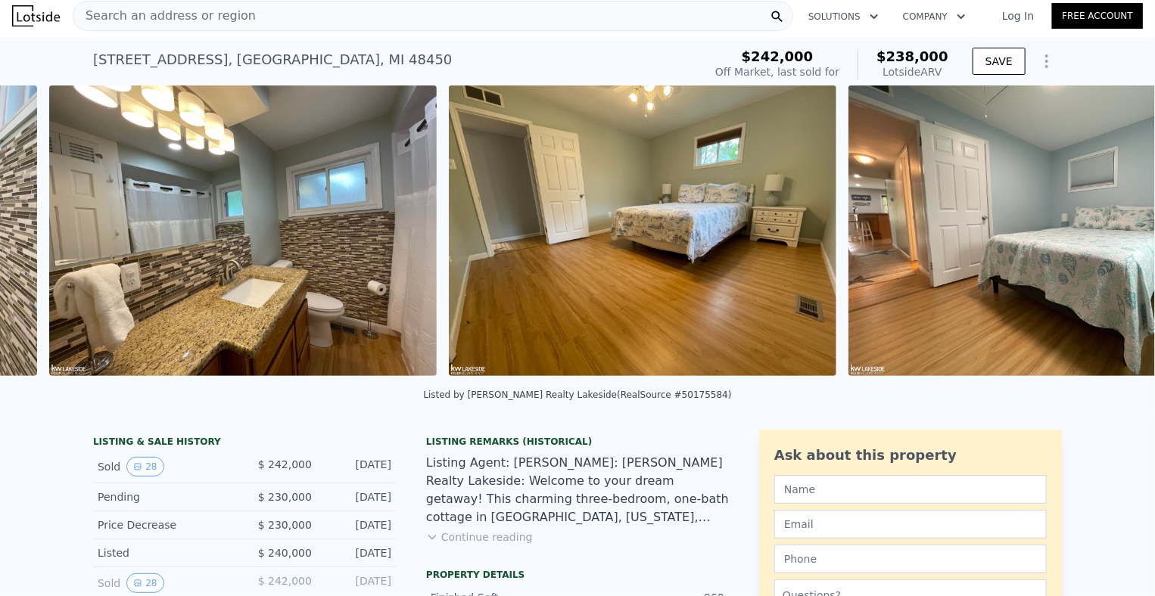
scroll to position [0, 8685]
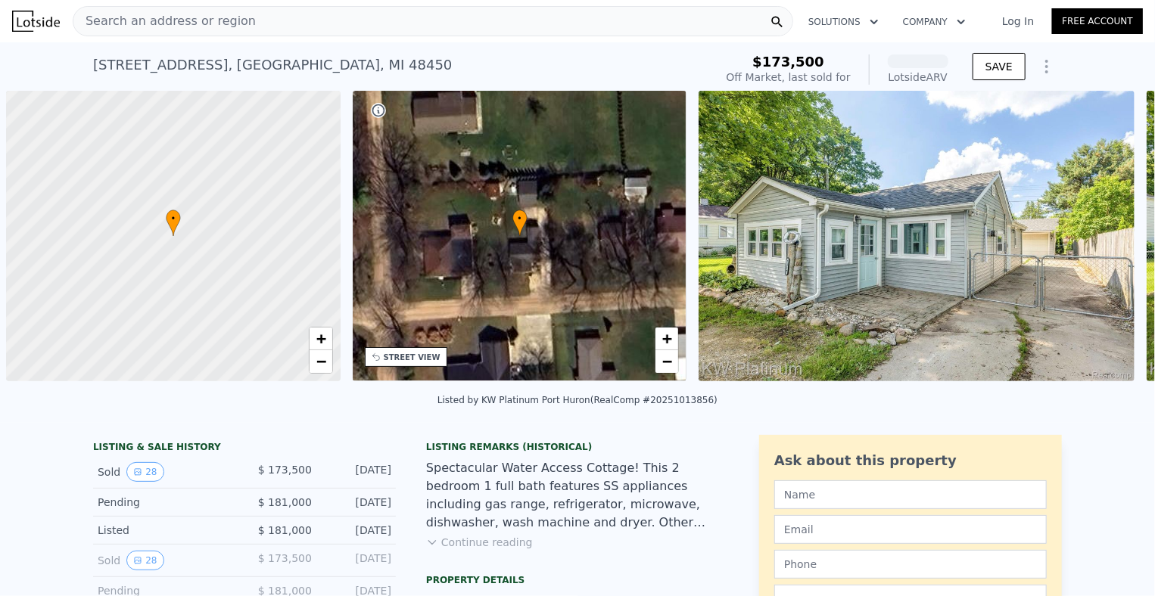
scroll to position [0, 6]
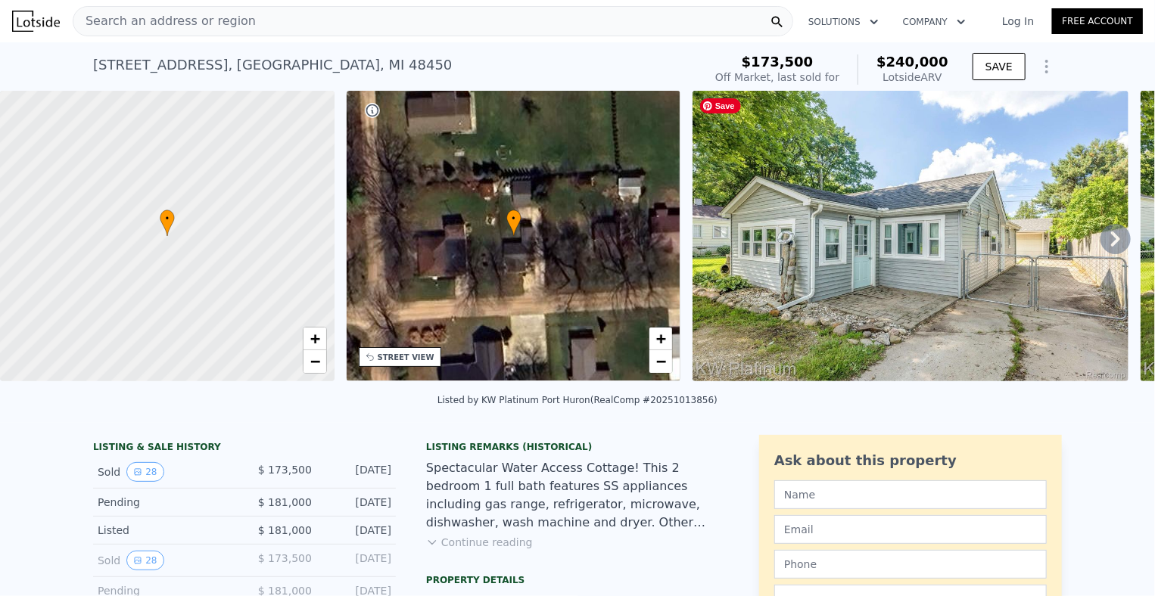
click at [927, 202] on img at bounding box center [911, 236] width 436 height 291
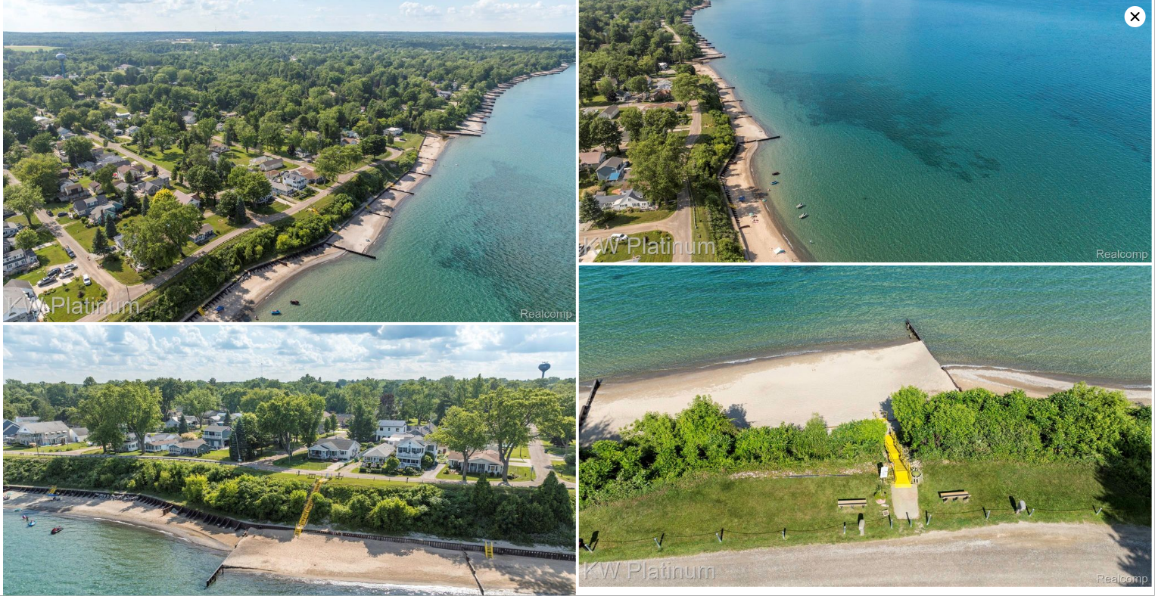
scroll to position [0, 0]
